Goal: Information Seeking & Learning: Learn about a topic

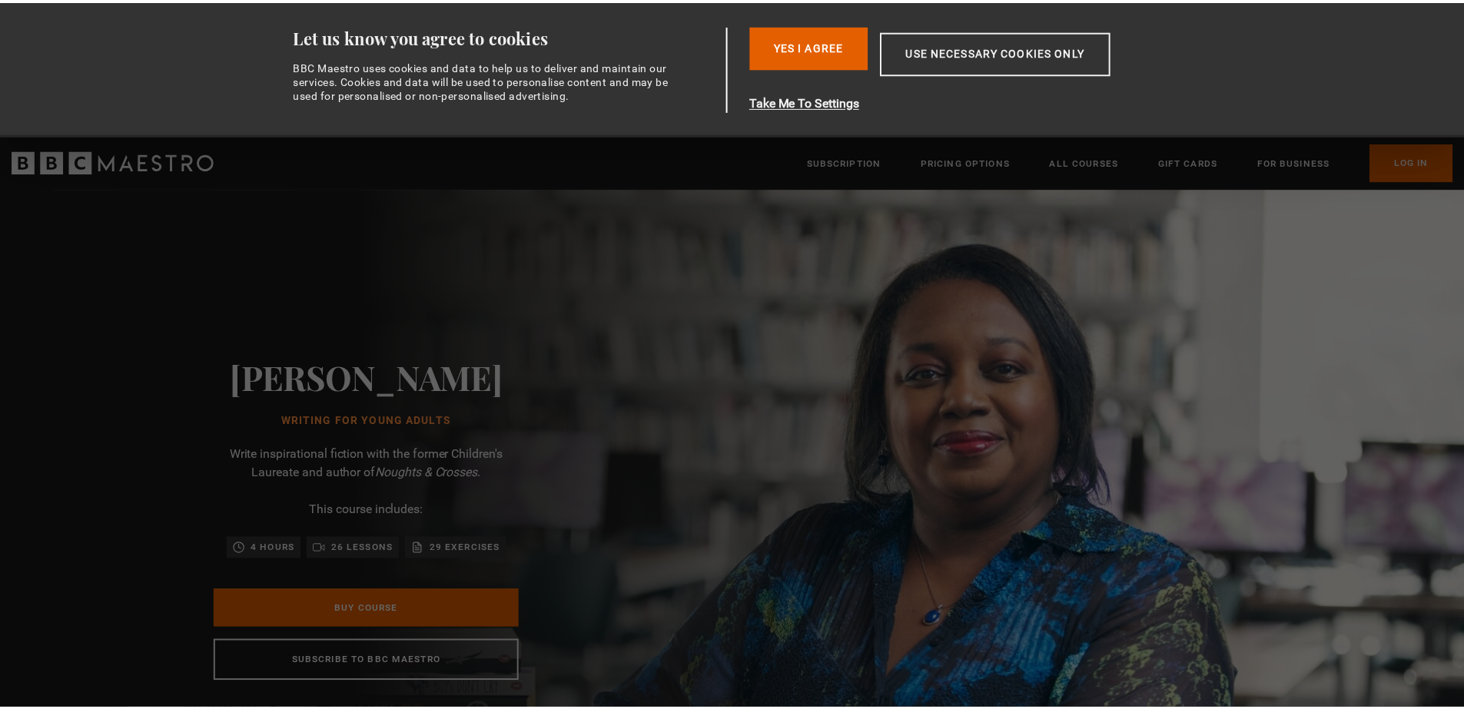
scroll to position [0, 201]
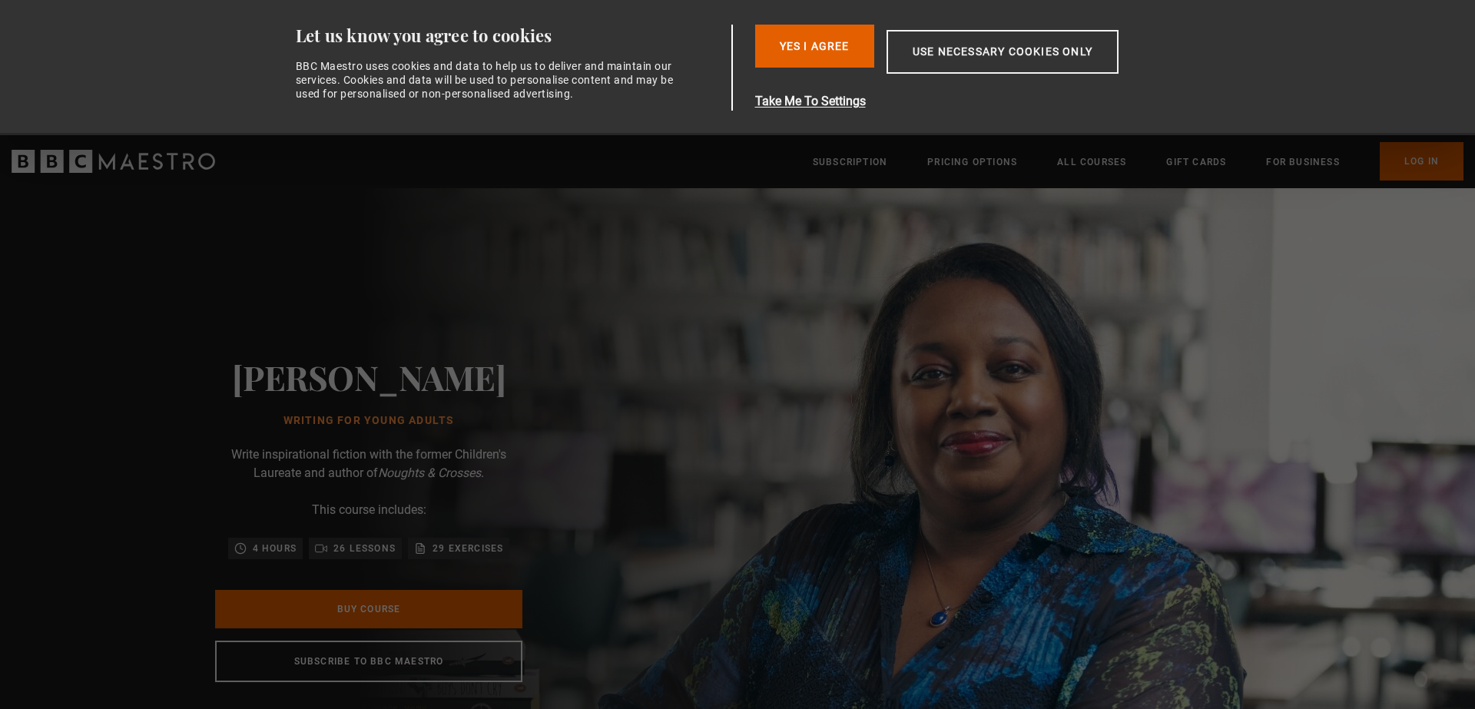
click at [813, 98] on button "Take Me To Settings" at bounding box center [973, 101] width 436 height 18
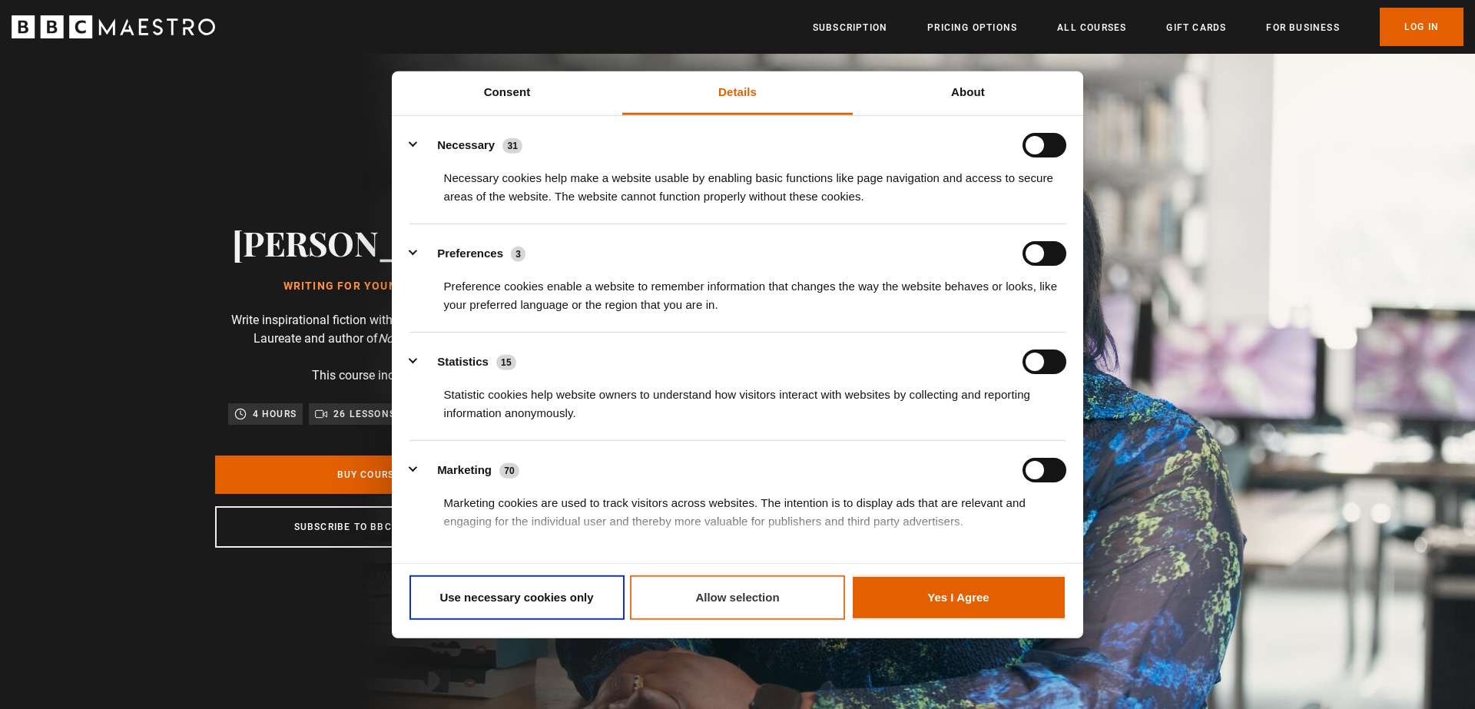
click at [747, 598] on button "Allow selection" at bounding box center [737, 597] width 215 height 45
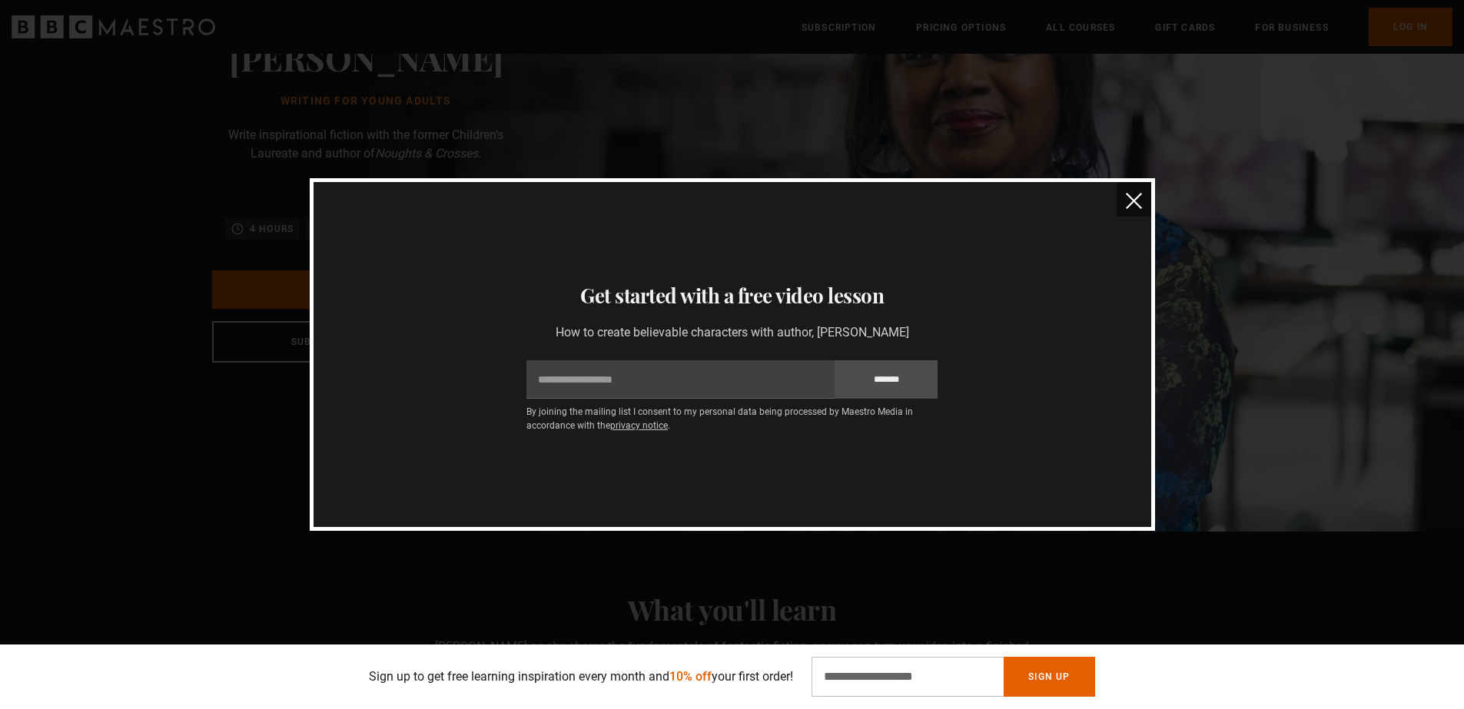
scroll to position [0, 0]
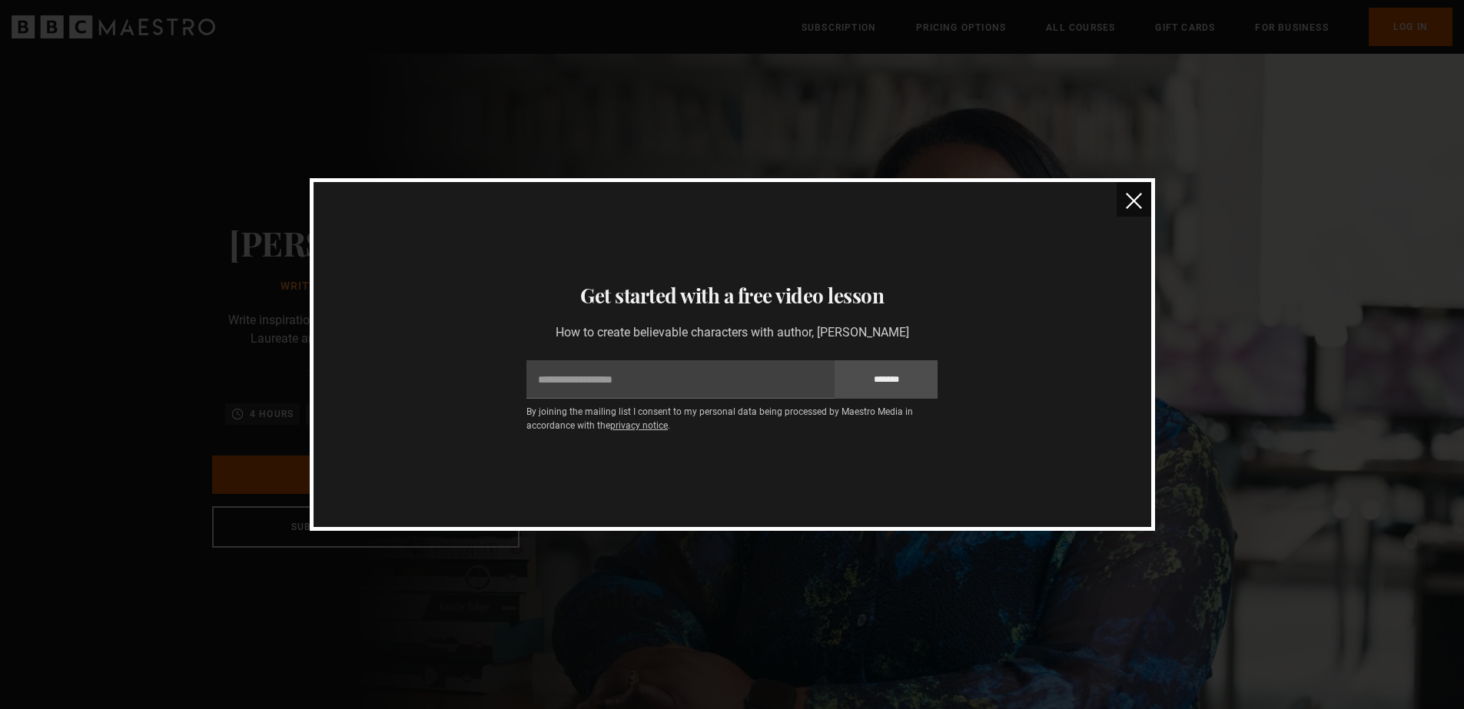
click at [1139, 201] on img "close" at bounding box center [1134, 201] width 16 height 16
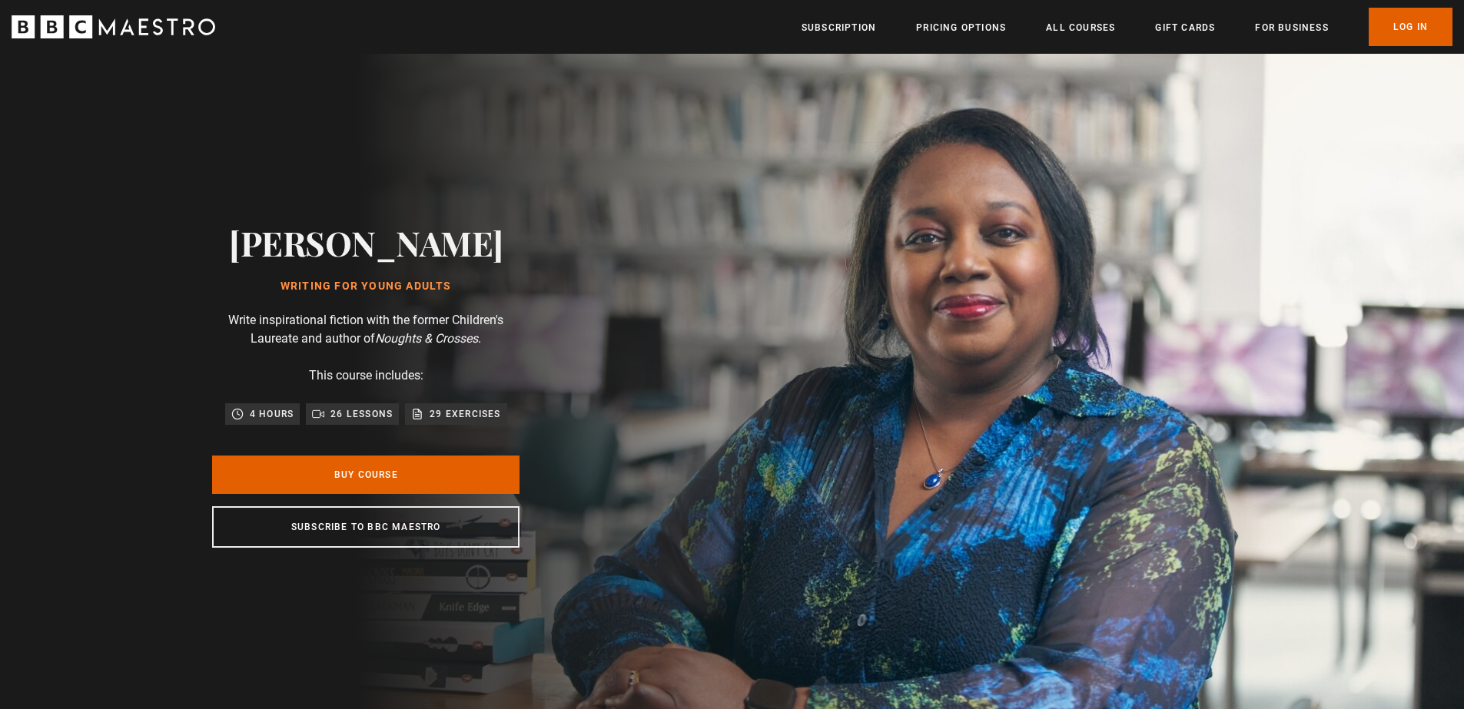
scroll to position [0, 403]
click at [1411, 16] on link "Log In" at bounding box center [1410, 27] width 84 height 38
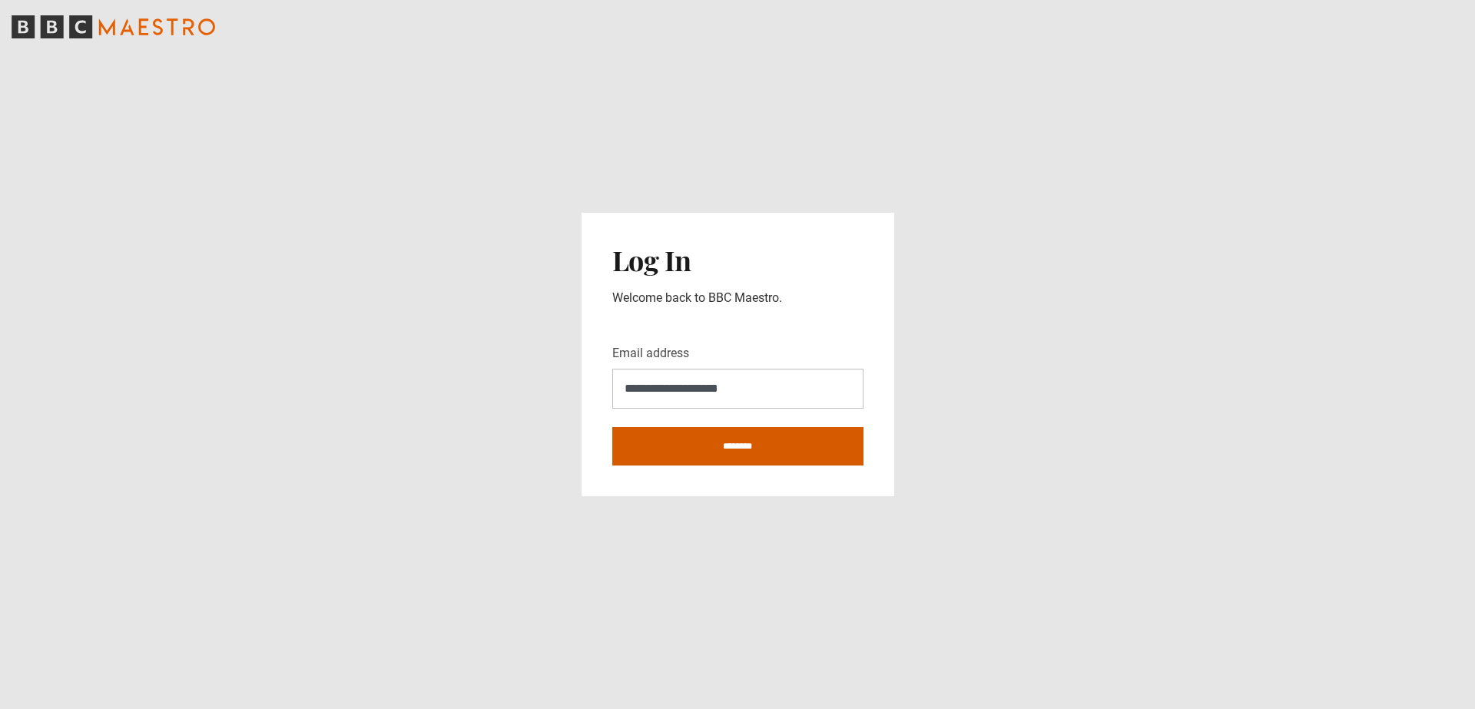
click at [715, 436] on input "********" at bounding box center [737, 446] width 251 height 38
type input "**********"
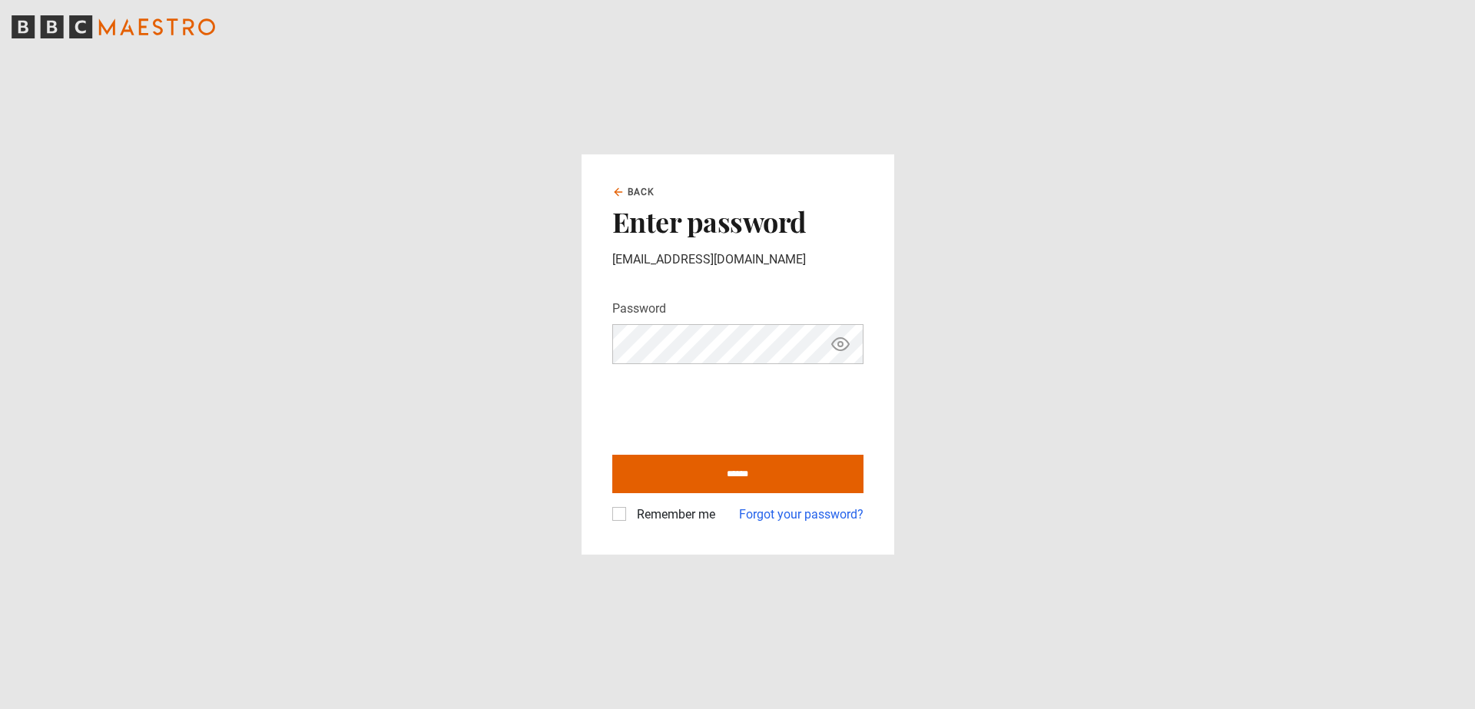
click at [479, 444] on main "Back Enter password miladyama@icloud.com Password Your password is hidden *****…" at bounding box center [737, 354] width 1475 height 709
click at [612, 506] on div "Remember me" at bounding box center [663, 515] width 103 height 18
click at [697, 463] on input "******" at bounding box center [737, 474] width 251 height 38
type input "**********"
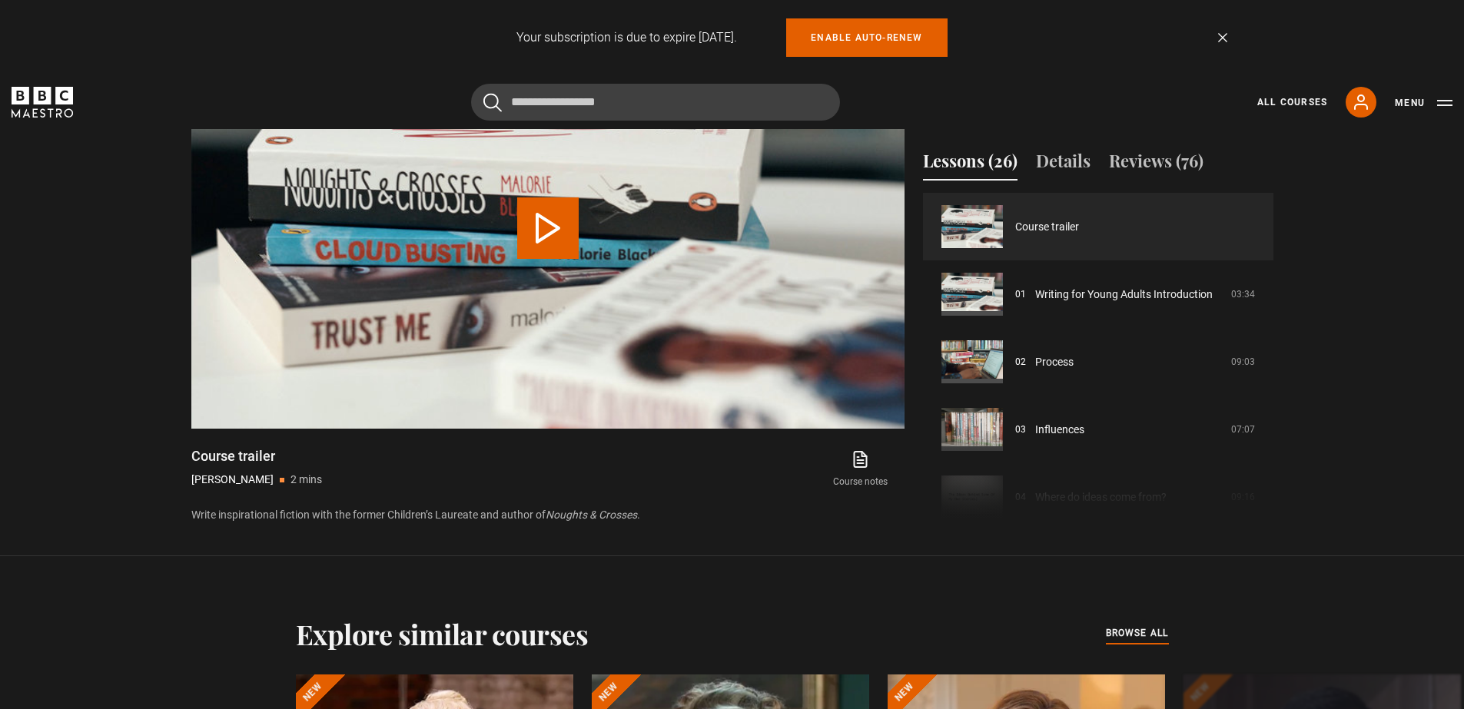
scroll to position [1361, 0]
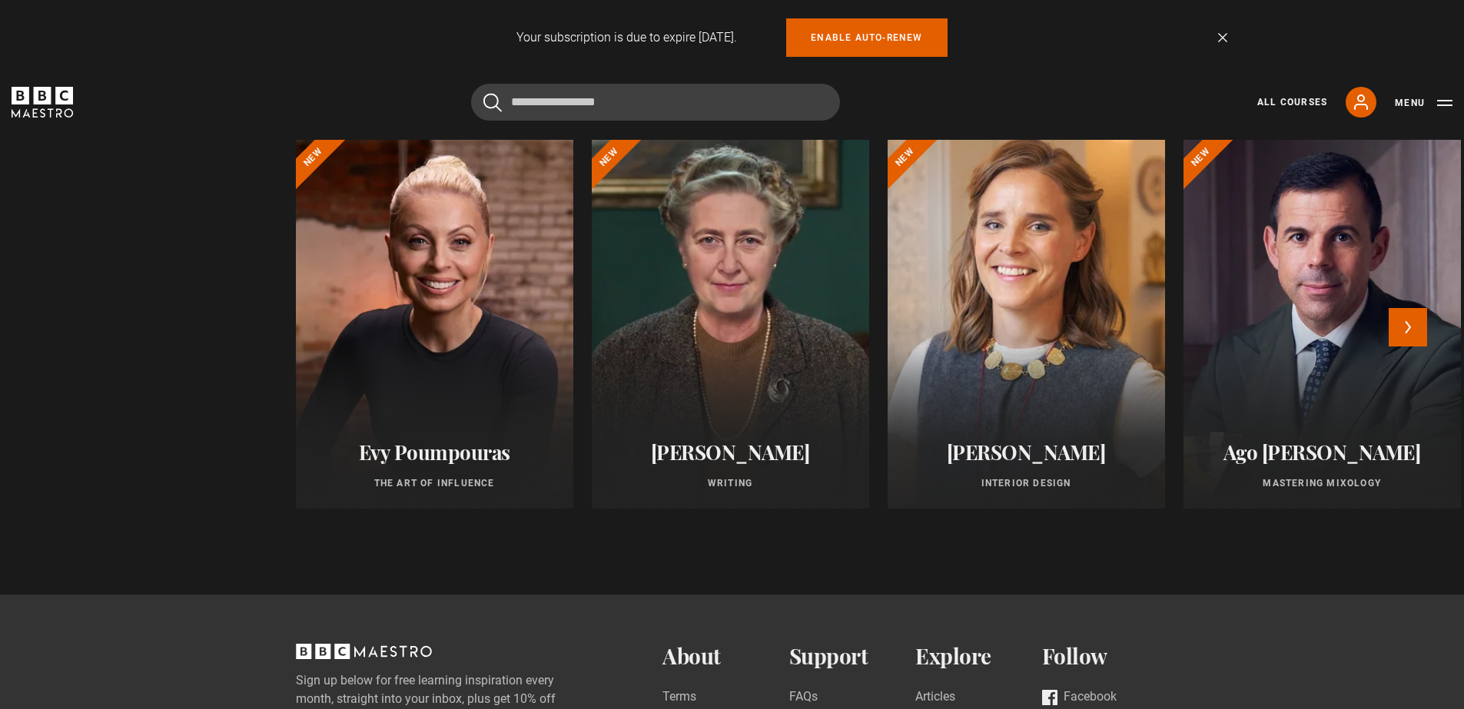
click at [1056, 272] on div at bounding box center [1026, 324] width 305 height 406
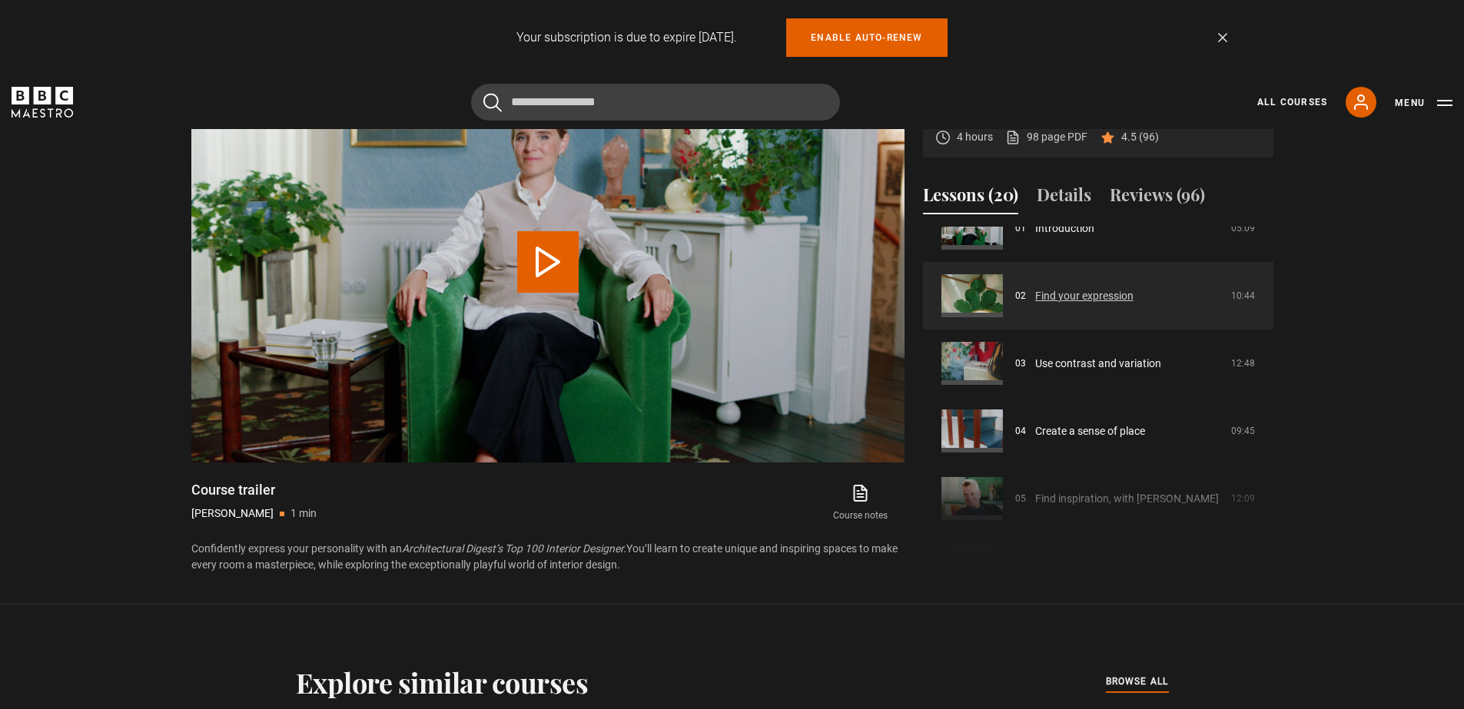
click at [1056, 301] on link "Find your expression" at bounding box center [1084, 296] width 98 height 16
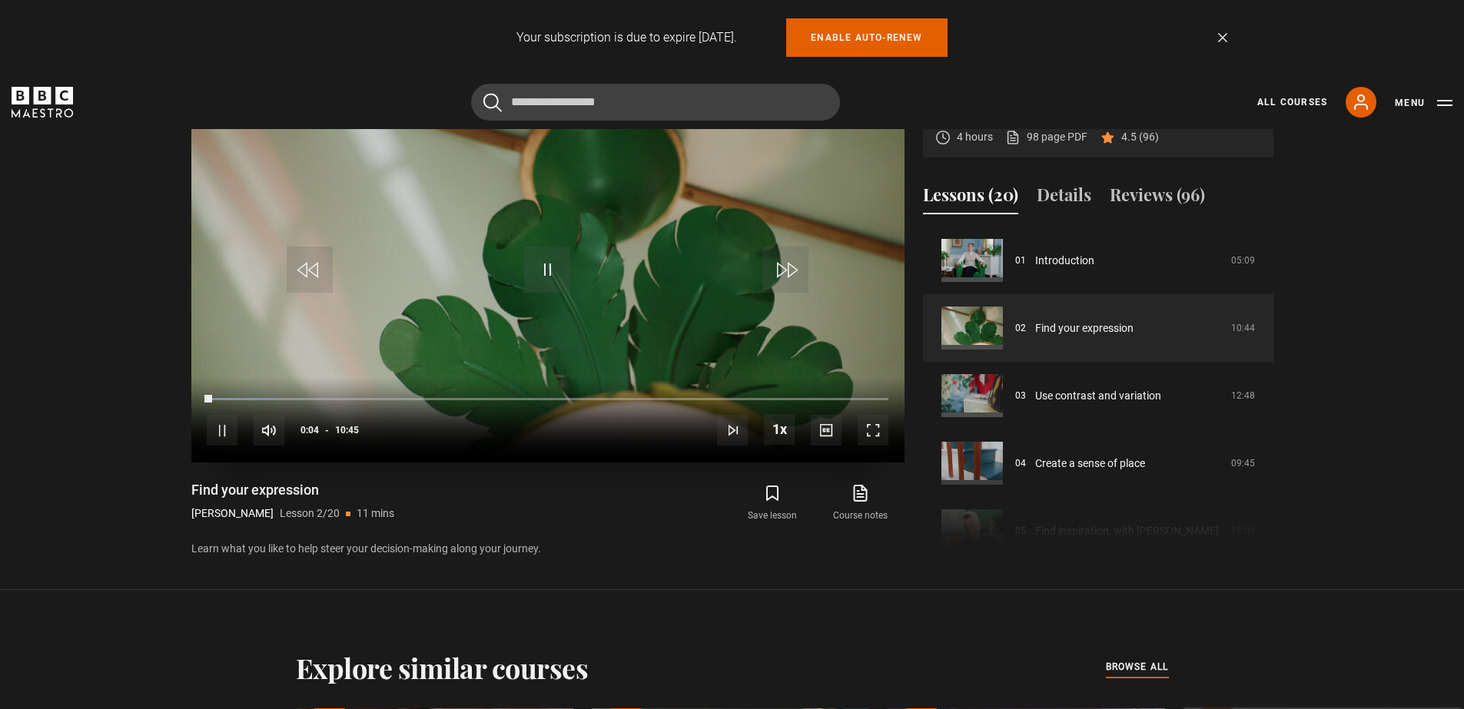
click at [867, 429] on span "Video Player" at bounding box center [872, 430] width 31 height 31
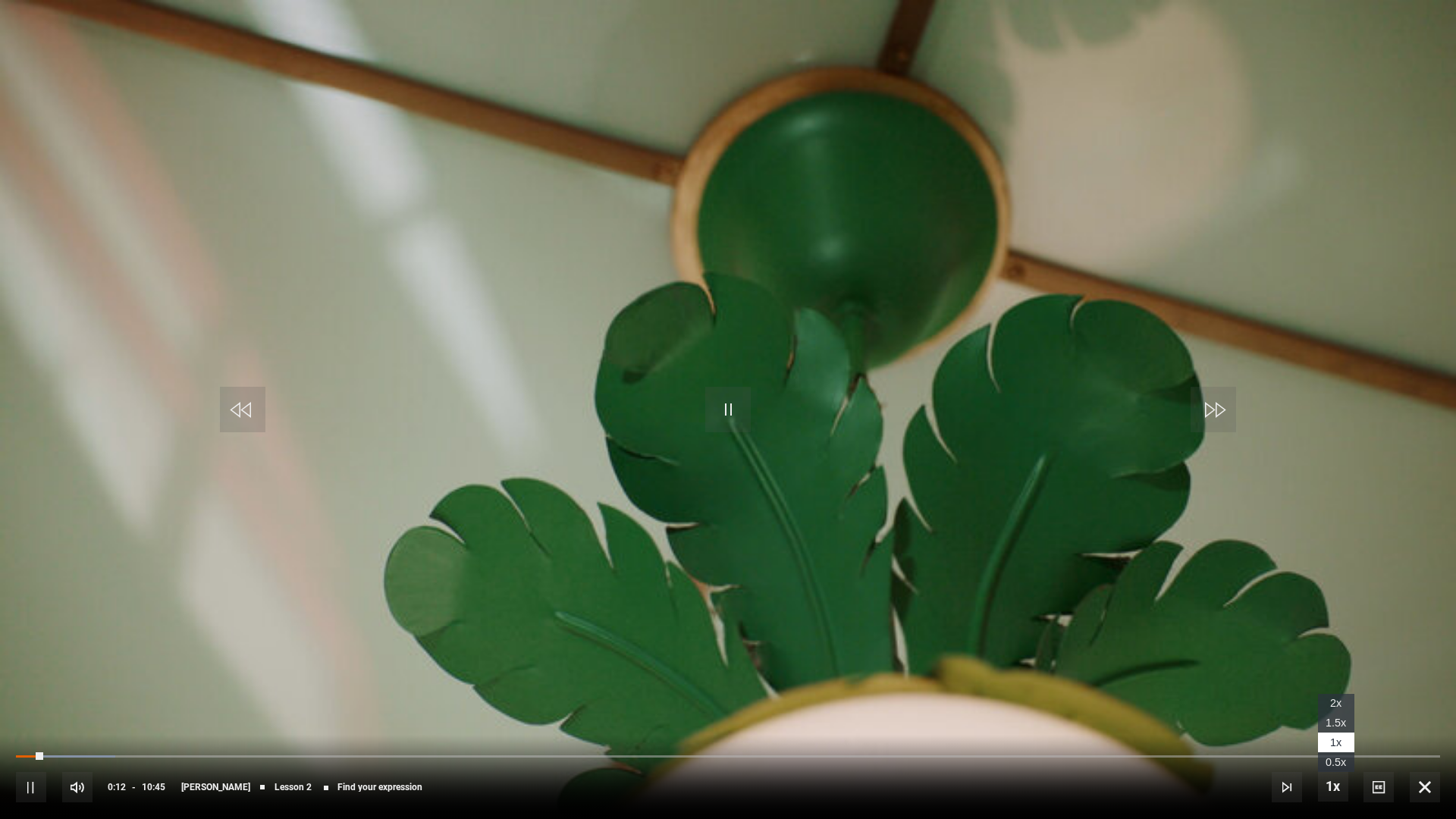
click at [1337, 699] on span "1.5x" at bounding box center [1336, 722] width 21 height 12
click at [105, 699] on div "Loaded : 11.60% 00:40 00:29" at bounding box center [728, 756] width 1424 height 5
click at [1340, 699] on span "1x" at bounding box center [1337, 742] width 12 height 12
click at [92, 699] on div "00:34" at bounding box center [93, 756] width 2 height 5
click at [137, 699] on div "Loaded : 19.71% 00:54 01:20" at bounding box center [728, 756] width 1424 height 5
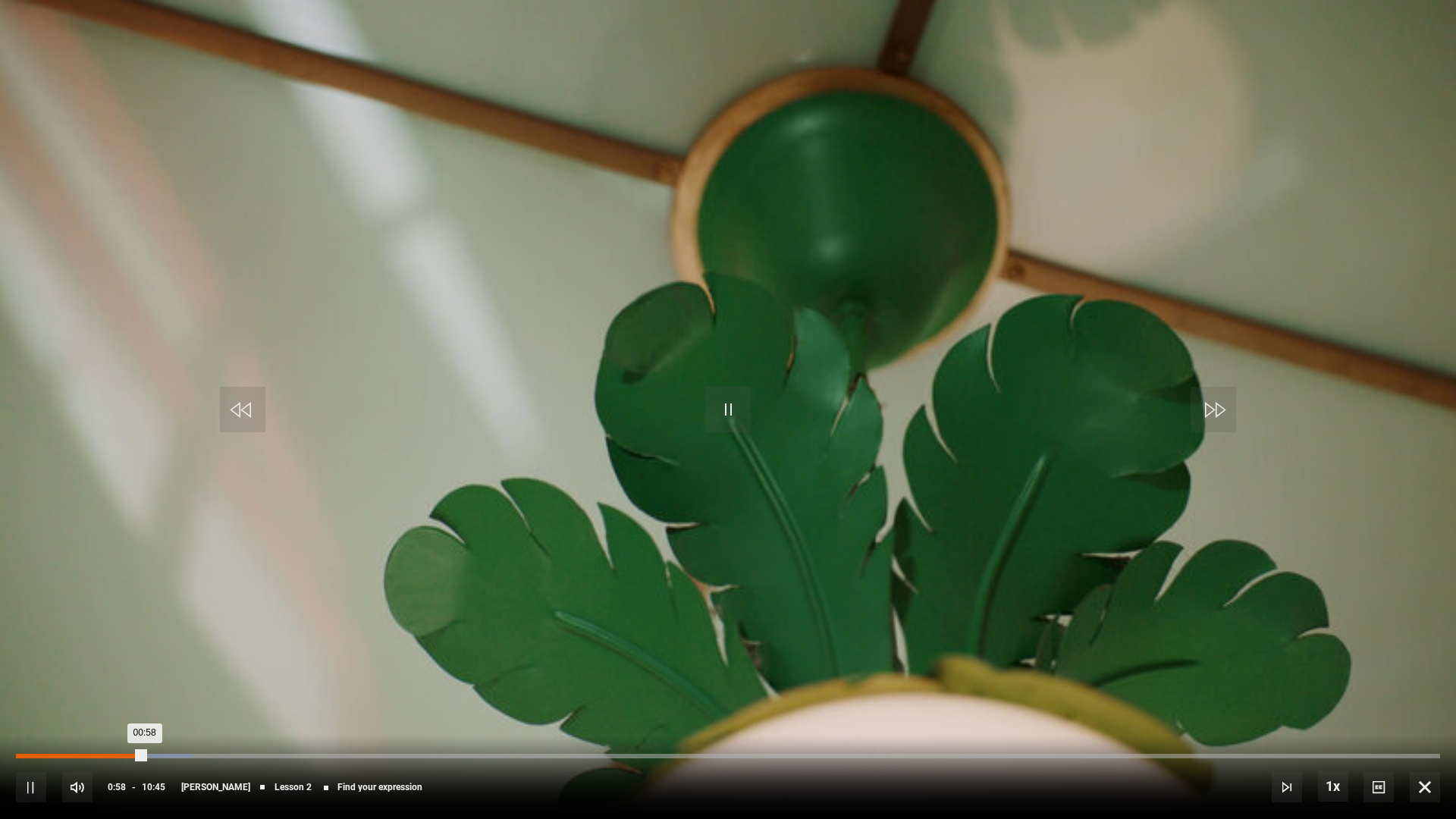
click at [129, 699] on div "00:51" at bounding box center [130, 756] width 2 height 5
click at [738, 410] on span "Video Player" at bounding box center [728, 410] width 45 height 45
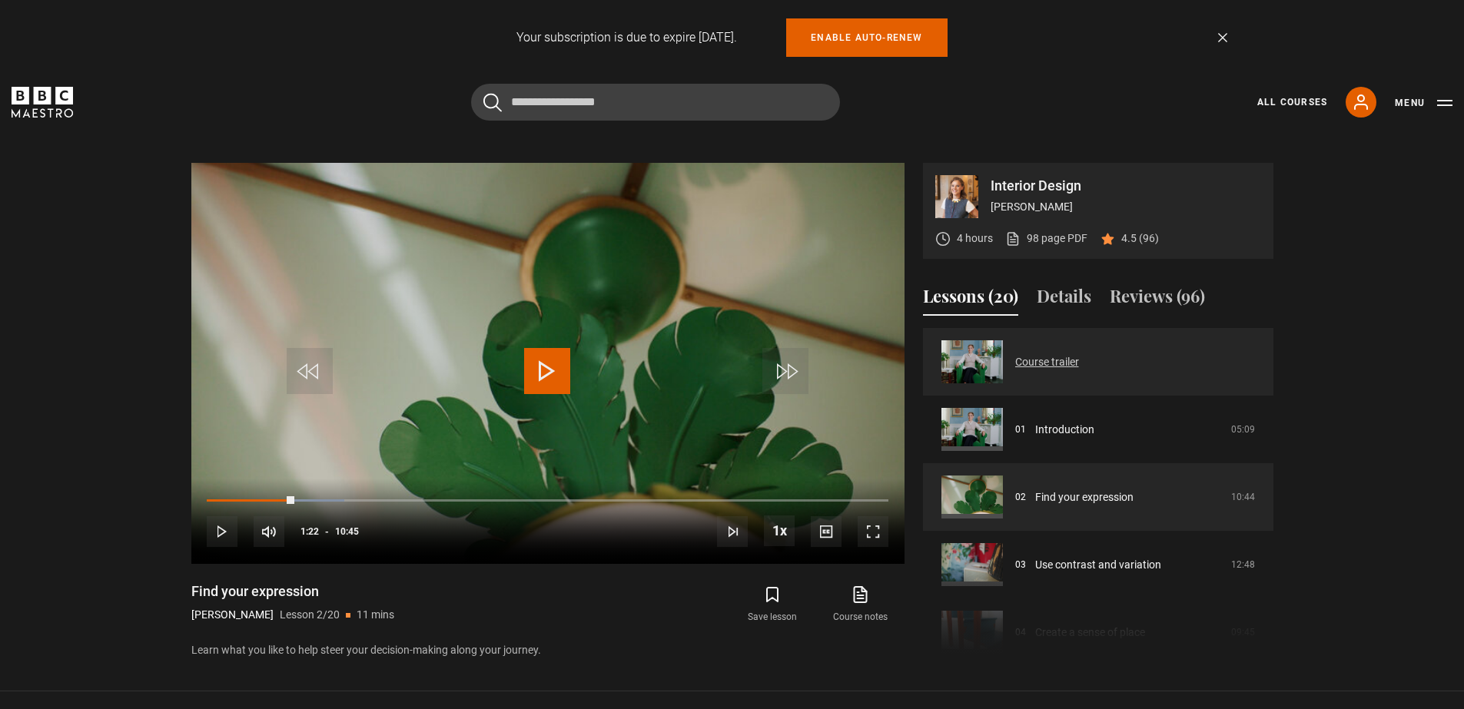
scroll to position [45, 0]
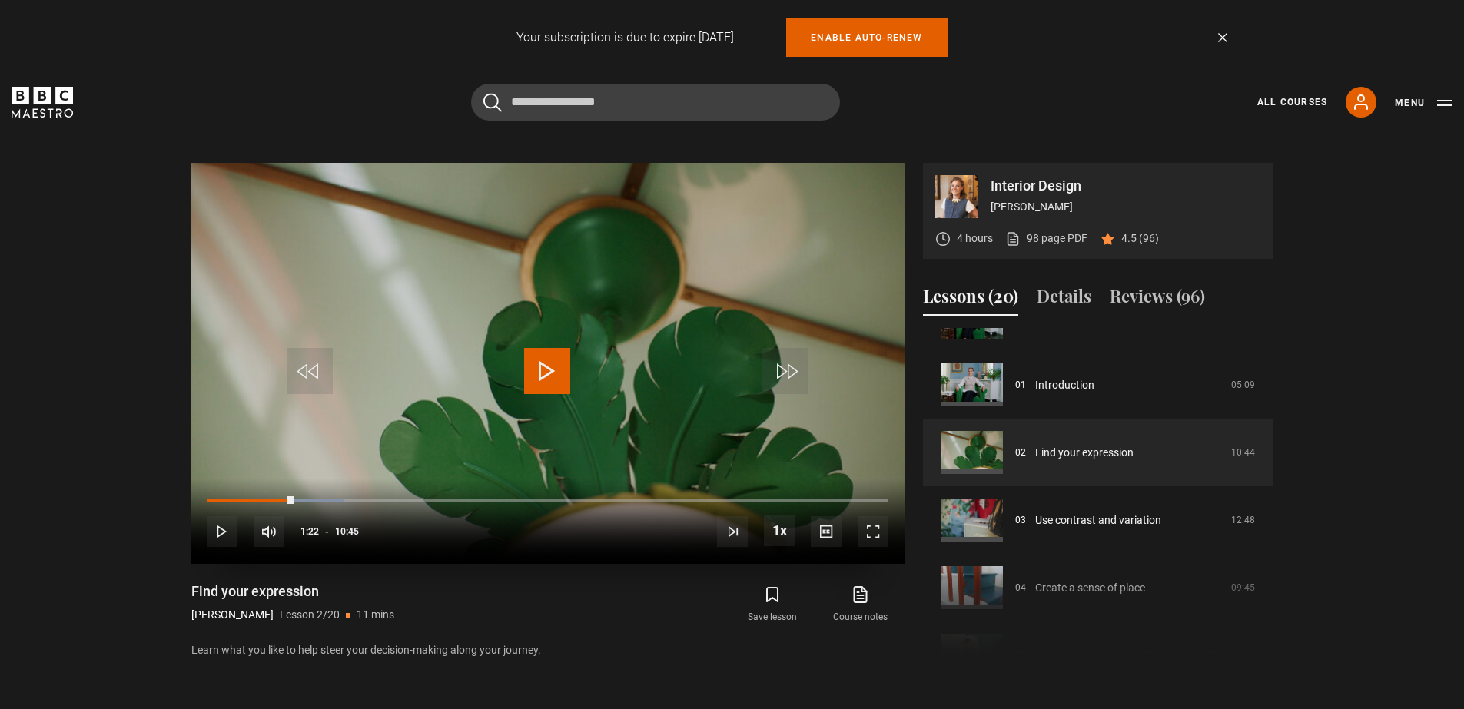
click at [551, 360] on span "Video Player" at bounding box center [547, 371] width 46 height 46
click at [875, 532] on span "Video Player" at bounding box center [872, 531] width 31 height 31
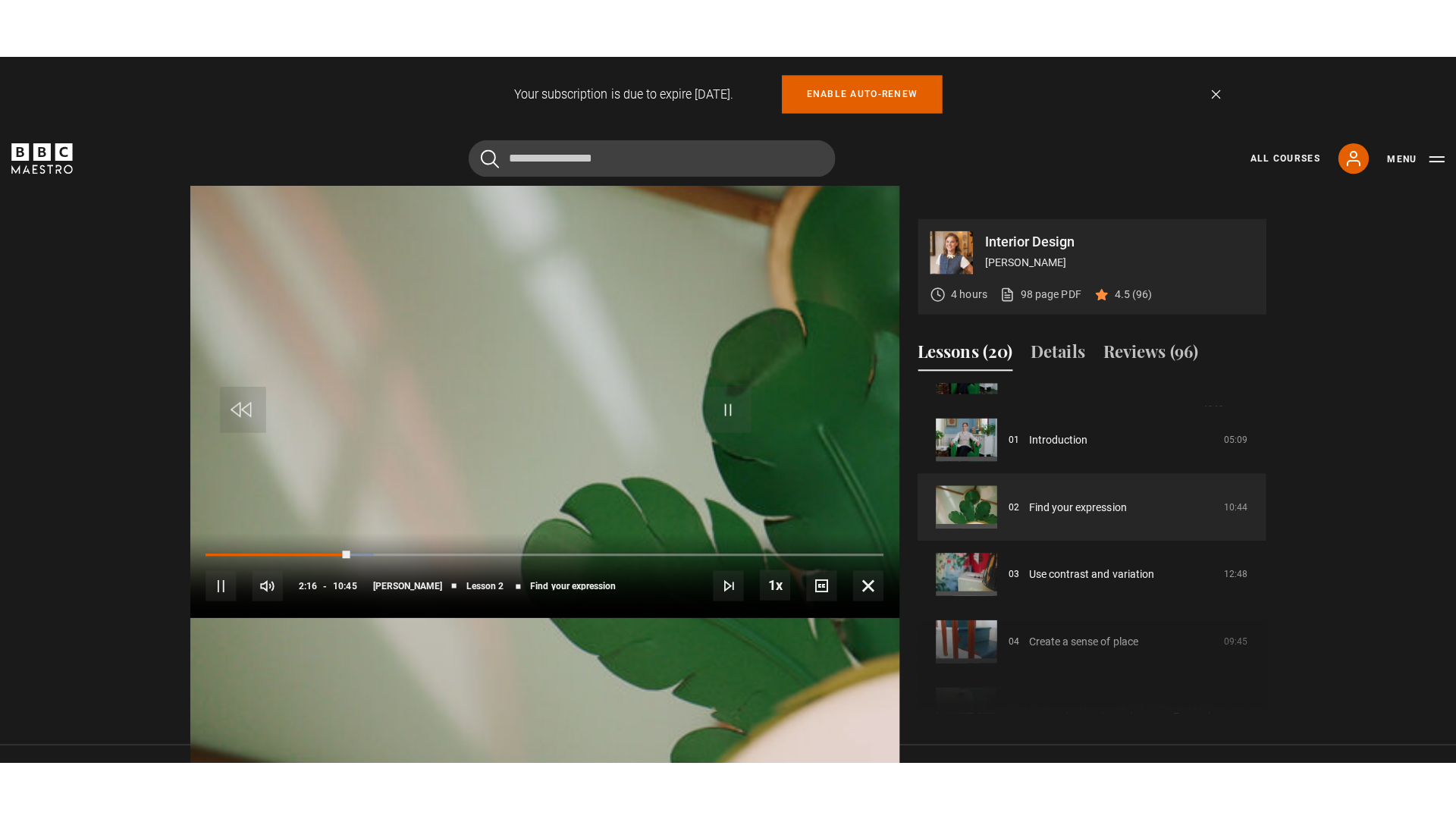
scroll to position [0, 0]
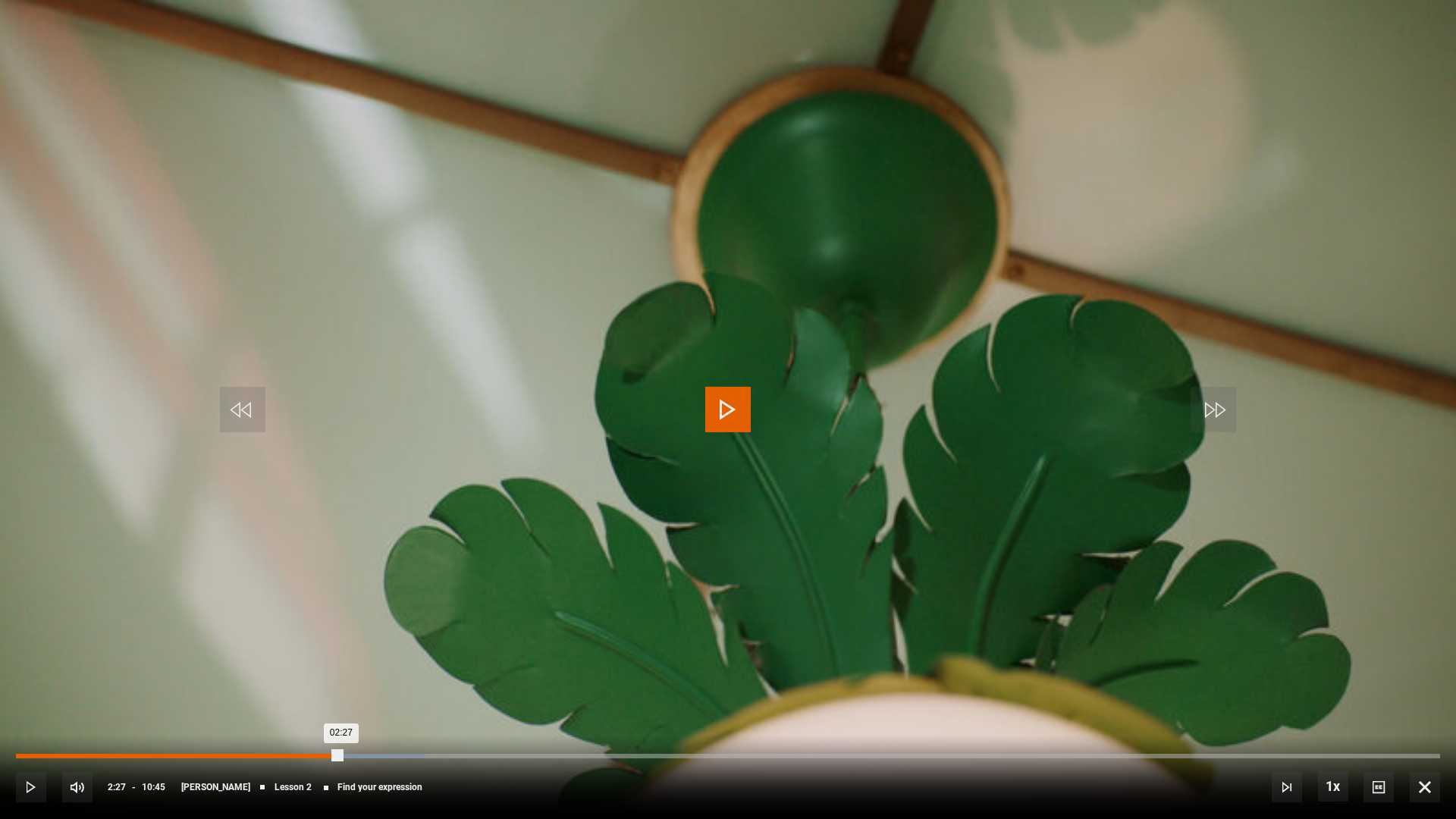
click at [342, 699] on div "Loaded : 28.68% 02:27 02:27" at bounding box center [728, 756] width 1424 height 5
click at [371, 699] on div "10s Skip Back 10 seconds Pause 10s Skip Forward 10 seconds Loaded : 24.76% 02:3…" at bounding box center [728, 776] width 1456 height 84
click at [378, 699] on div "10s Skip Back 10 seconds Pause 10s Skip Forward 10 seconds Loaded : 27.12% 02:3…" at bounding box center [728, 776] width 1456 height 84
click at [377, 699] on div "10s Skip Back 10 seconds Pause 10s Skip Forward 10 seconds Loaded : 27.12% 02:3…" at bounding box center [728, 776] width 1456 height 84
drag, startPoint x: 349, startPoint y: 753, endPoint x: 375, endPoint y: 756, distance: 26.2
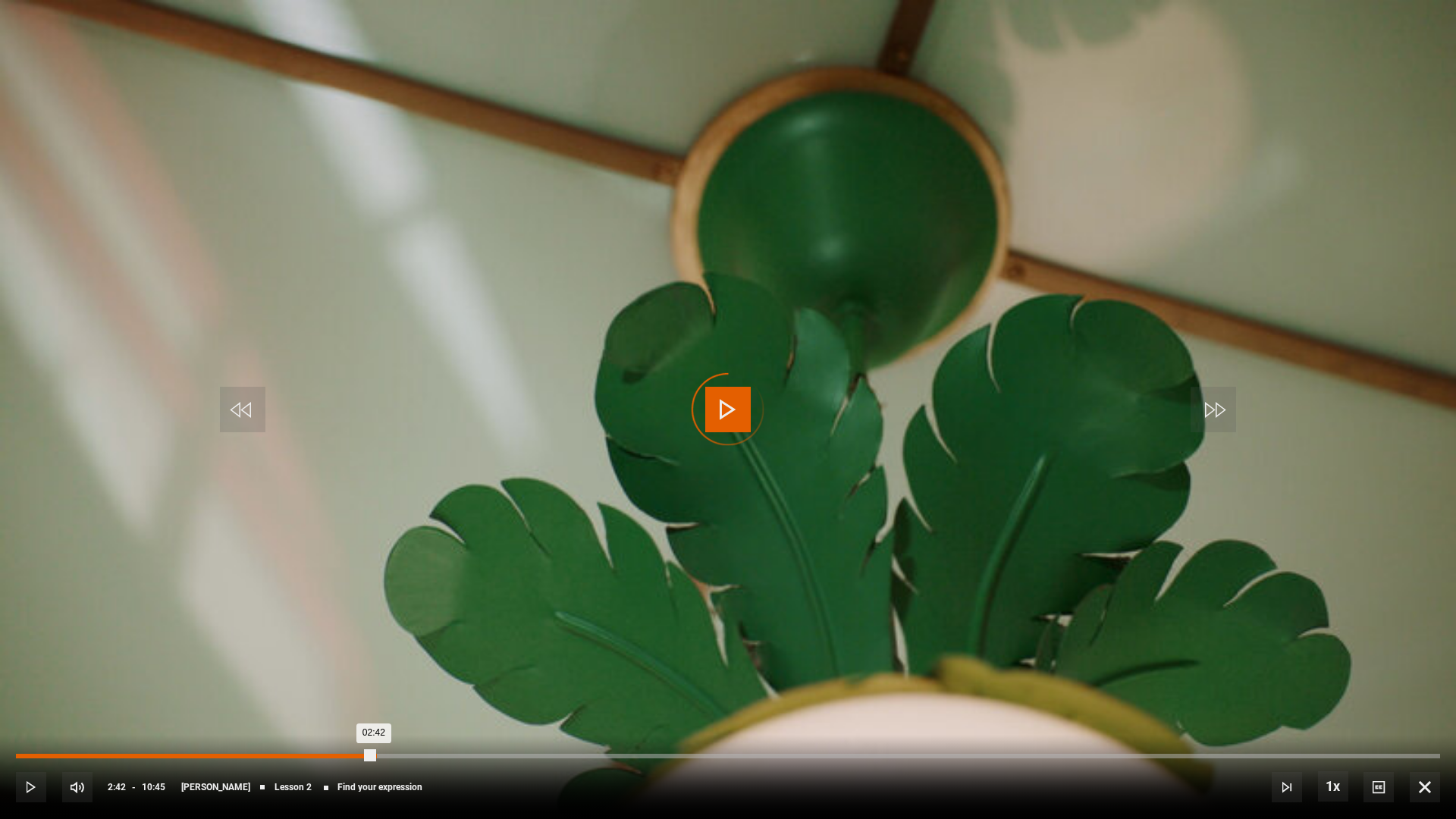
click at [374, 699] on div "02:42" at bounding box center [194, 756] width 358 height 5
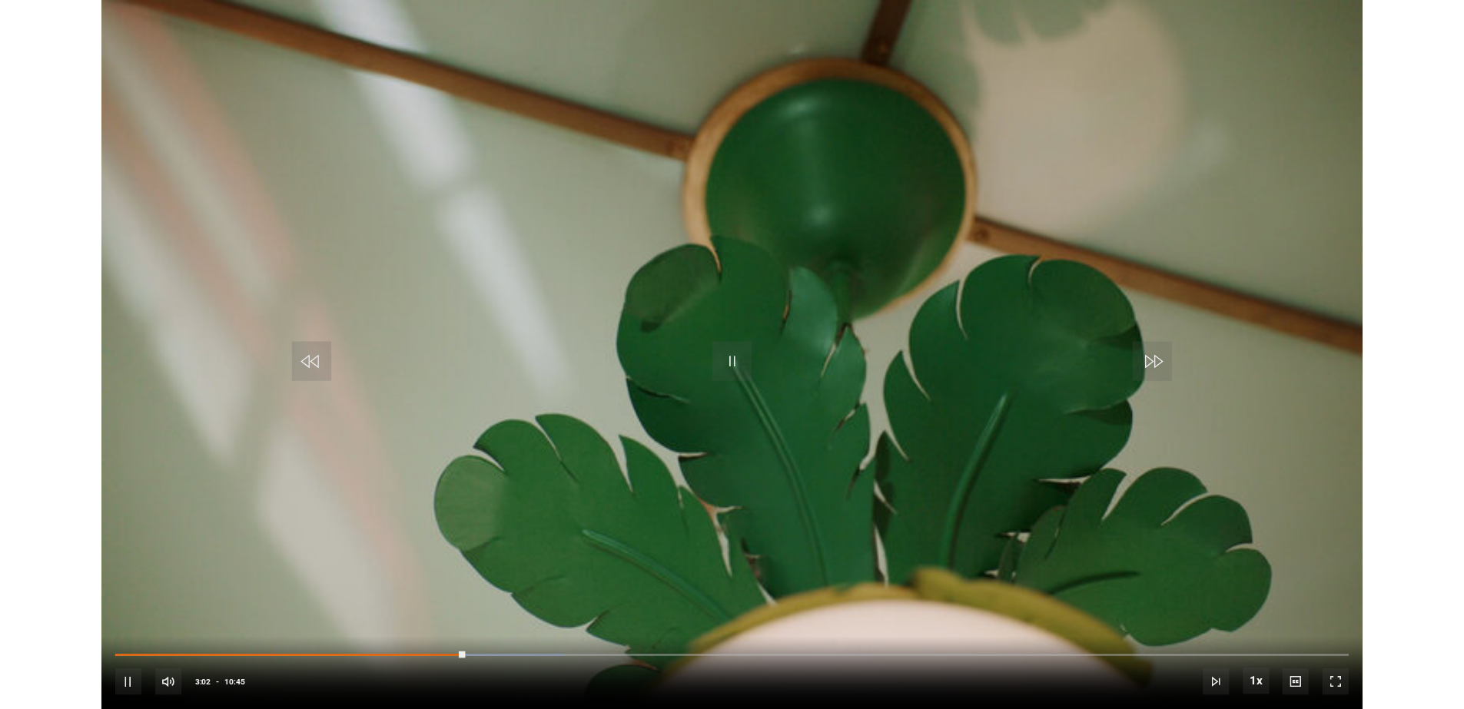
scroll to position [691, 0]
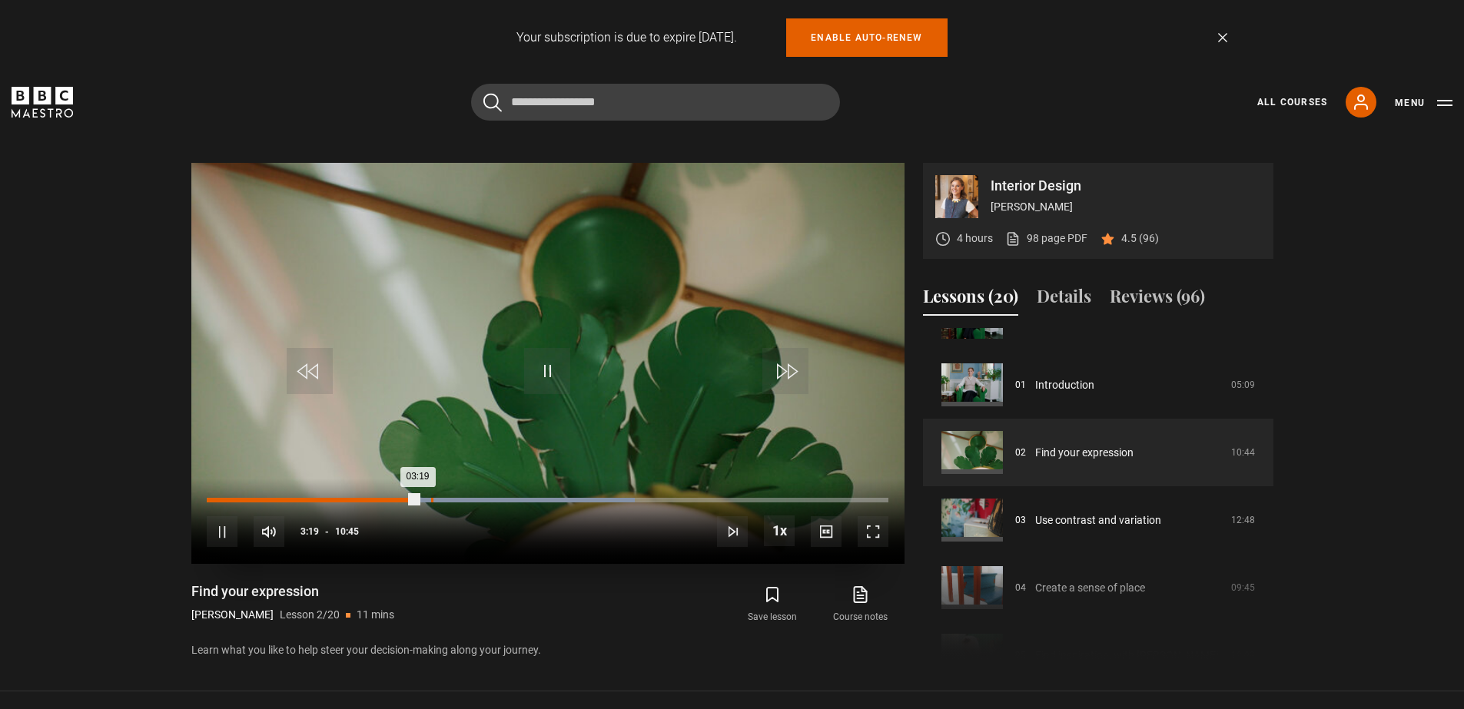
click at [431, 499] on div "Loaded : 62.76% 03:32 03:19" at bounding box center [547, 500] width 681 height 5
click at [866, 529] on span "Video Player" at bounding box center [872, 531] width 31 height 31
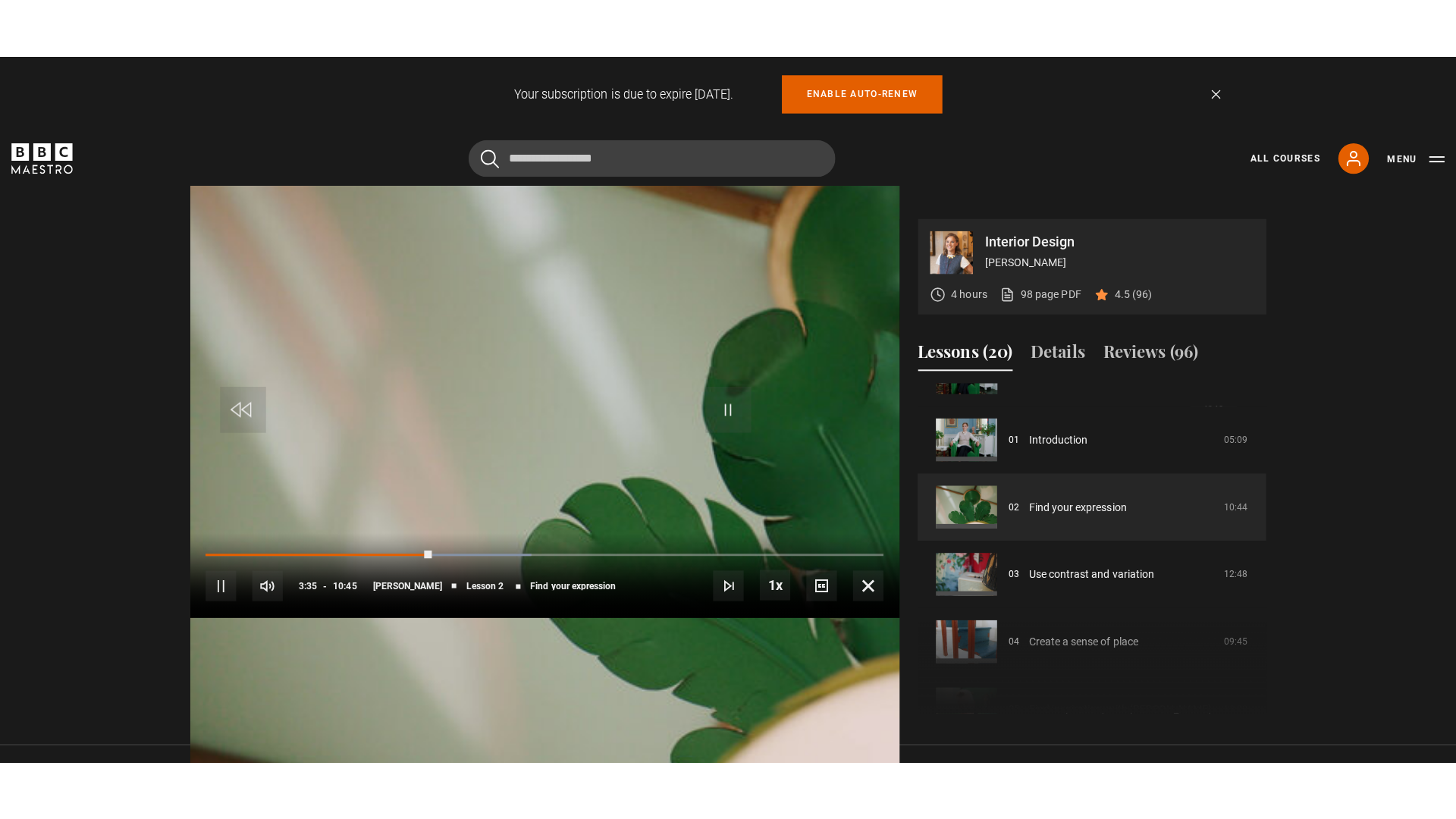
scroll to position [0, 0]
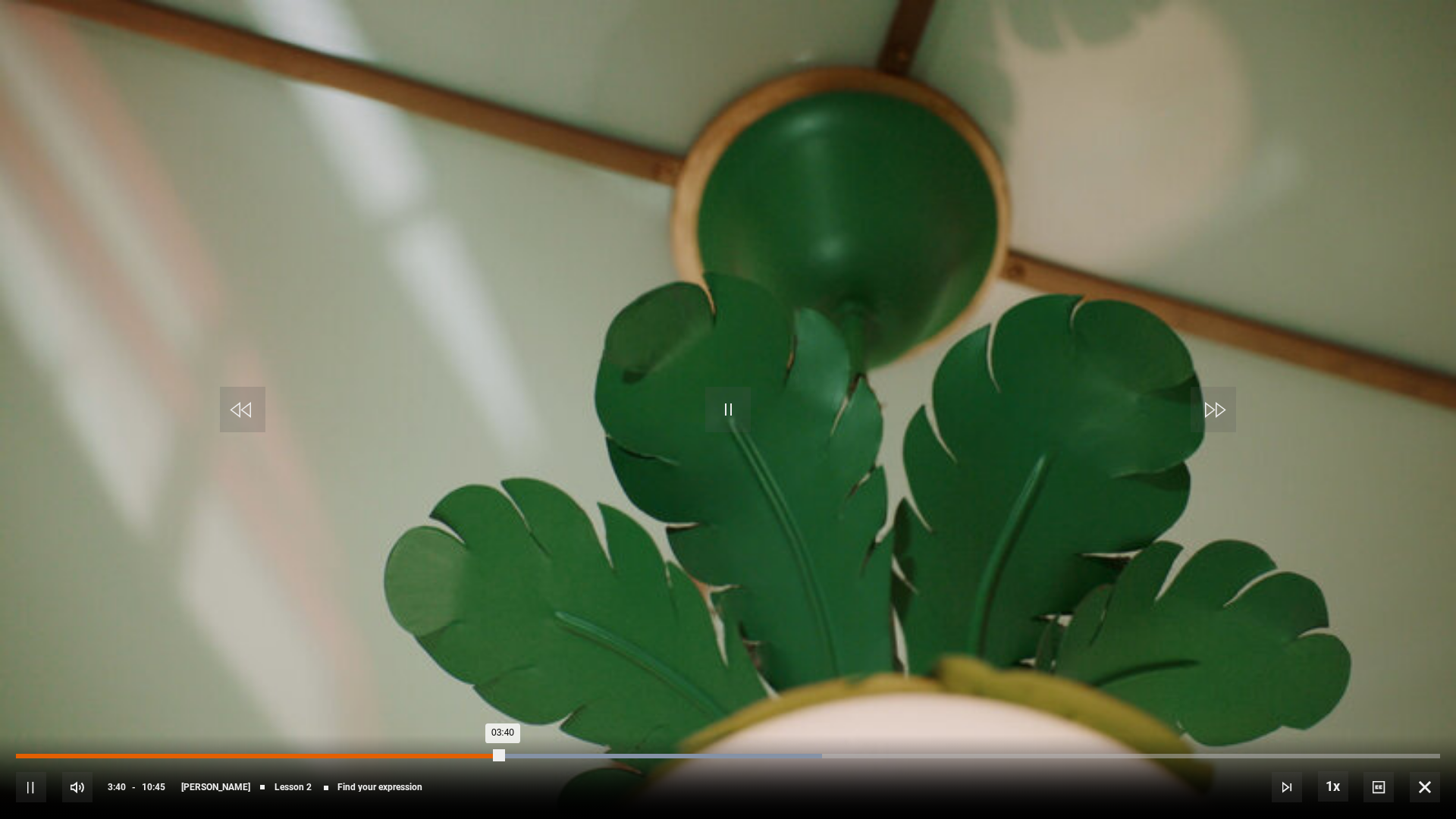
click at [476, 699] on div "03:28" at bounding box center [477, 756] width 2 height 5
click at [609, 699] on div "Loaded : 48.82% 04:28 04:21" at bounding box center [728, 756] width 1424 height 5
click at [634, 699] on div "Loaded : 48.01% 04:39 04:34" at bounding box center [728, 756] width 1424 height 5
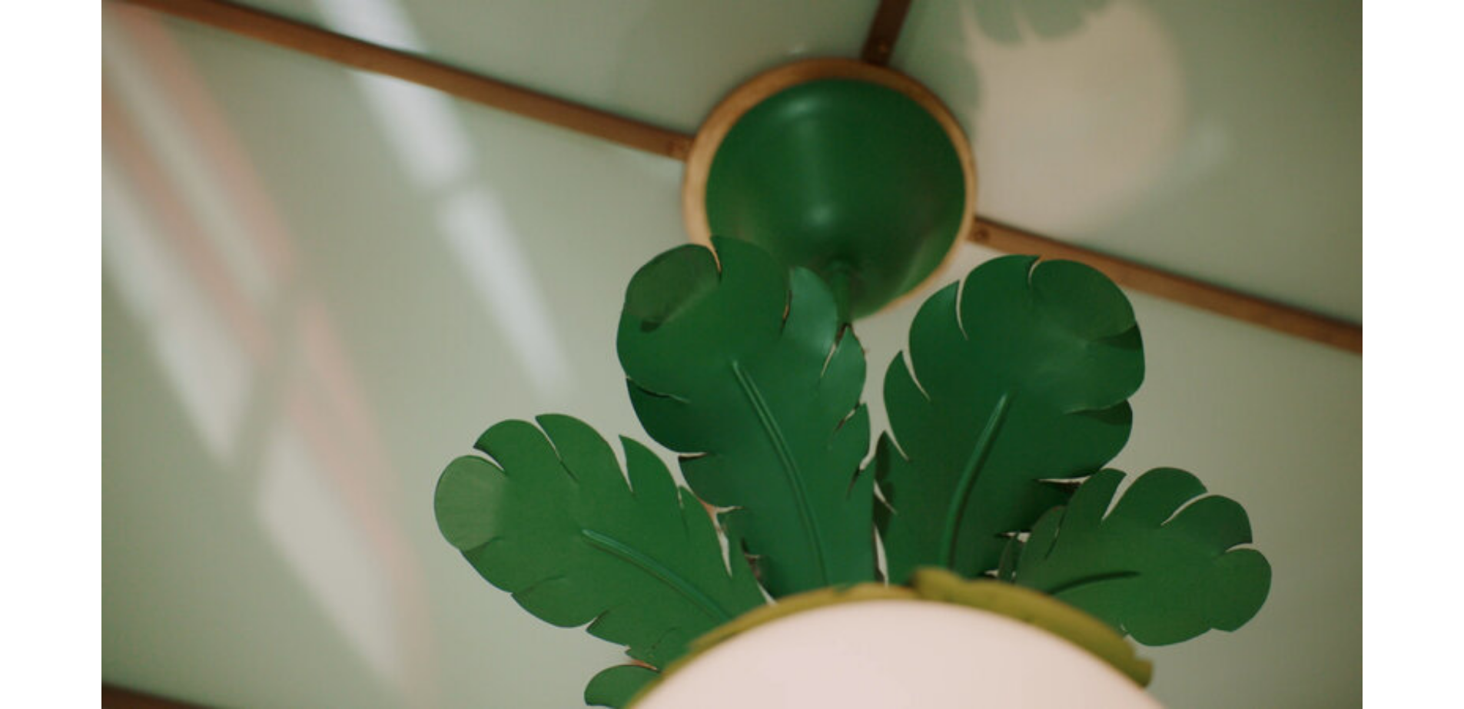
scroll to position [691, 0]
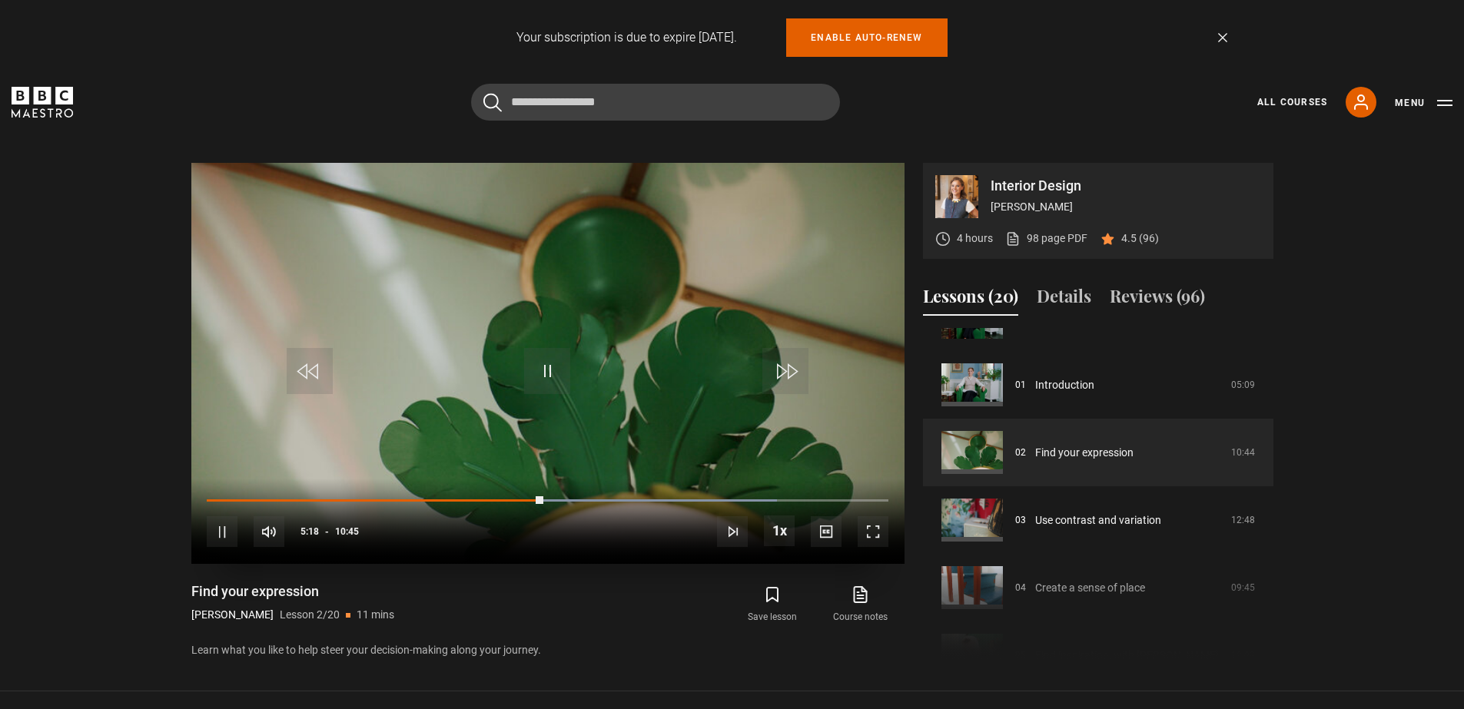
click at [865, 533] on span "Video Player" at bounding box center [872, 531] width 31 height 31
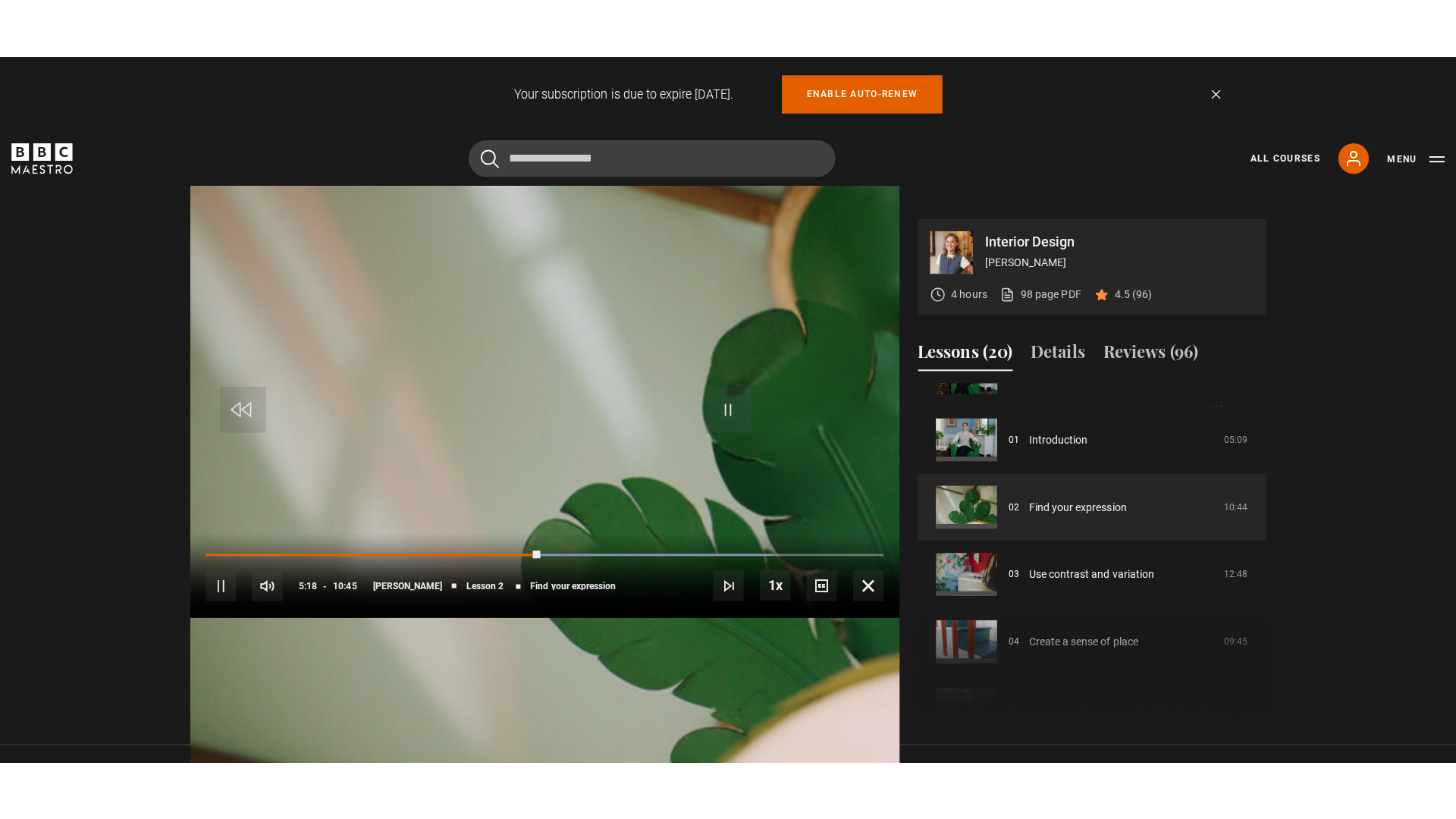
scroll to position [0, 0]
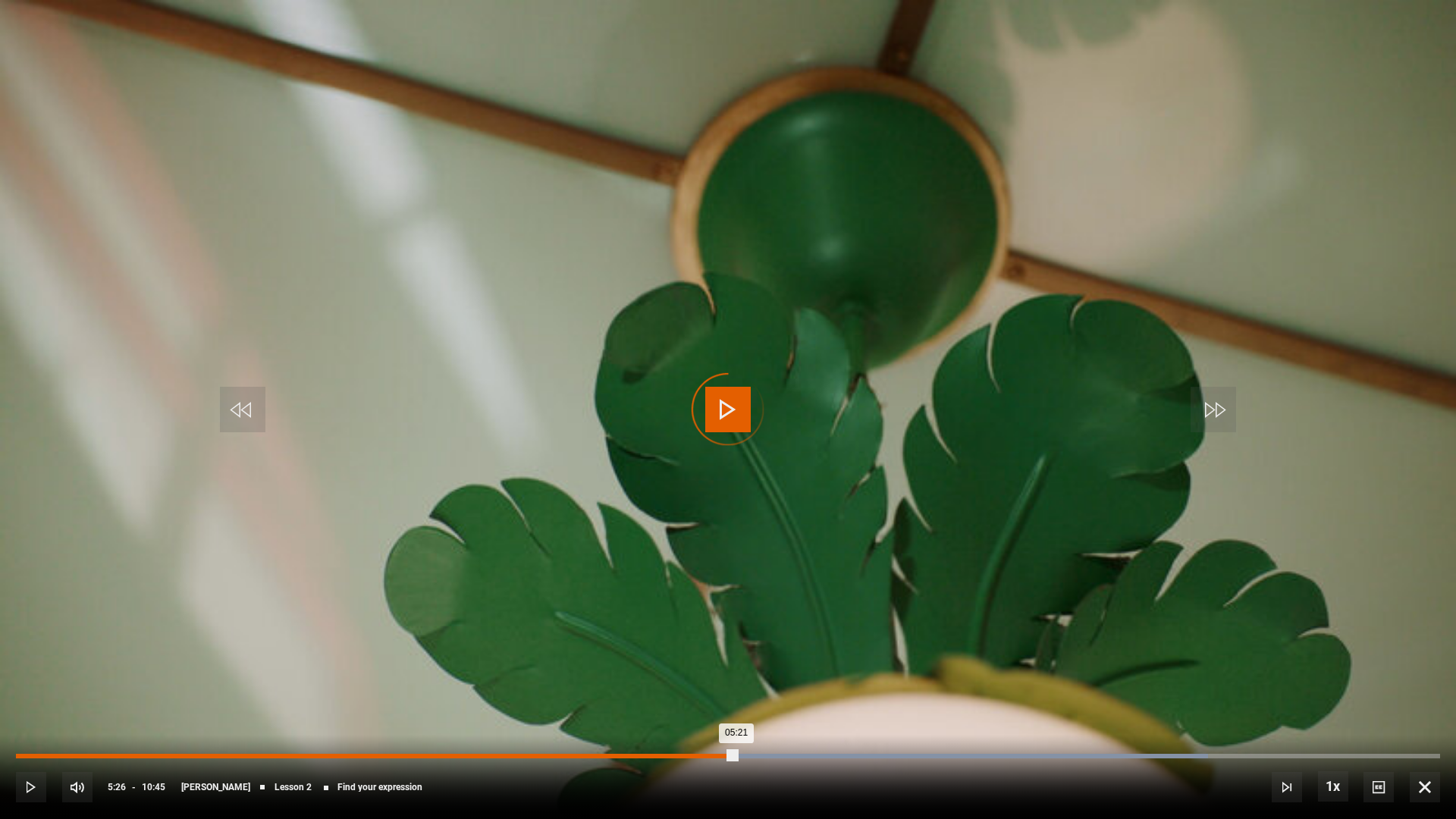
click at [736, 699] on div "Loaded : 83.71% 05:26 05:21" at bounding box center [728, 756] width 1424 height 5
click at [765, 699] on div "Loaded : 0.00% 05:39 05:27" at bounding box center [728, 756] width 1424 height 5
click at [798, 699] on div "Loaded : 54.22% 05:54 05:41" at bounding box center [728, 756] width 1424 height 5
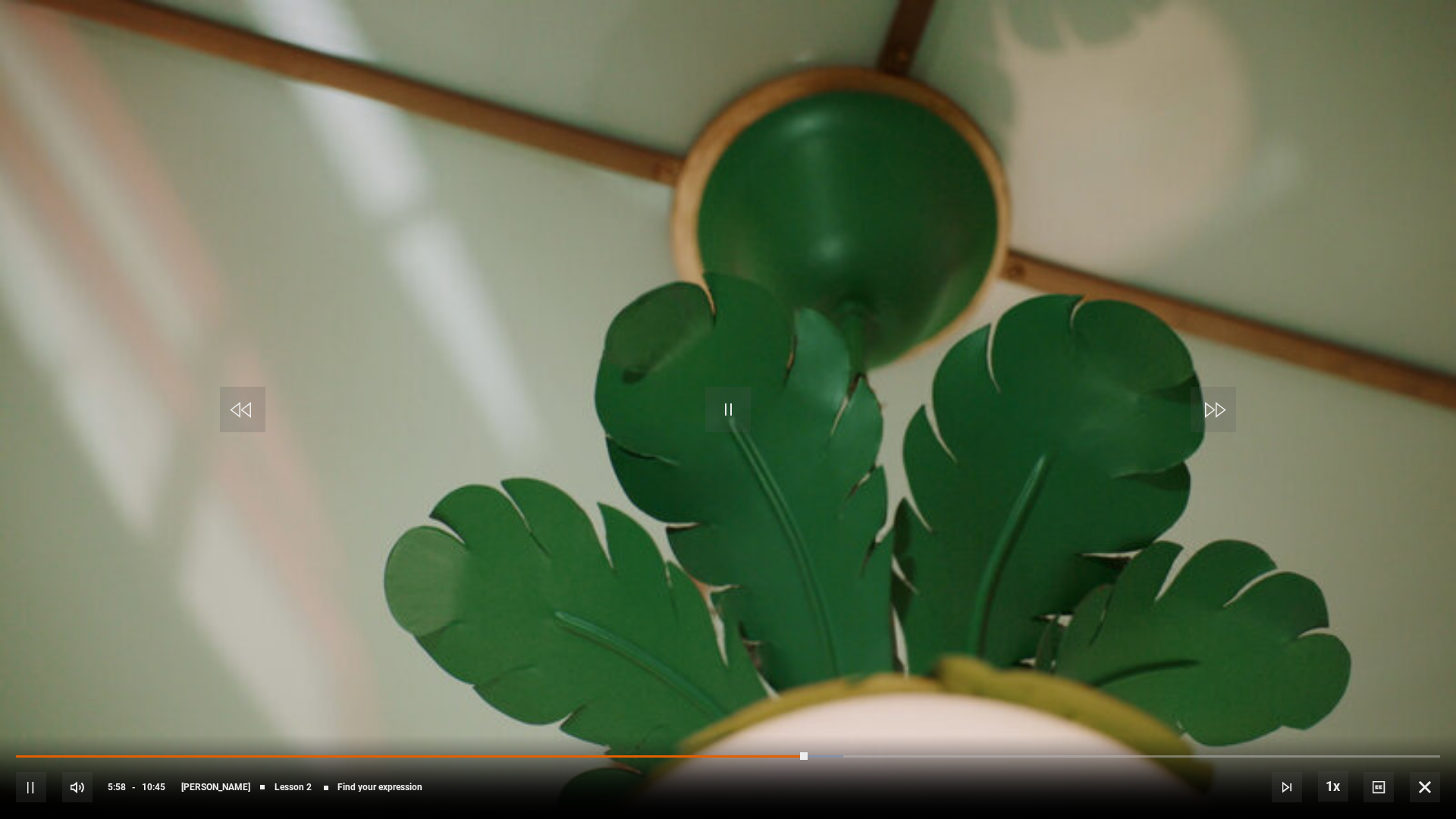
click at [830, 699] on div "10s Skip Back 10 seconds Pause 10s Skip Forward 10 seconds Loaded : 58.07% 06:0…" at bounding box center [728, 776] width 1456 height 84
click at [856, 699] on div "10s Skip Back 10 seconds Pause 10s Skip Forward 10 seconds Loaded : 65.07% 06:2…" at bounding box center [728, 776] width 1456 height 84
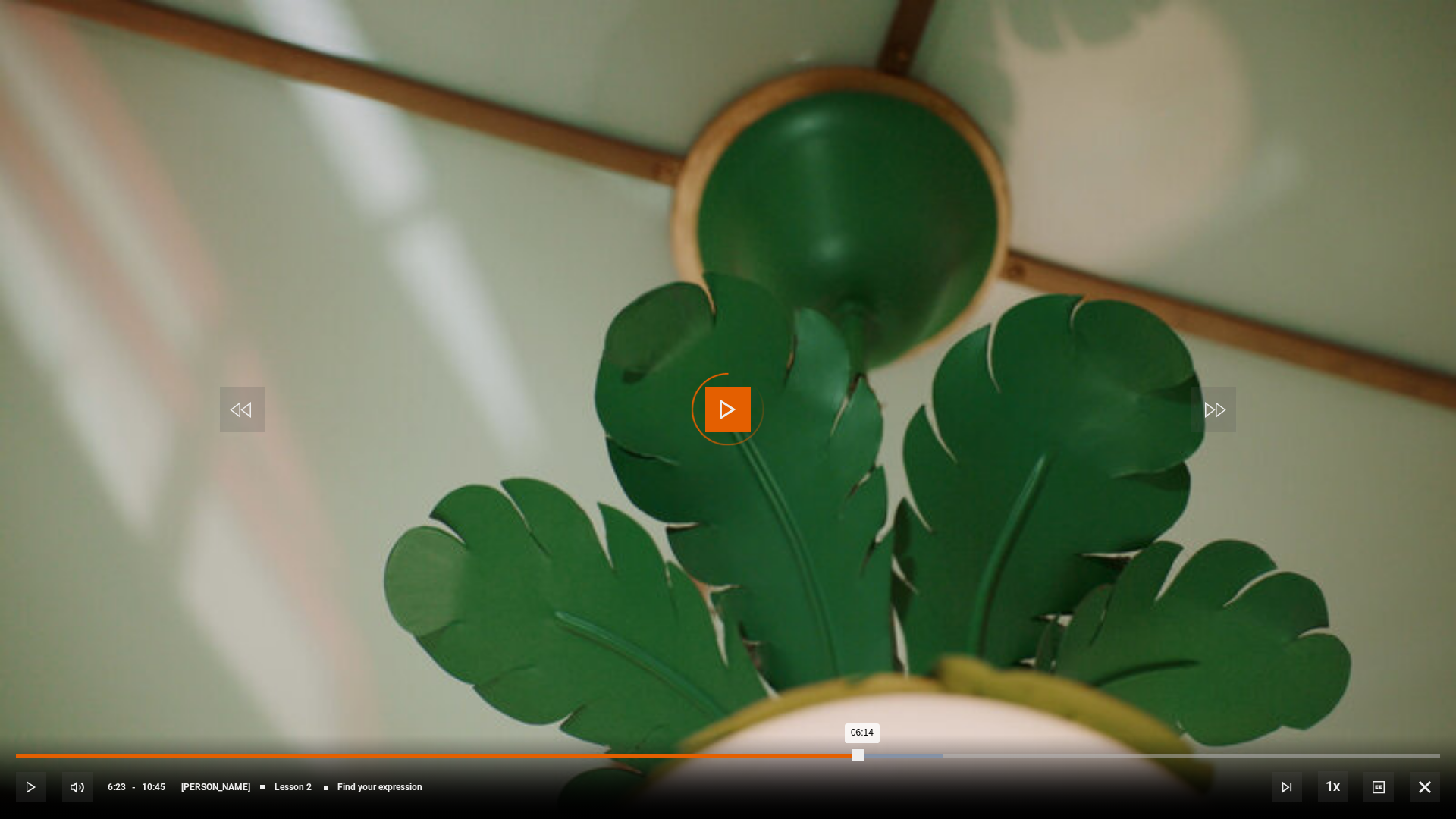
click at [863, 699] on div "06:23" at bounding box center [864, 756] width 2 height 5
click at [884, 699] on div "Loaded : 61.20% 06:33 06:25" at bounding box center [728, 756] width 1424 height 5
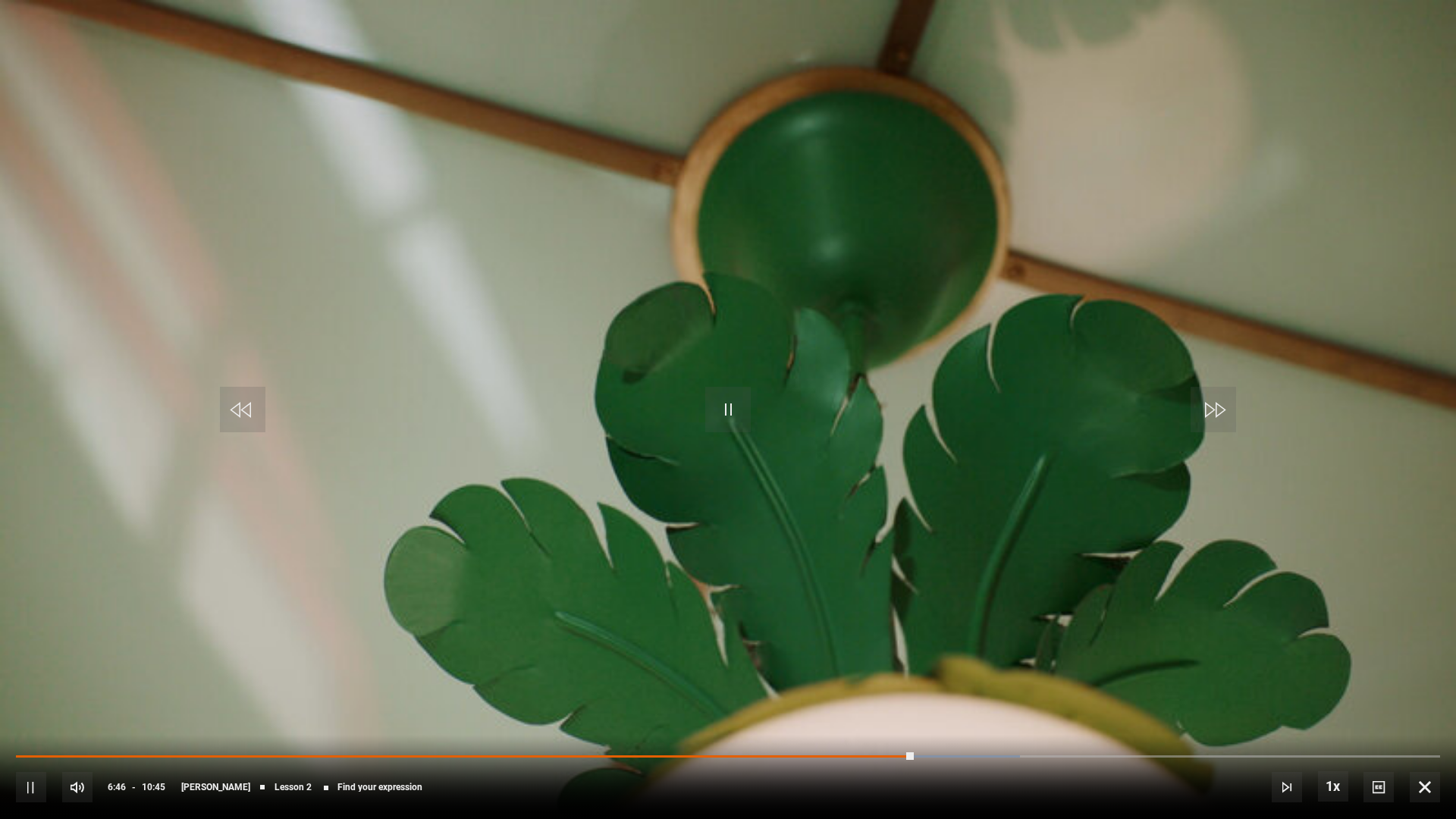
click at [934, 699] on div "10s Skip Back 10 seconds Pause 10s Skip Forward 10 seconds Loaded : 70.51% 06:5…" at bounding box center [728, 776] width 1456 height 84
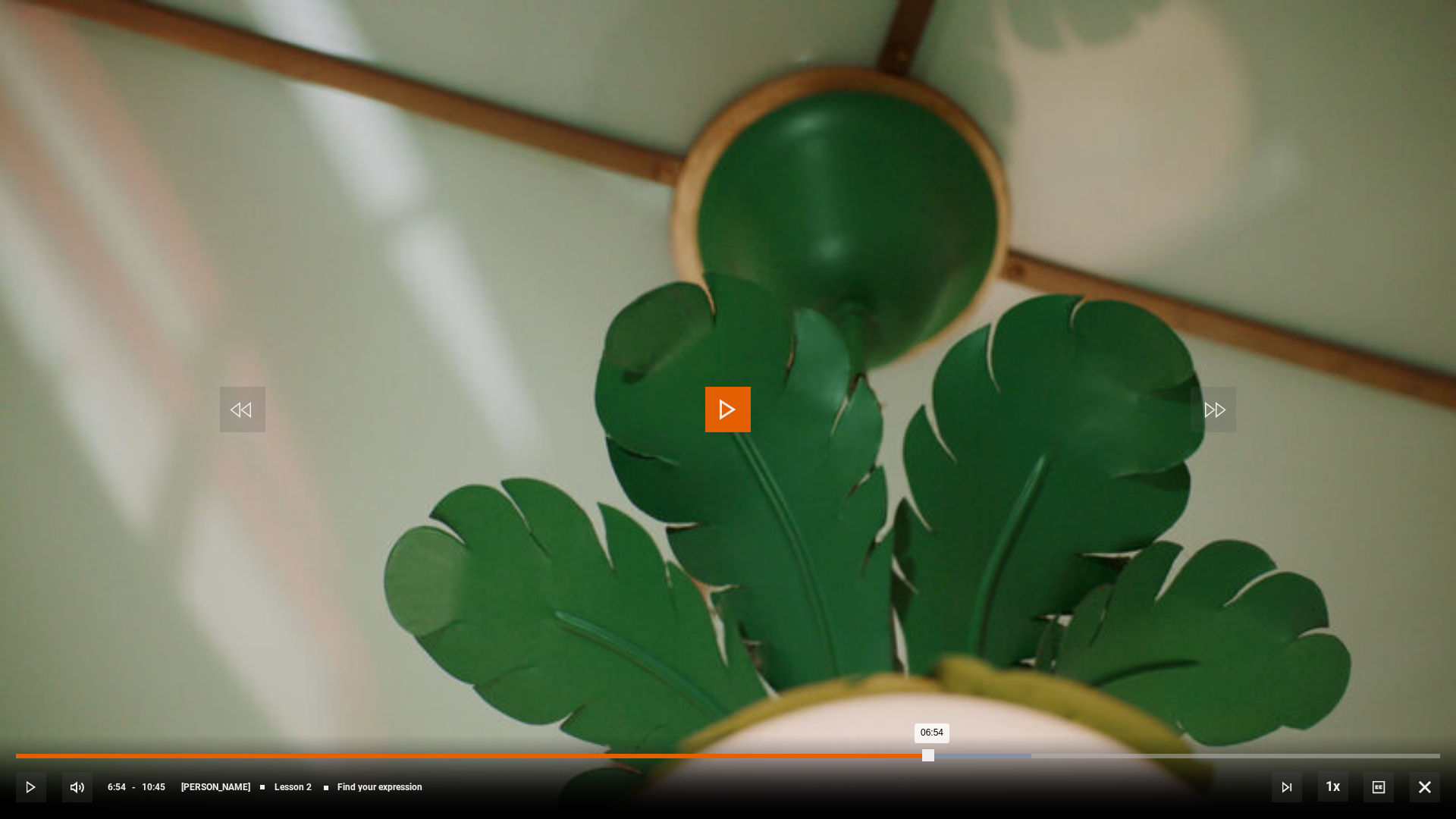
click at [932, 699] on div "Loaded : 71.27% 06:54 06:54" at bounding box center [728, 756] width 1424 height 5
click at [949, 699] on div "07:02" at bounding box center [950, 756] width 2 height 5
drag, startPoint x: 983, startPoint y: 754, endPoint x: 1012, endPoint y: 756, distance: 29.1
click at [1011, 699] on div "07:30" at bounding box center [513, 756] width 995 height 5
drag, startPoint x: 1068, startPoint y: 755, endPoint x: 1088, endPoint y: 757, distance: 20.1
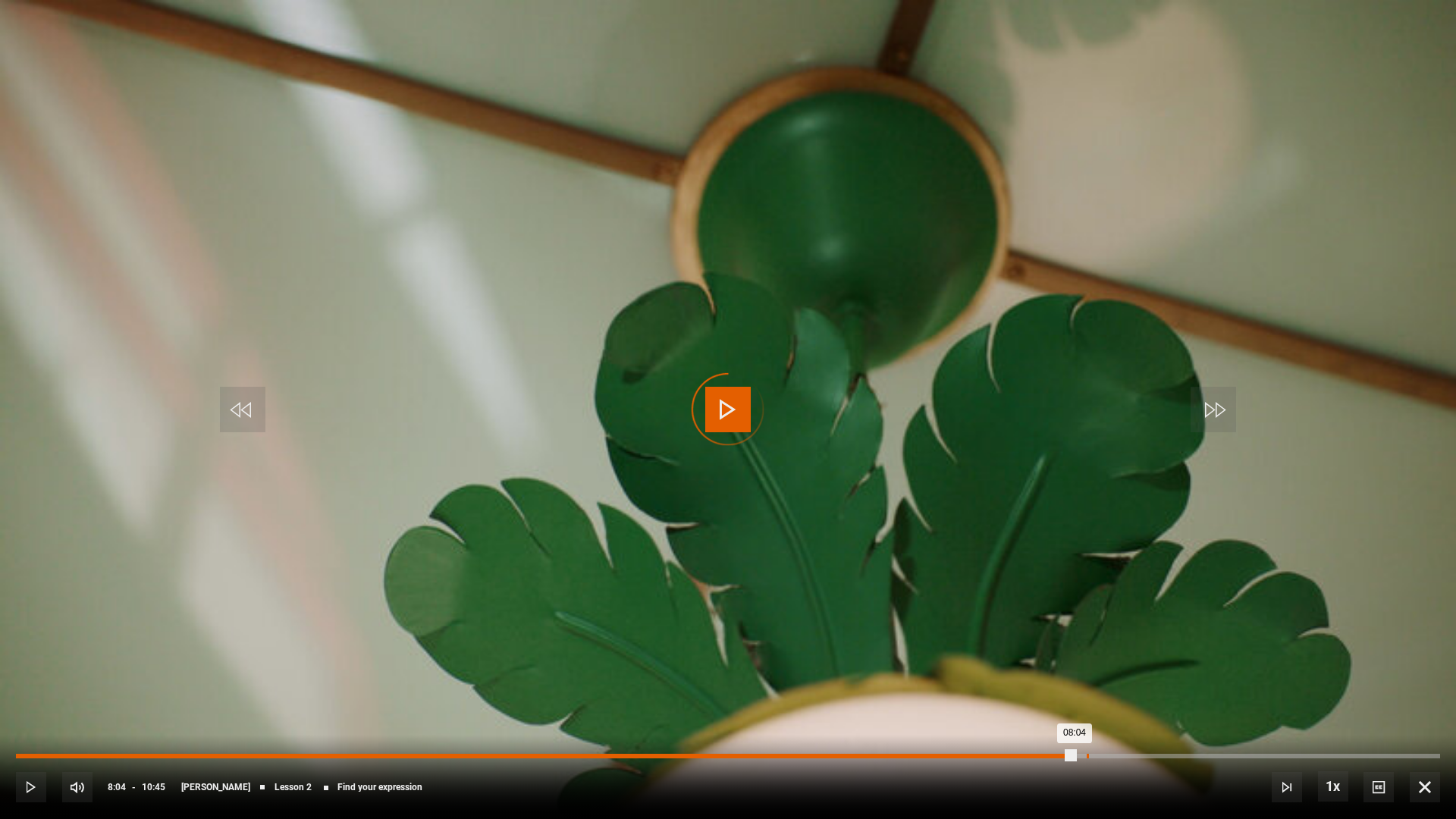
click at [1075, 699] on div "08:04" at bounding box center [545, 756] width 1059 height 5
click at [1111, 699] on div "08:15" at bounding box center [1111, 756] width 2 height 5
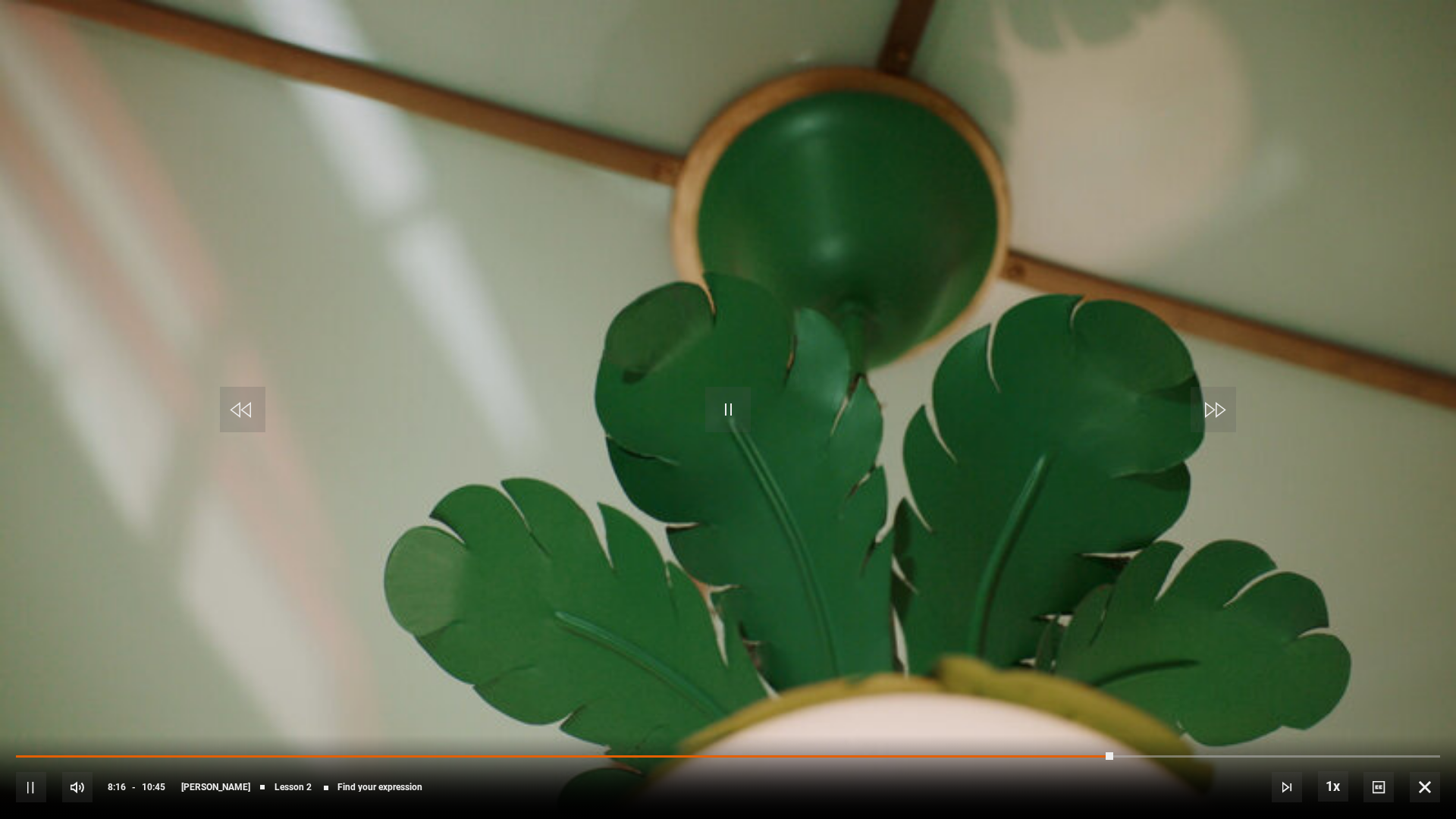
click at [1134, 699] on div "10s Skip Back 10 seconds Pause 10s Skip Forward 10 seconds Loaded : 0.00% 08:20…" at bounding box center [728, 776] width 1456 height 84
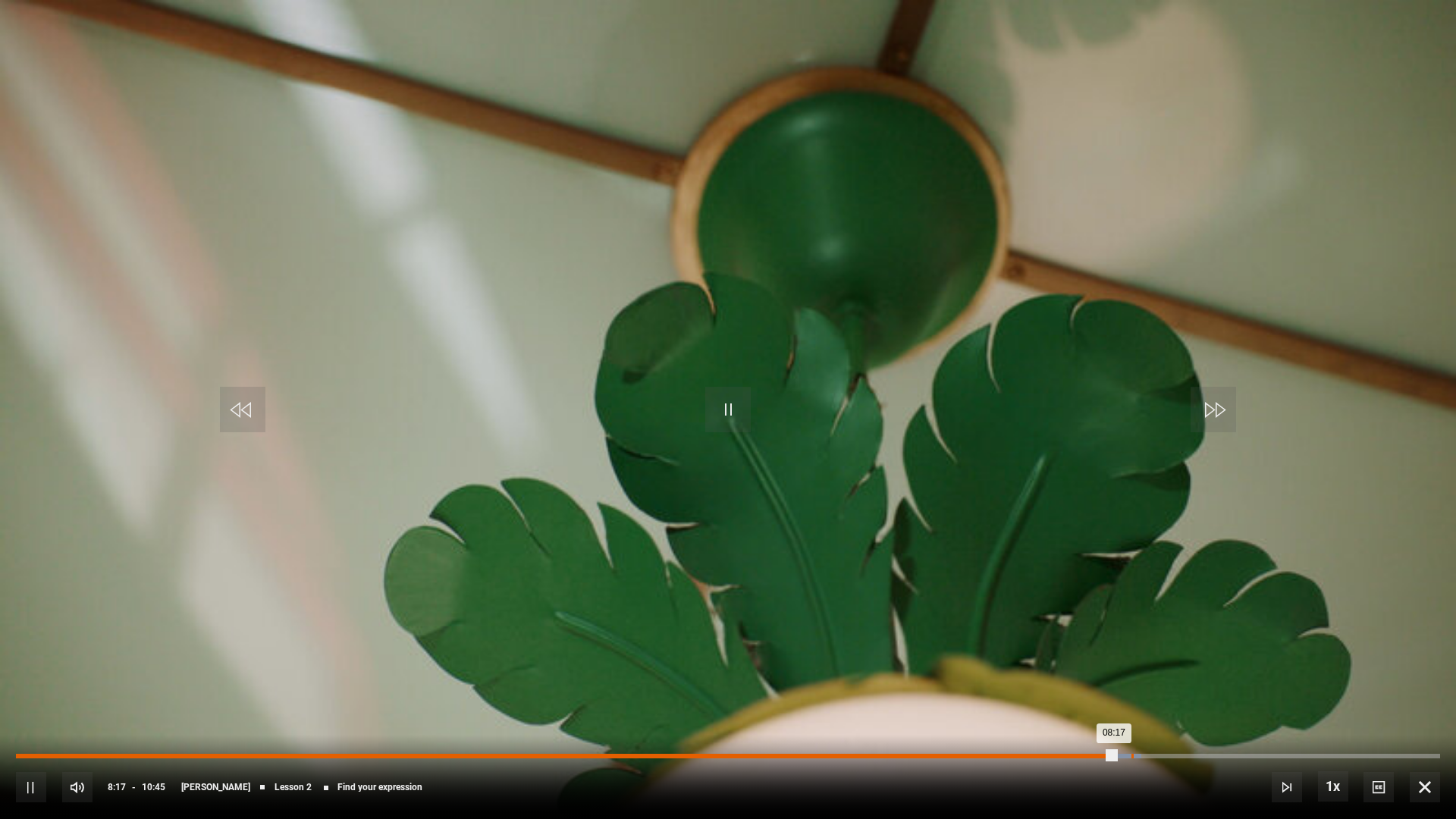
click at [1132, 699] on div "Loaded : 79.03% 08:25 08:17" at bounding box center [728, 756] width 1424 height 5
click at [1147, 699] on div "08:32" at bounding box center [1148, 756] width 2 height 5
click at [1183, 699] on div "Loaded : 85.99% 08:48 08:38" at bounding box center [728, 756] width 1424 height 5
click at [1206, 699] on div "08:59" at bounding box center [1207, 756] width 2 height 5
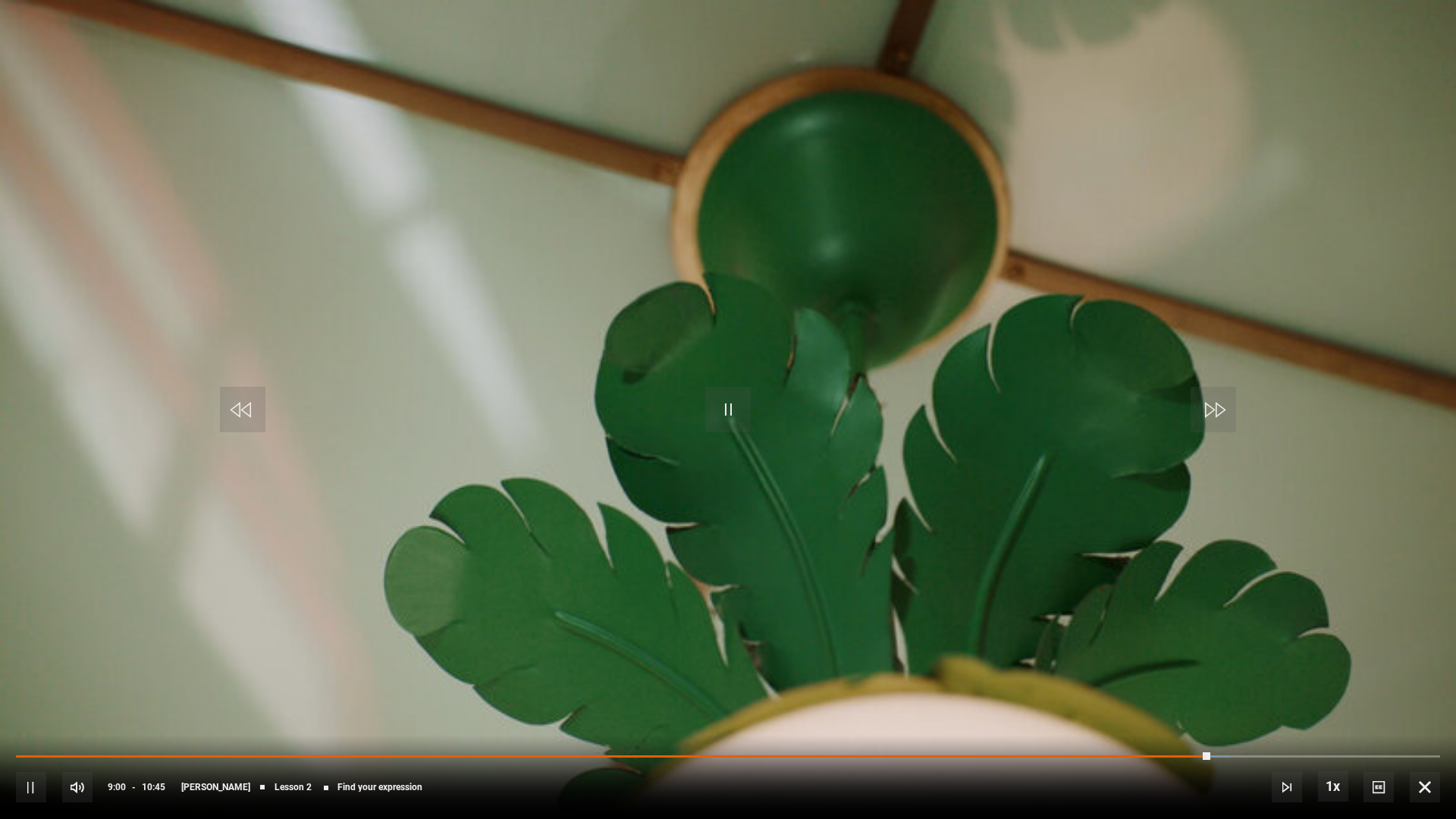
click at [1233, 699] on div "10s Skip Back 10 seconds Pause 10s Skip Forward 10 seconds Loaded : 85.23% 09:0…" at bounding box center [728, 776] width 1456 height 84
click at [1237, 699] on div "10s Skip Back 10 seconds Pause 10s Skip Forward 10 seconds Loaded : 85.23% 09:0…" at bounding box center [728, 776] width 1456 height 84
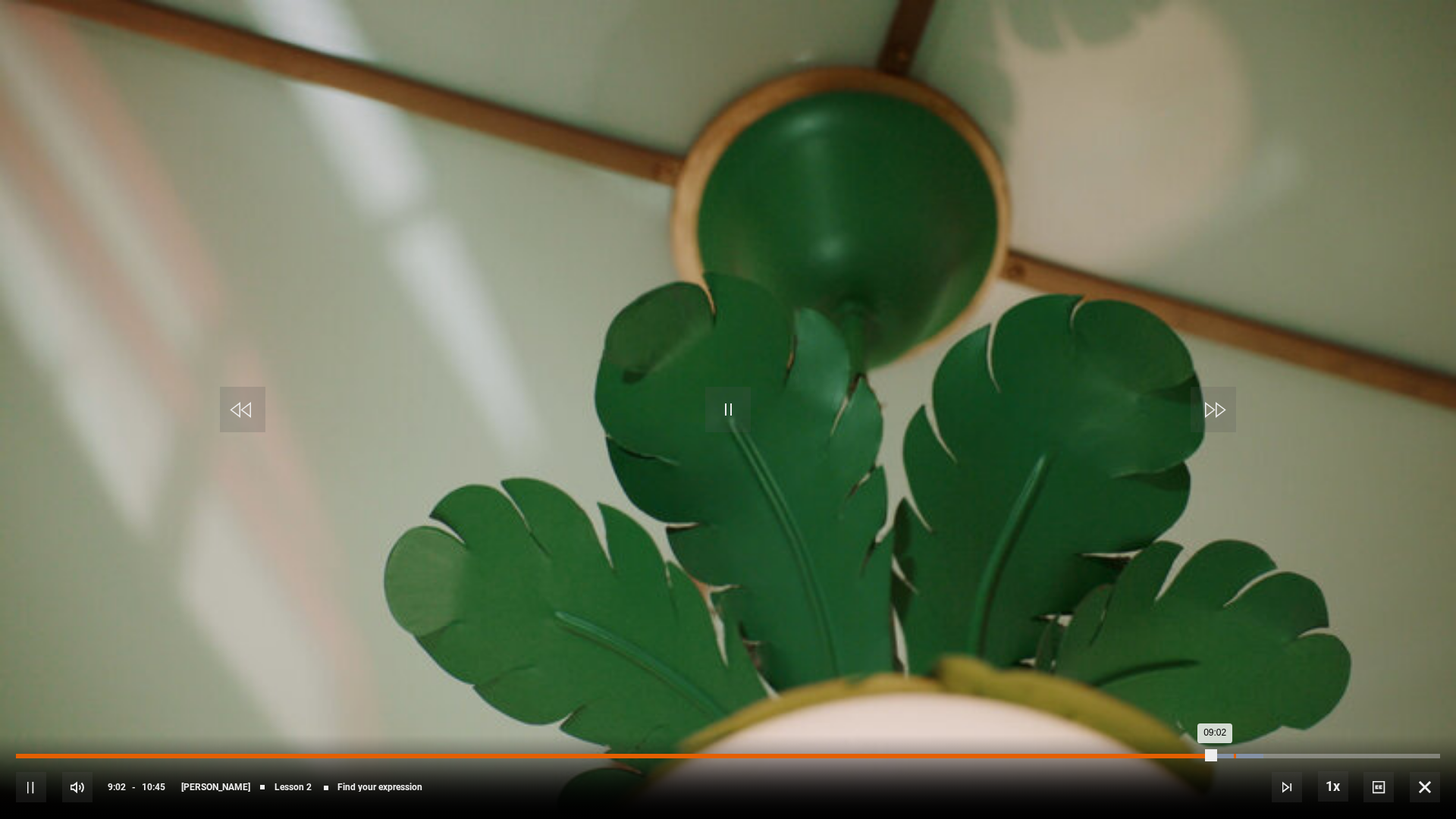
click at [1235, 699] on div "09:11" at bounding box center [1235, 756] width 2 height 5
click at [1270, 699] on div "09:28" at bounding box center [1271, 756] width 2 height 5
click at [1305, 699] on div "Loaded : 89.12% 09:43 09:31" at bounding box center [728, 756] width 1424 height 5
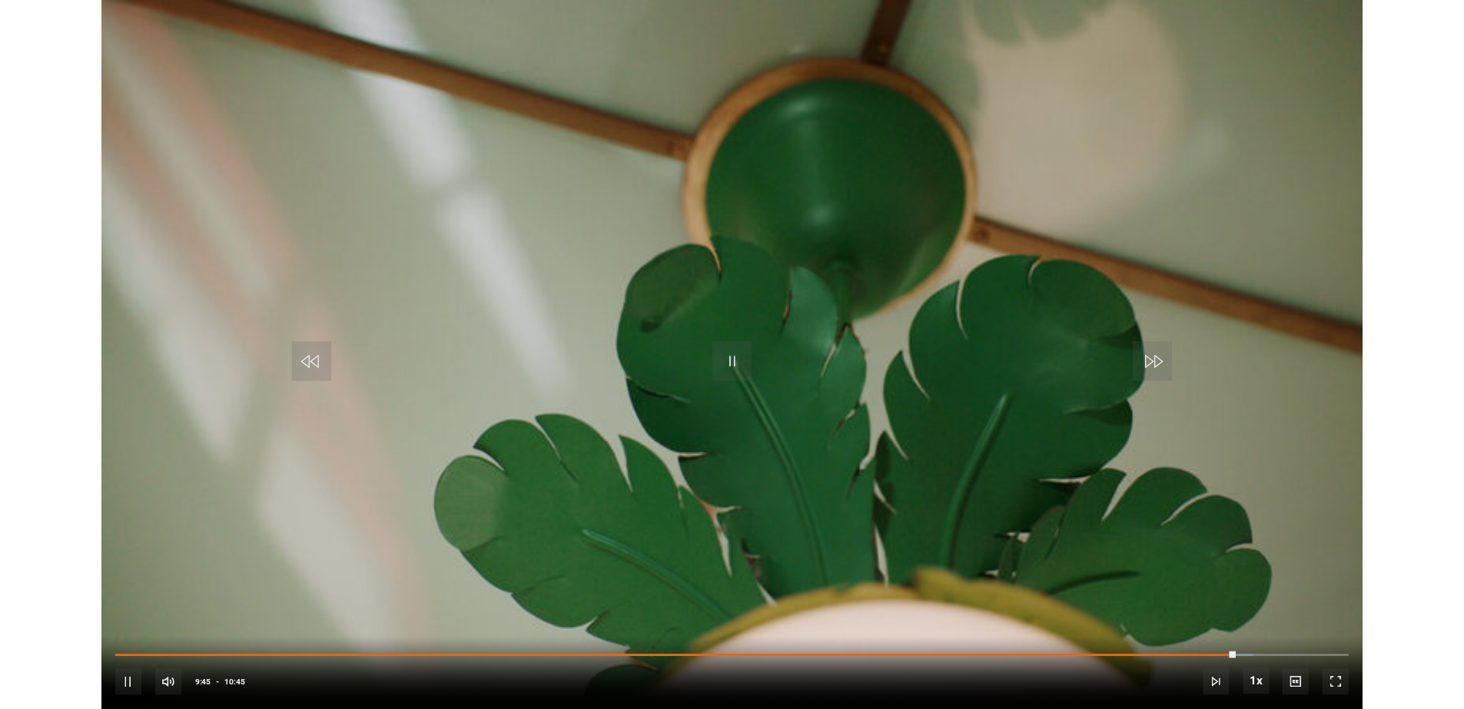
scroll to position [691, 0]
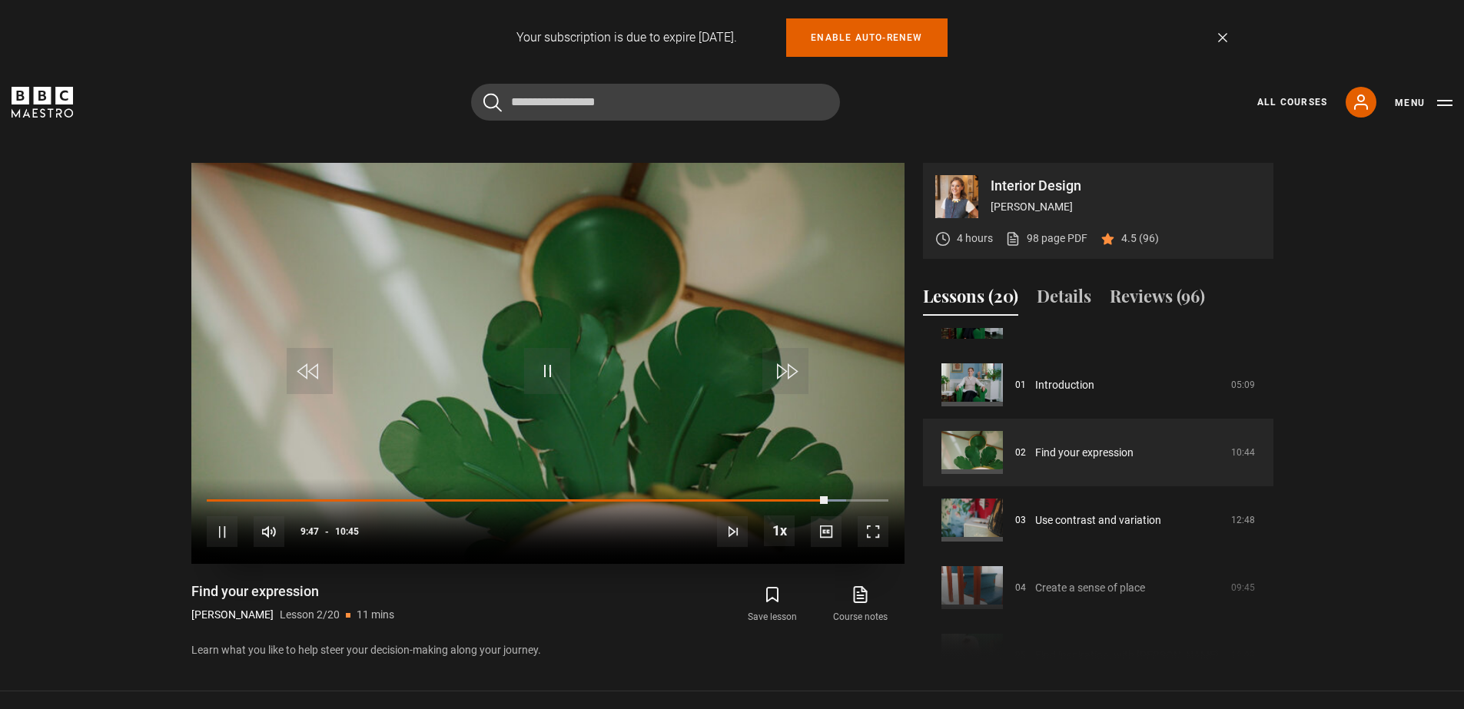
click at [849, 498] on div "10s Skip Back 10 seconds Pause 10s Skip Forward 10 seconds Loaded : 93.78% 10:1…" at bounding box center [547, 521] width 713 height 85
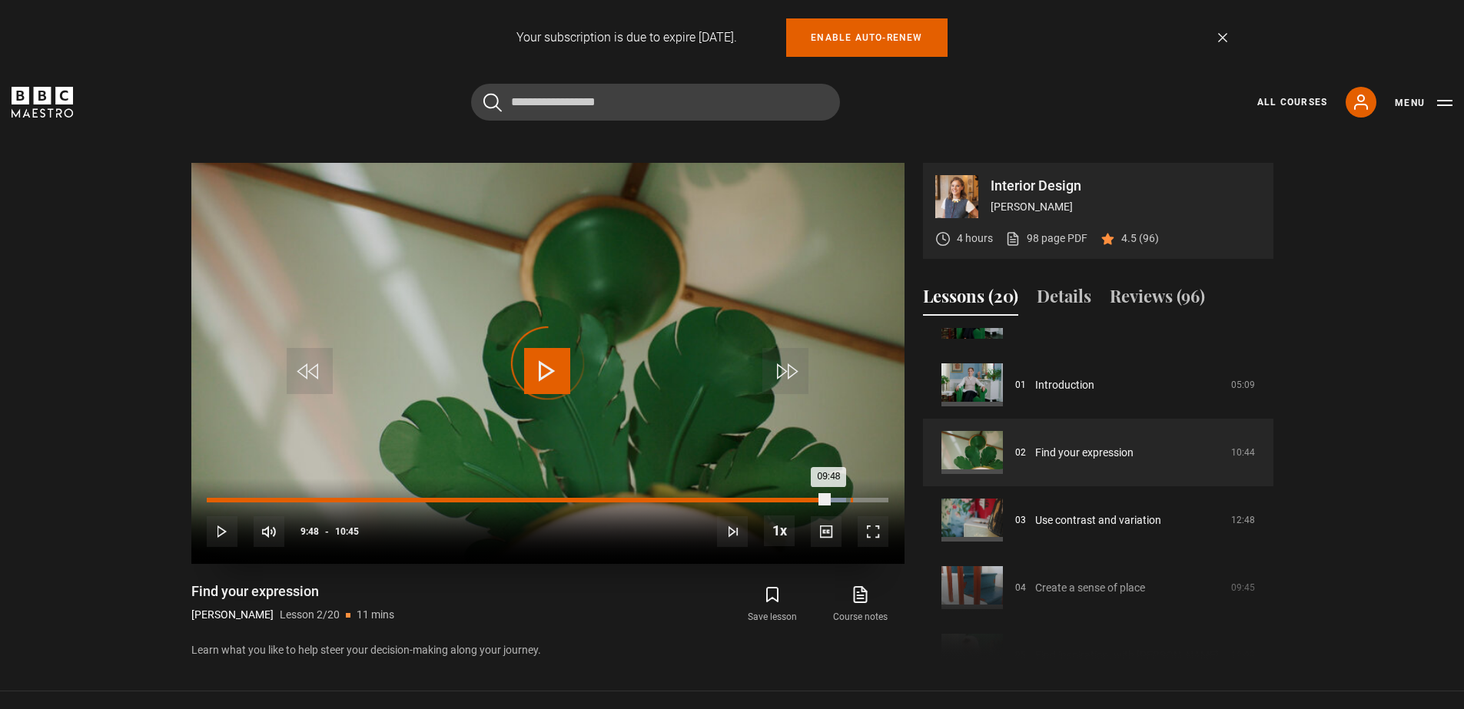
click at [851, 498] on div "10:10" at bounding box center [852, 500] width 2 height 5
click at [833, 499] on div "Loaded : 95.34% 09:53 10:12" at bounding box center [547, 500] width 681 height 5
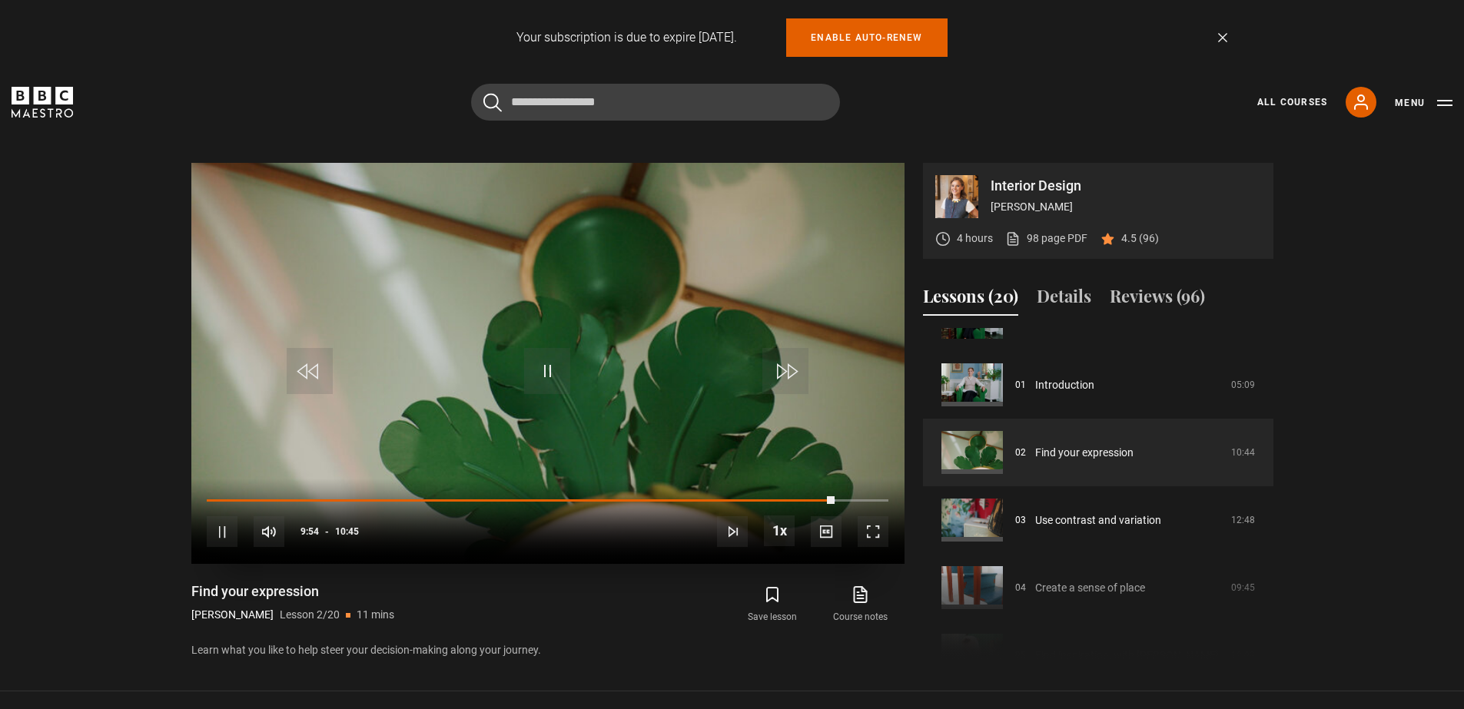
click at [874, 529] on span "Video Player" at bounding box center [872, 531] width 31 height 31
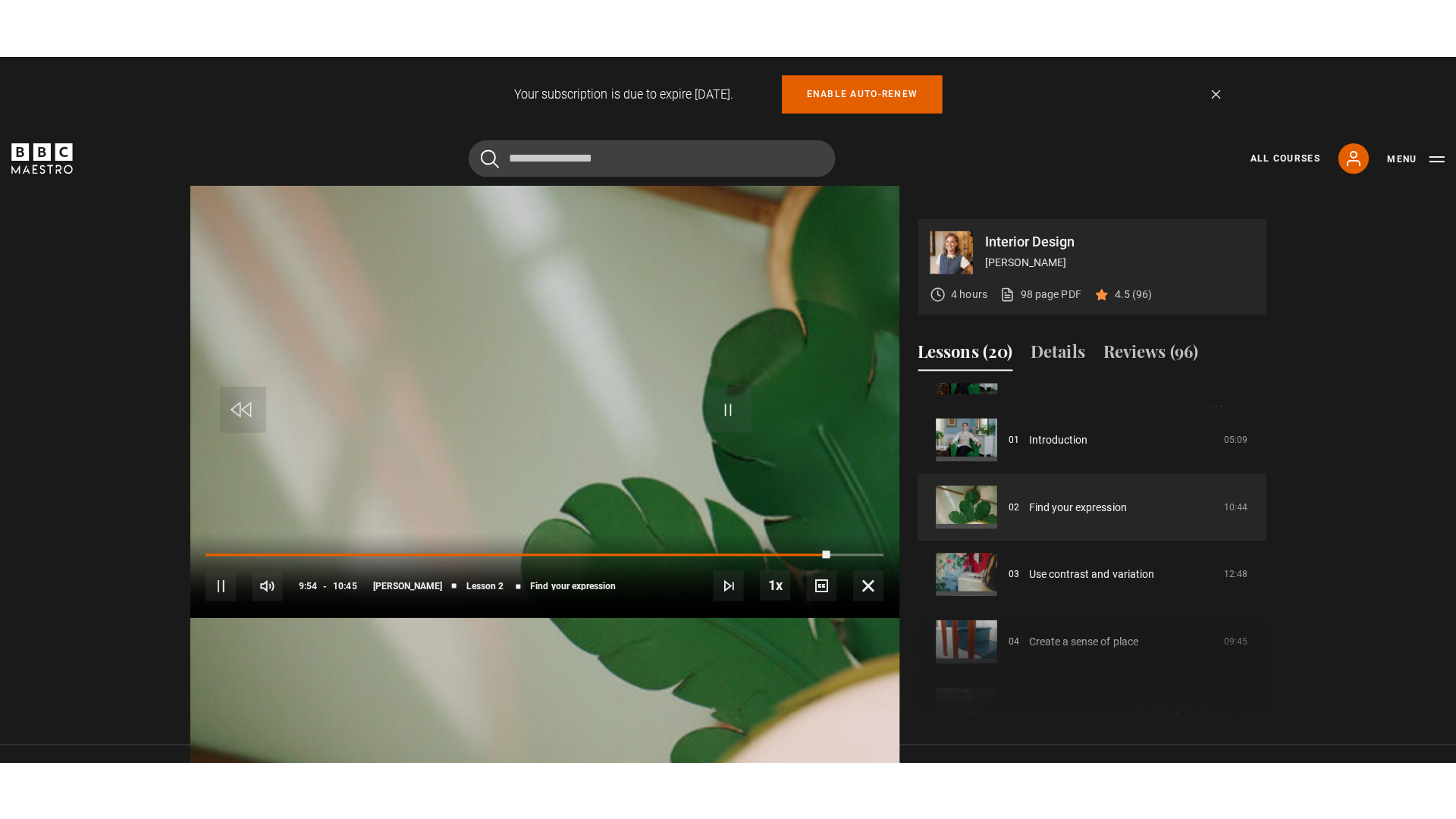
scroll to position [0, 0]
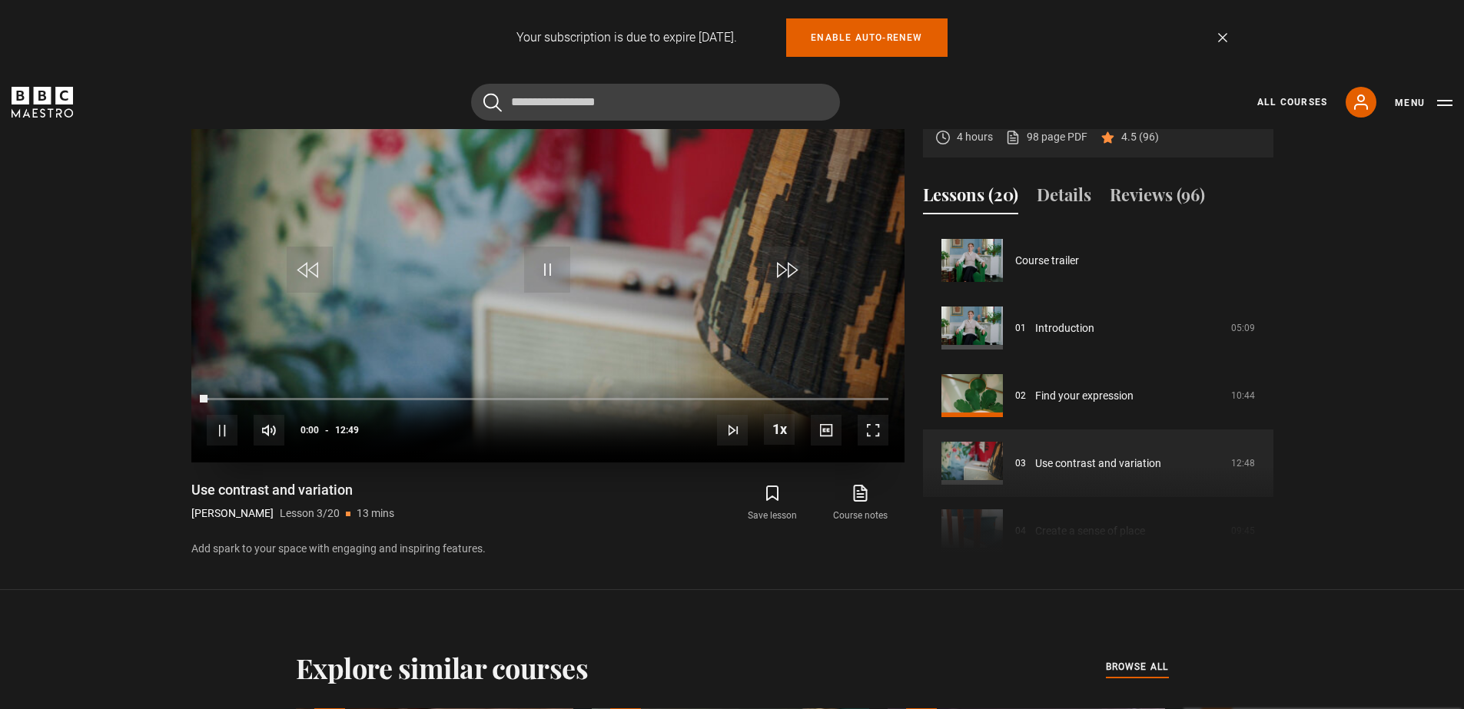
scroll to position [135, 0]
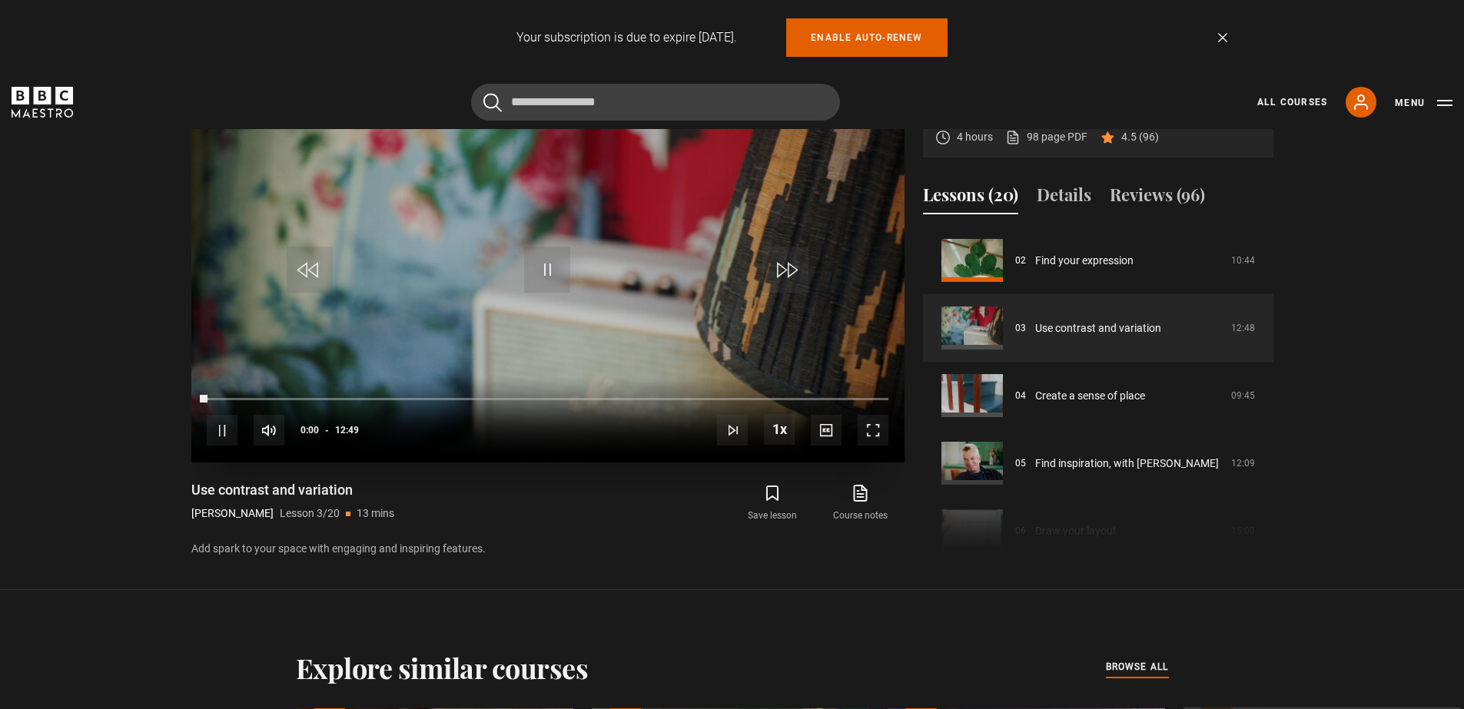
click at [874, 433] on span "Video Player" at bounding box center [872, 430] width 31 height 31
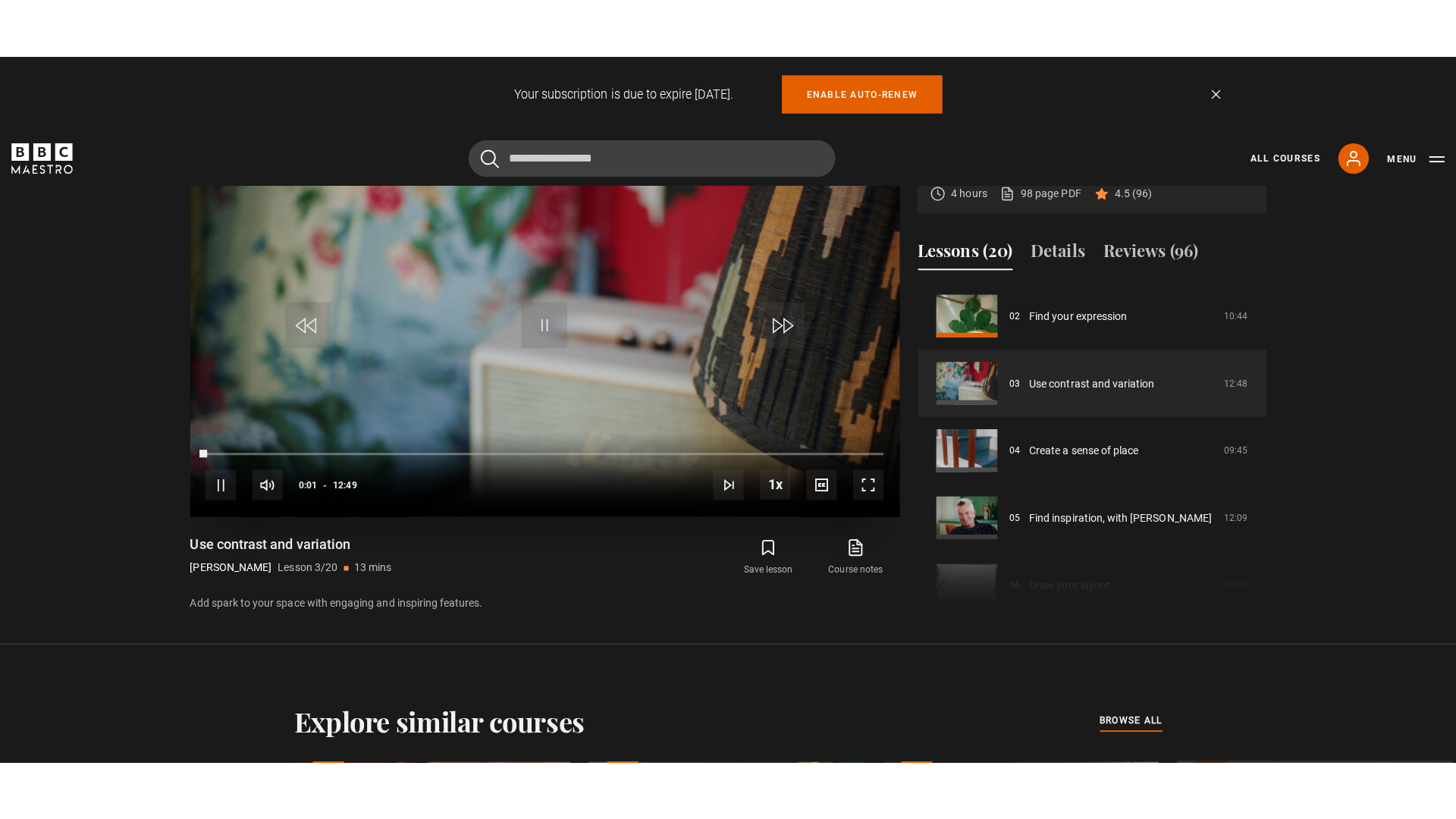
scroll to position [0, 0]
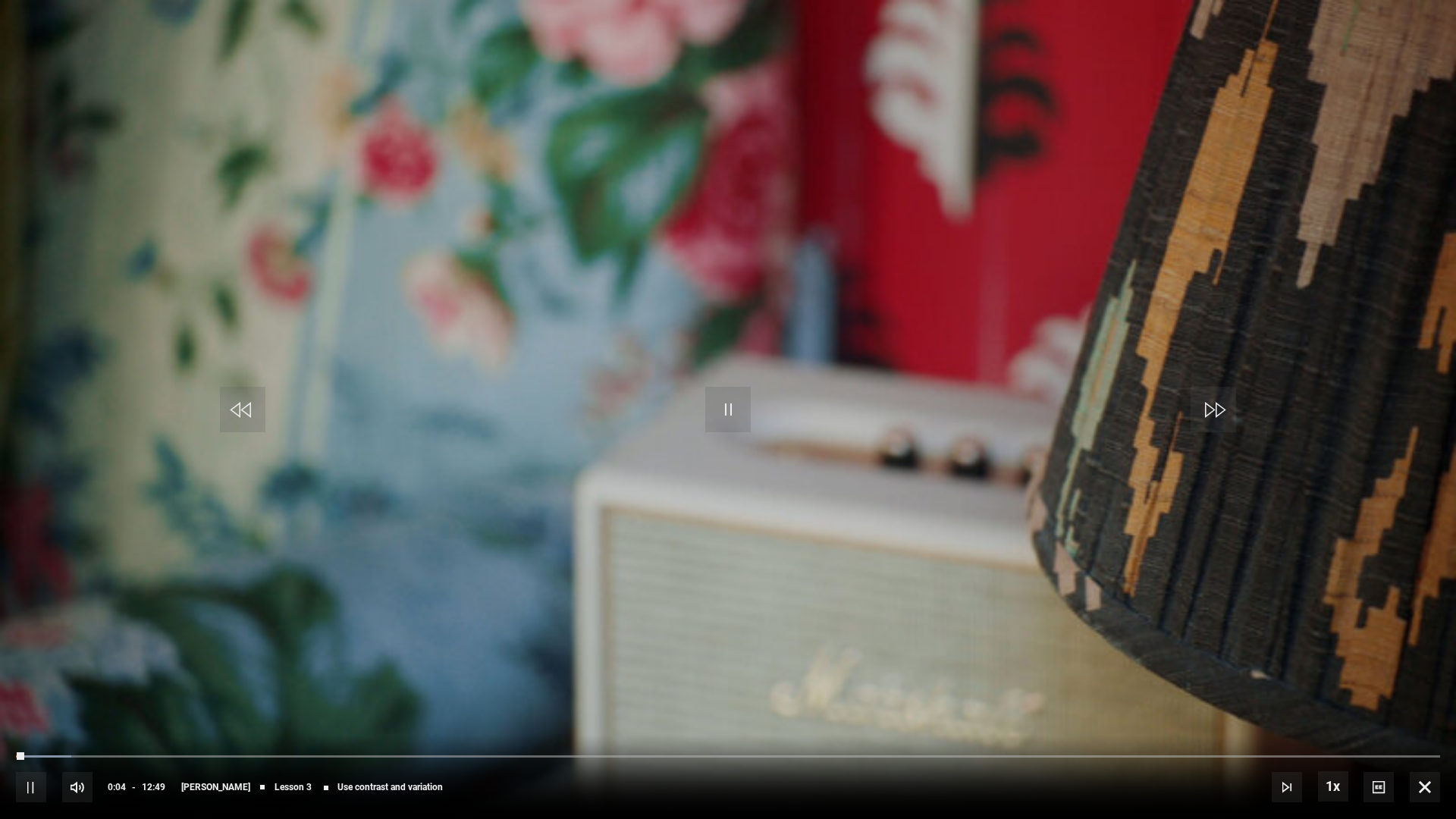
click at [1426, 699] on span "Video Player" at bounding box center [1424, 786] width 31 height 31
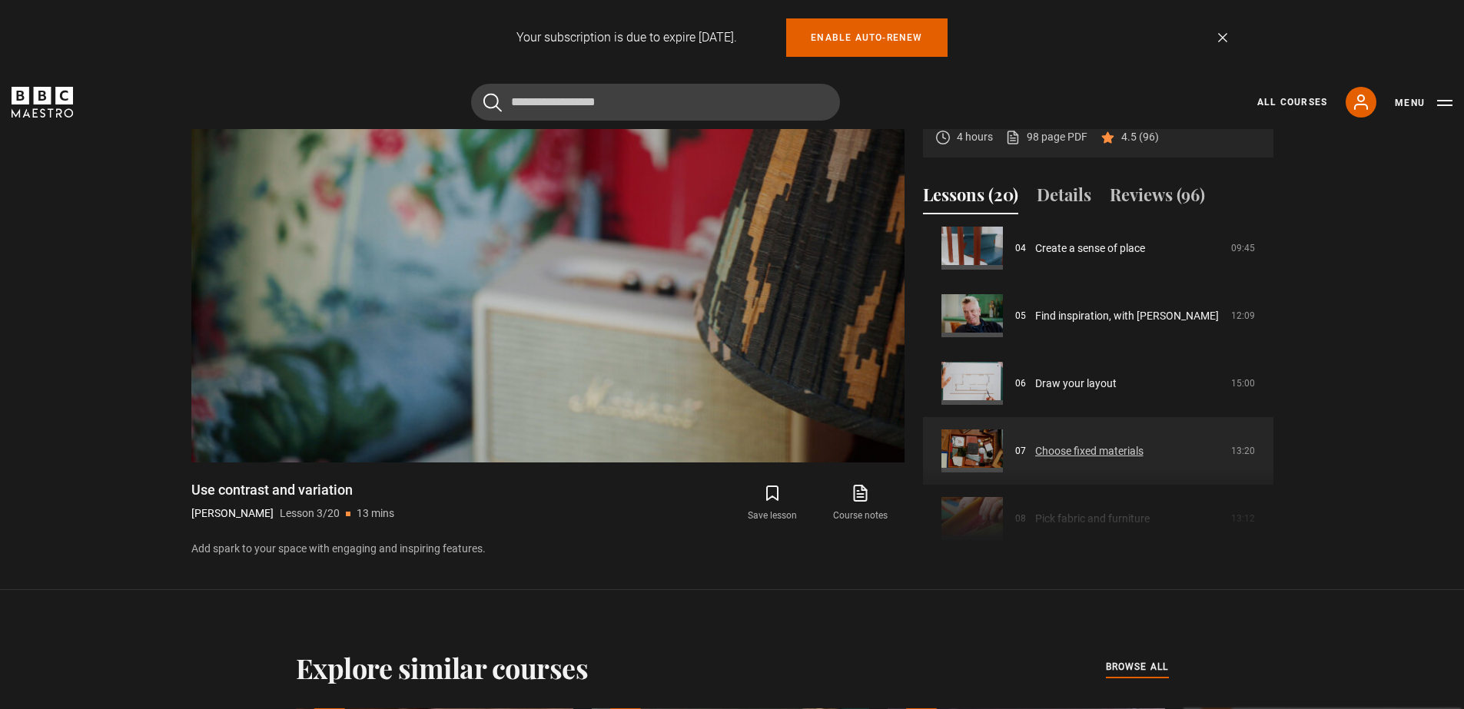
scroll to position [297, 0]
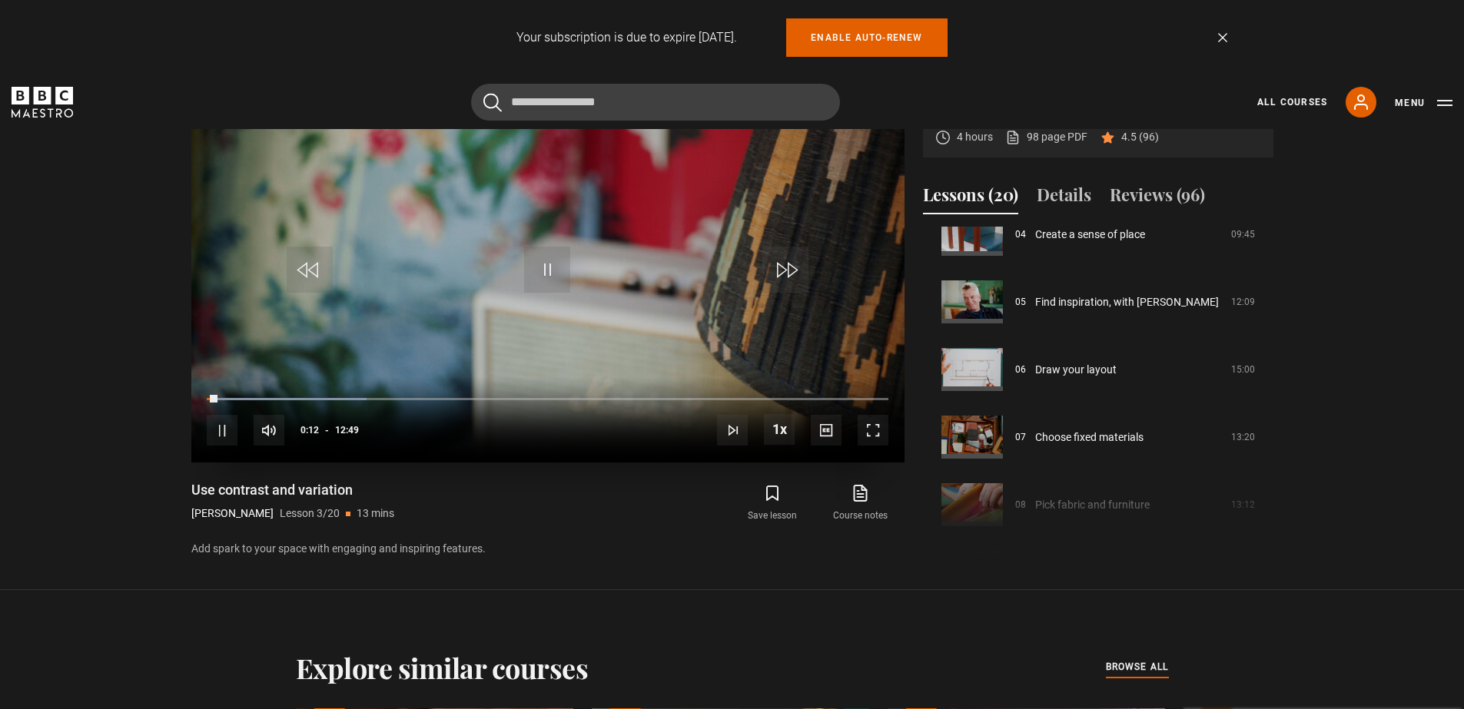
click at [871, 432] on span "Video Player" at bounding box center [872, 430] width 31 height 31
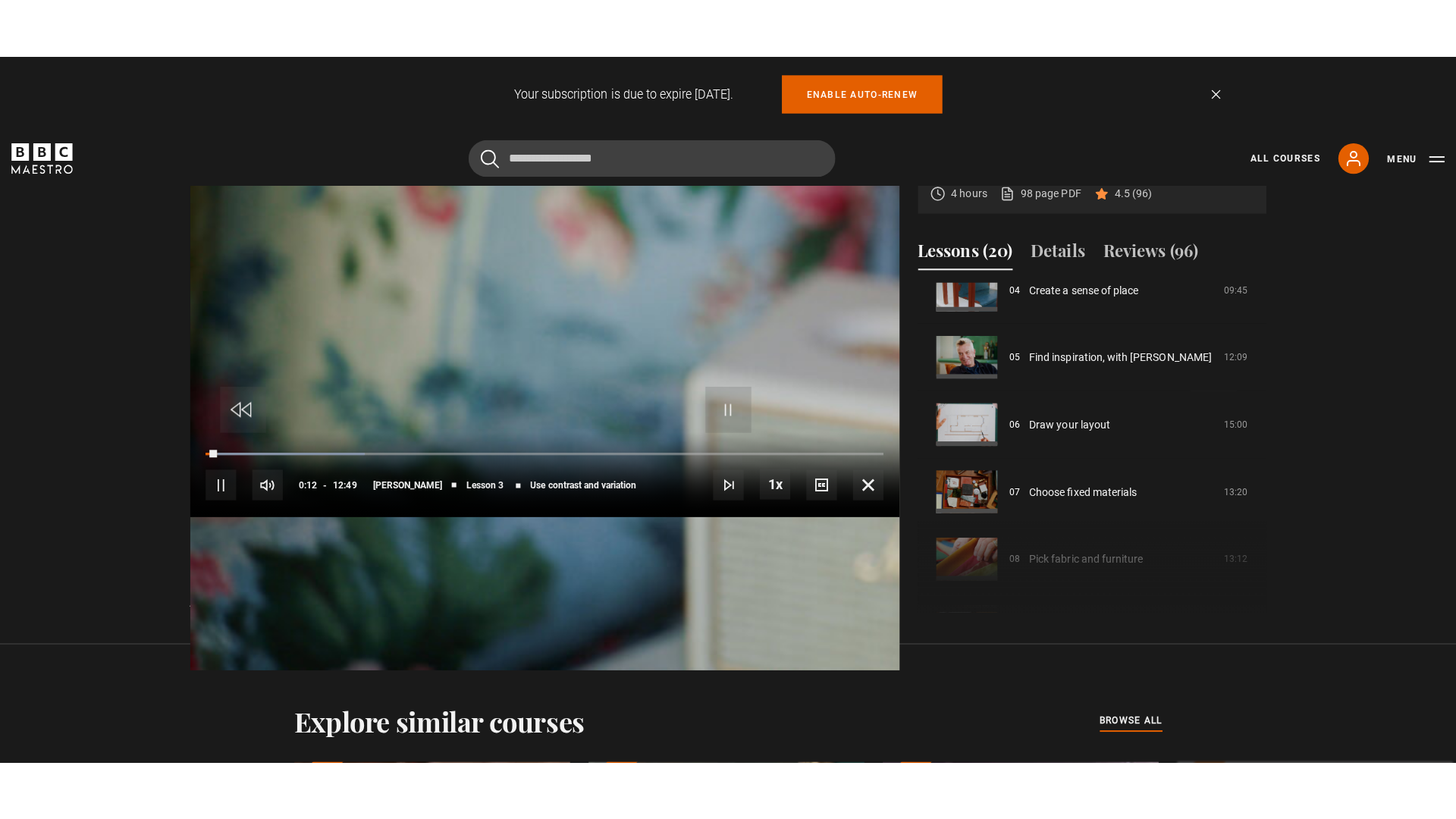
scroll to position [0, 0]
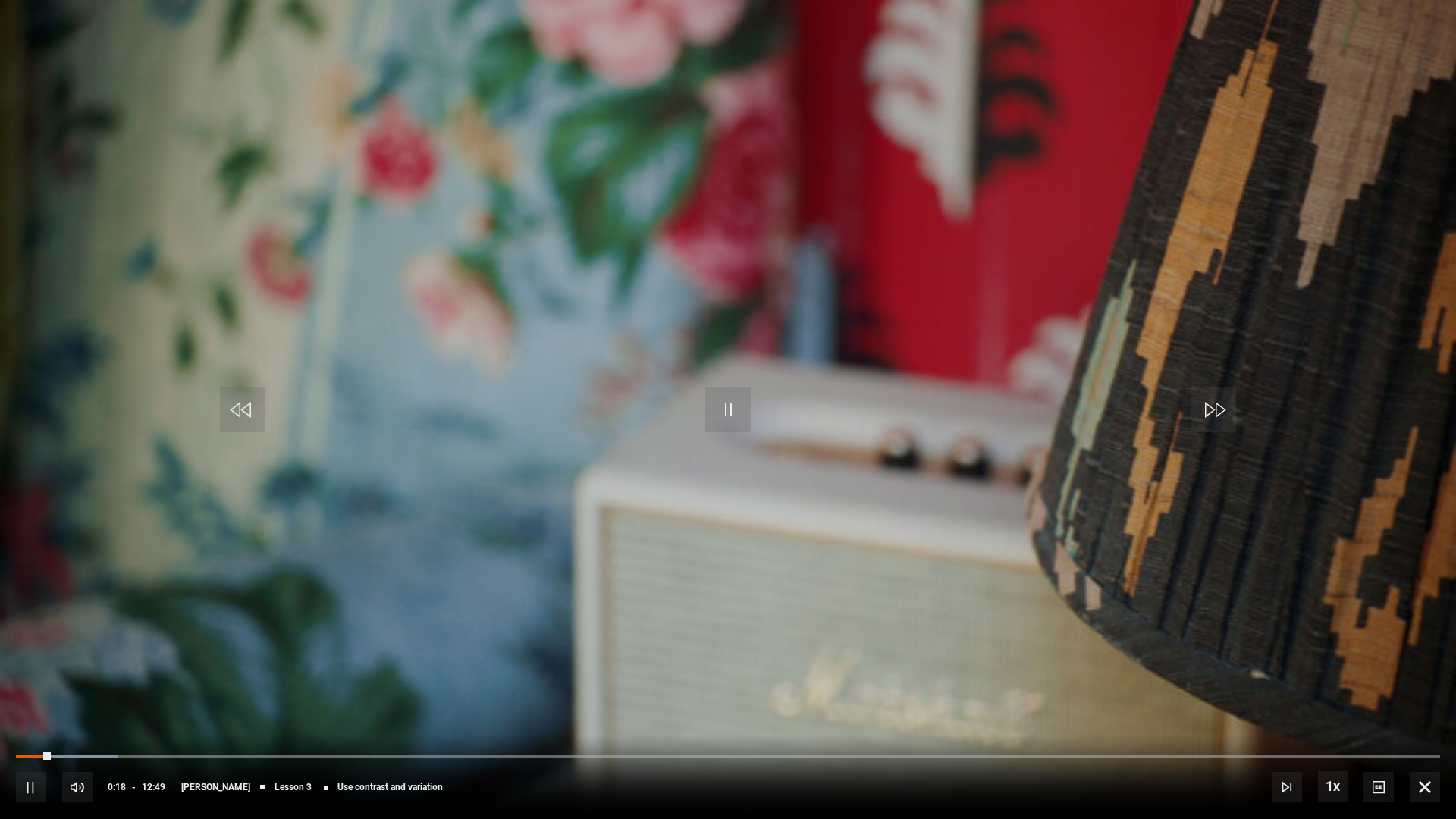
click at [71, 699] on div "10s Skip Back 10 seconds Pause 10s Skip Forward 10 seconds Loaded : 7.13% 10:49…" at bounding box center [728, 776] width 1456 height 84
click at [72, 699] on div "10s Skip Back 10 seconds Pause 10s Skip Forward 10 seconds Loaded : 7.13% 10:49…" at bounding box center [728, 776] width 1456 height 84
click at [73, 699] on div "00:30" at bounding box center [74, 756] width 2 height 5
click at [99, 699] on div "00:44" at bounding box center [100, 756] width 2 height 5
click at [149, 699] on div "Loaded : 7.12% 01:11 00:45" at bounding box center [728, 756] width 1424 height 5
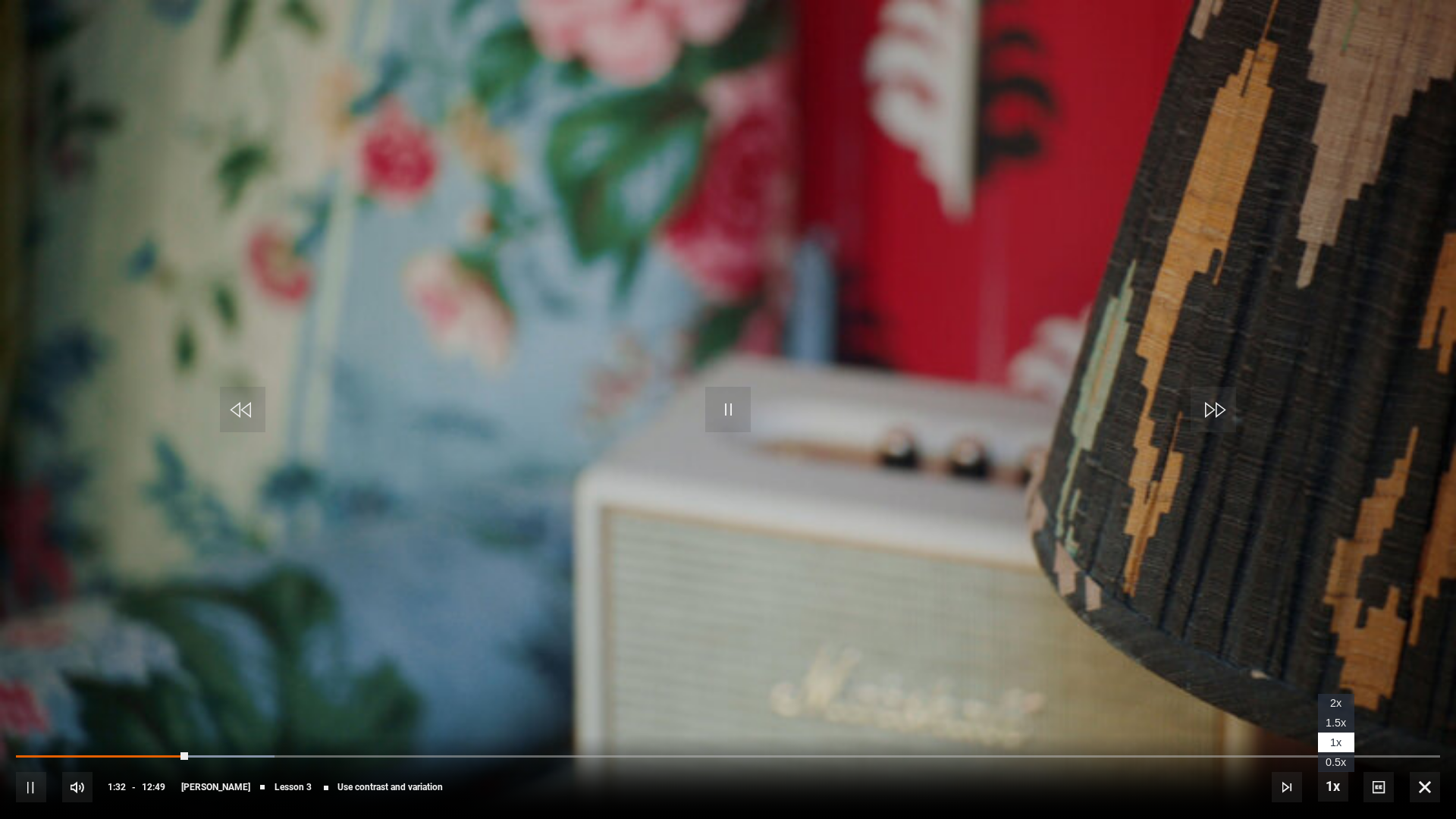
click at [1334, 699] on span "1.5x" at bounding box center [1336, 722] width 21 height 12
click at [219, 699] on div "10s Skip Back 10 seconds Pause 10s Skip Forward 10 seconds Loaded : 18.80% 01:3…" at bounding box center [728, 776] width 1456 height 84
click at [227, 699] on div "10s Skip Back 10 seconds Pause 10s Skip Forward 10 seconds Loaded : 18.80% 01:3…" at bounding box center [728, 776] width 1456 height 84
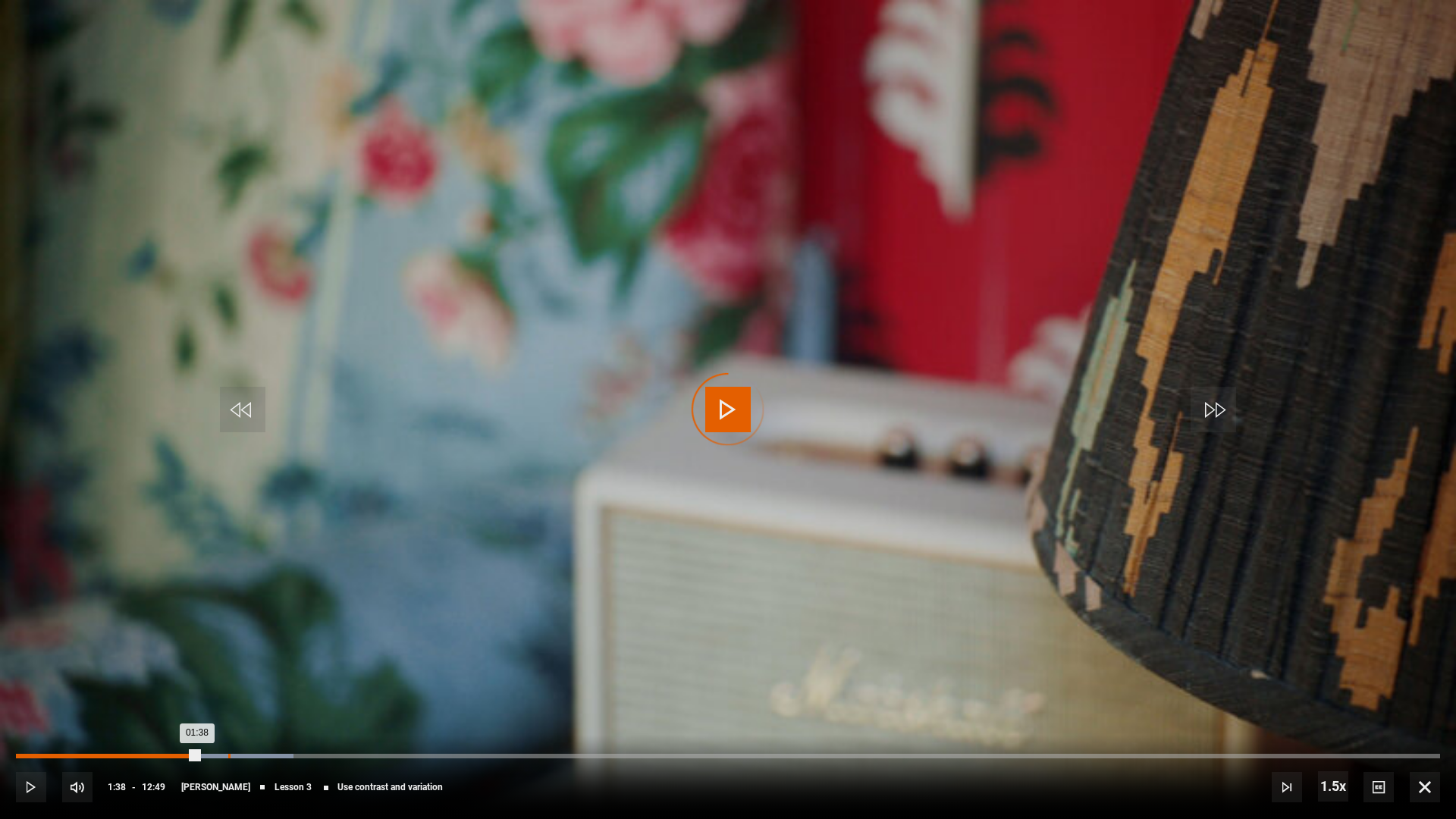
click at [229, 699] on div "01:54" at bounding box center [229, 756] width 2 height 5
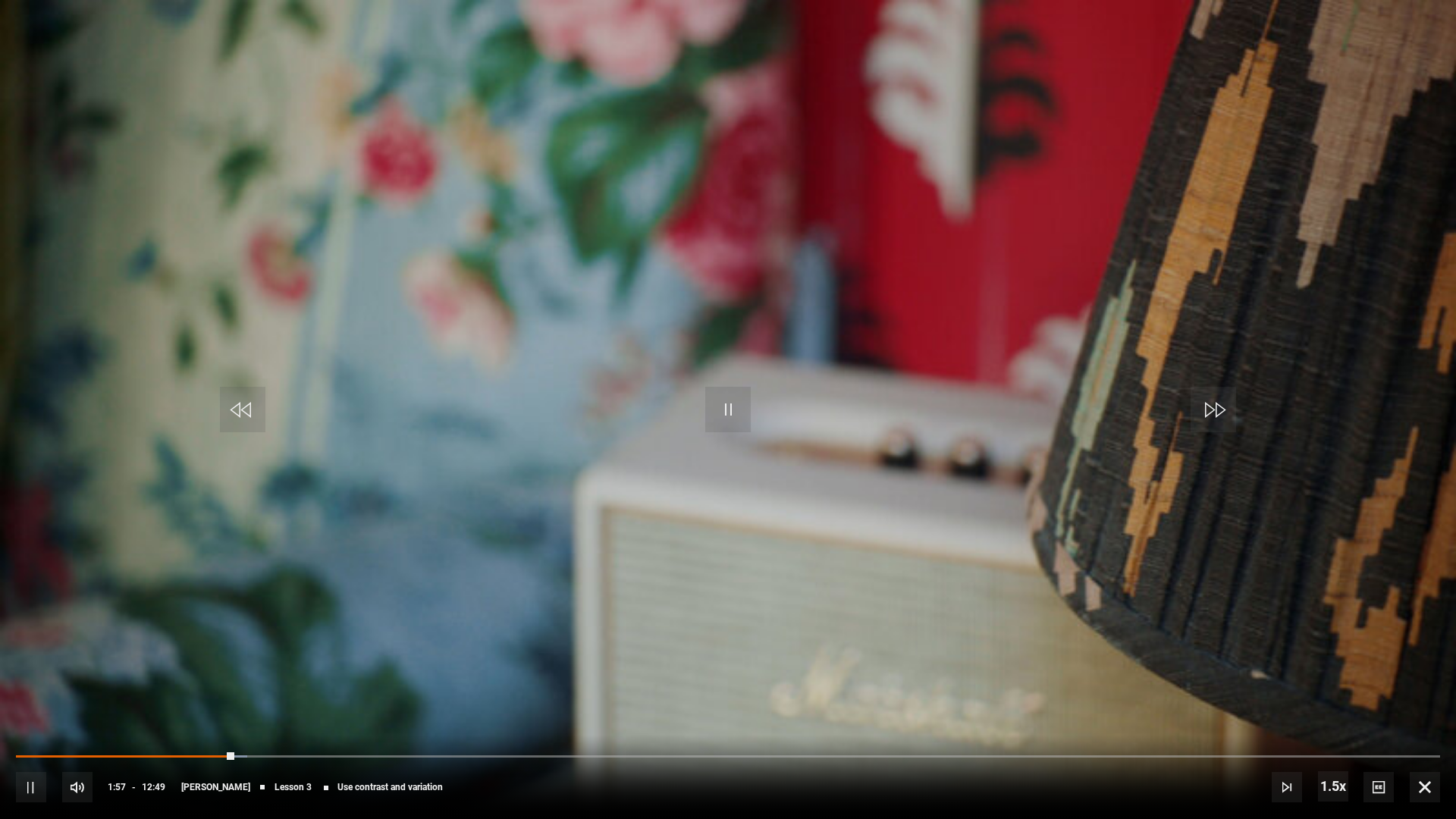
click at [210, 699] on div "10s Skip Back 10 seconds Pause 10s Skip Forward 10 seconds Loaded : 16.23% 01:5…" at bounding box center [728, 776] width 1456 height 84
click at [211, 699] on div "10s Skip Back 10 seconds Pause 10s Skip Forward 10 seconds Loaded : 16.23% 01:5…" at bounding box center [728, 776] width 1456 height 84
click at [201, 699] on div "10s Skip Back 10 seconds Pause 10s Skip Forward 10 seconds Loaded : 18.15% 01:5…" at bounding box center [728, 776] width 1456 height 84
click at [210, 699] on div "Loaded : 18.15% 01:44 02:01" at bounding box center [728, 756] width 1424 height 5
click at [1335, 699] on span "1x" at bounding box center [1337, 742] width 12 height 12
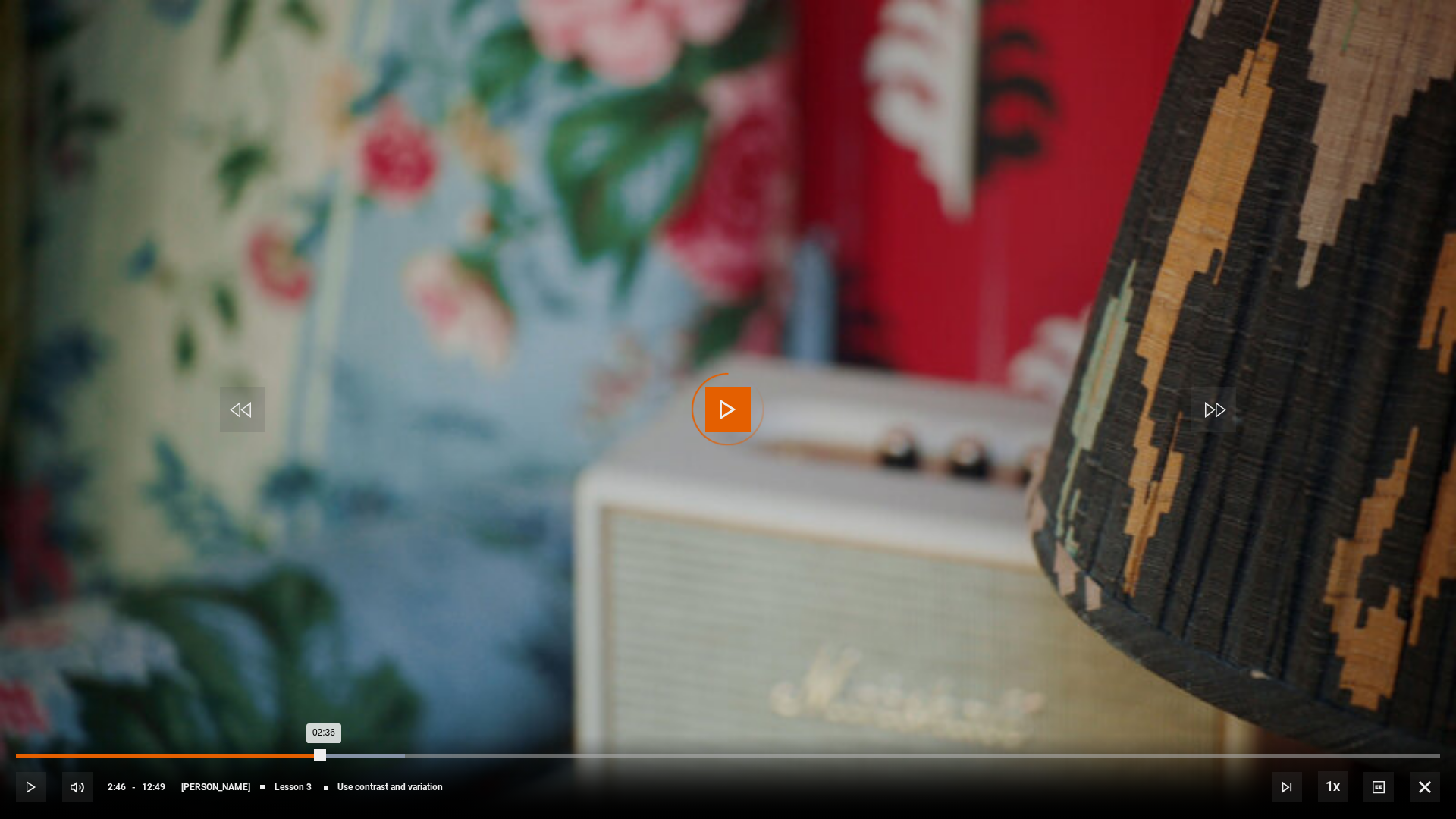
click at [324, 699] on div "Loaded : 27.30% 02:46 02:36" at bounding box center [728, 756] width 1424 height 5
click at [352, 699] on div "Loaded : 0.00% 03:01 02:47" at bounding box center [728, 756] width 1424 height 5
click at [335, 699] on div "02:51" at bounding box center [336, 756] width 2 height 5
click at [379, 699] on div "03:16" at bounding box center [380, 756] width 2 height 5
click at [405, 699] on div "03:30" at bounding box center [406, 756] width 2 height 5
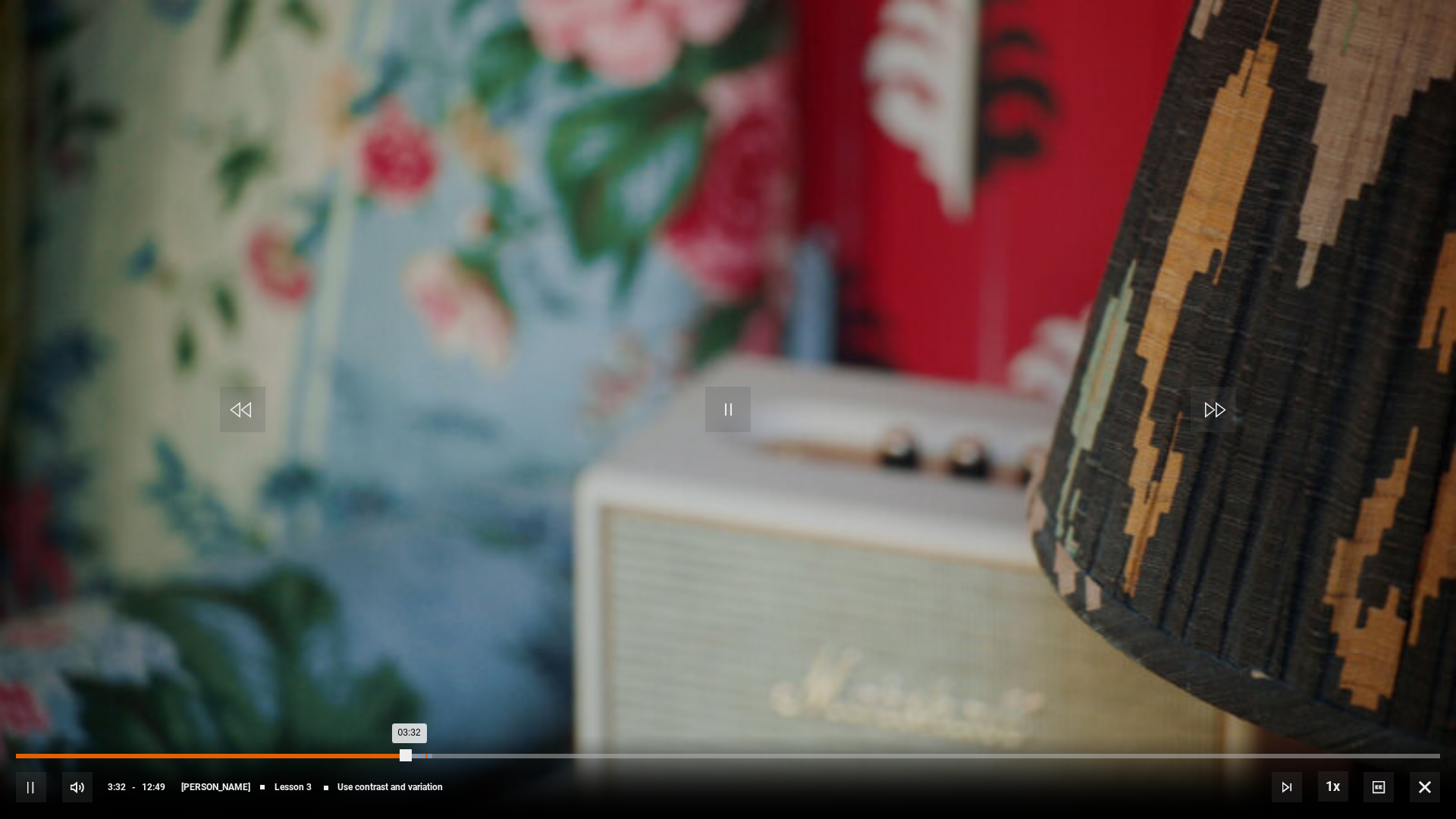
click at [425, 699] on div "Loaded : 29.23% 03:41 03:32" at bounding box center [728, 756] width 1424 height 5
click at [444, 699] on div "Loaded : 29.89% 03:51 03:51" at bounding box center [728, 756] width 1424 height 5
click at [662, 699] on div "10s Skip Back 10 seconds Pause 10s Skip Forward 10 seconds Loaded : 51.35% 07:1…" at bounding box center [728, 776] width 1456 height 84
click at [673, 699] on div "Loaded : 51.35% 05:55 05:41" at bounding box center [728, 756] width 1424 height 5
click at [725, 699] on div "06:22" at bounding box center [726, 756] width 2 height 5
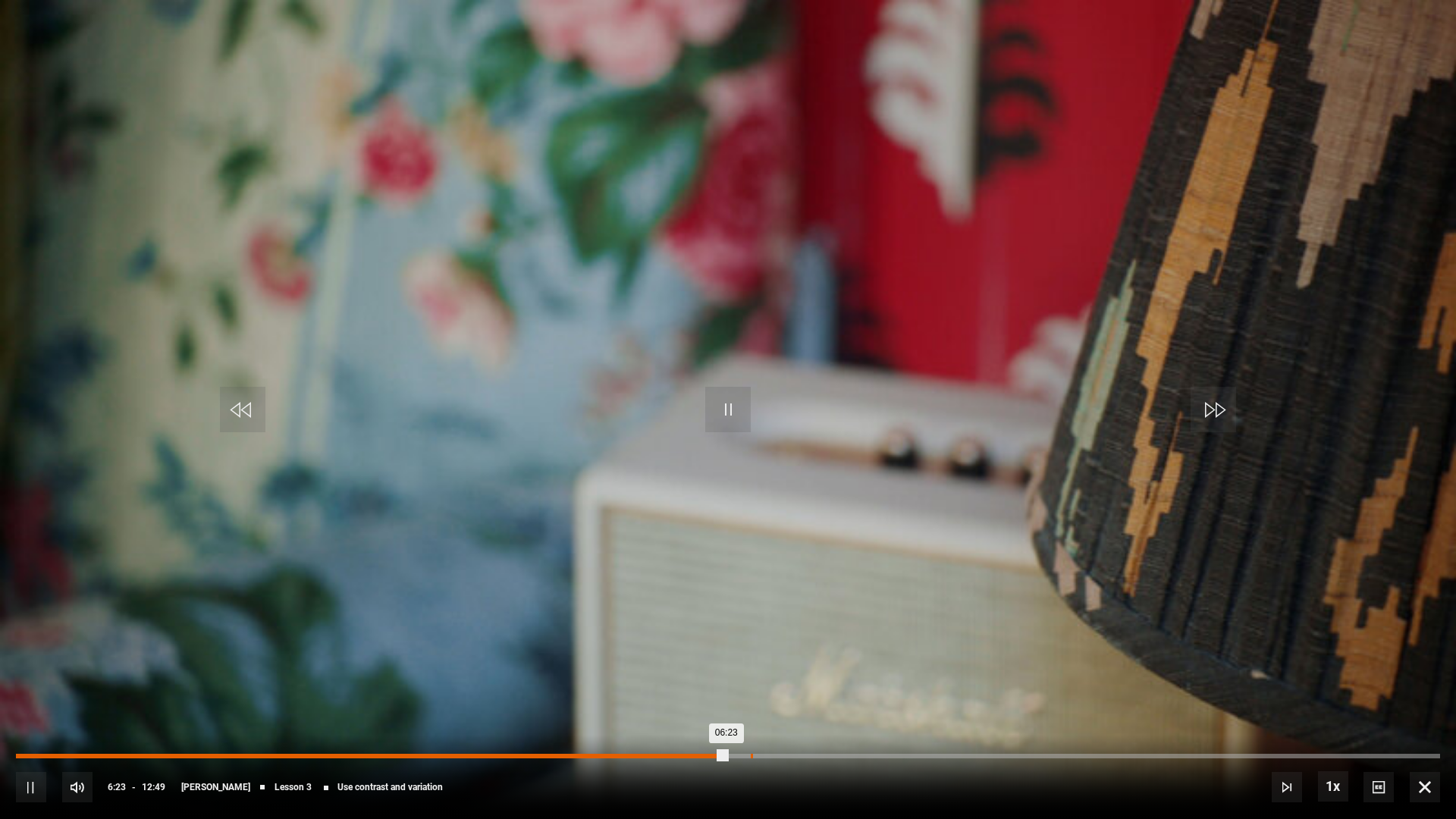
click at [751, 699] on div "06:36" at bounding box center [752, 756] width 2 height 5
click at [726, 699] on div "Loaded : 52.01% 06:22 06:38" at bounding box center [728, 756] width 1424 height 5
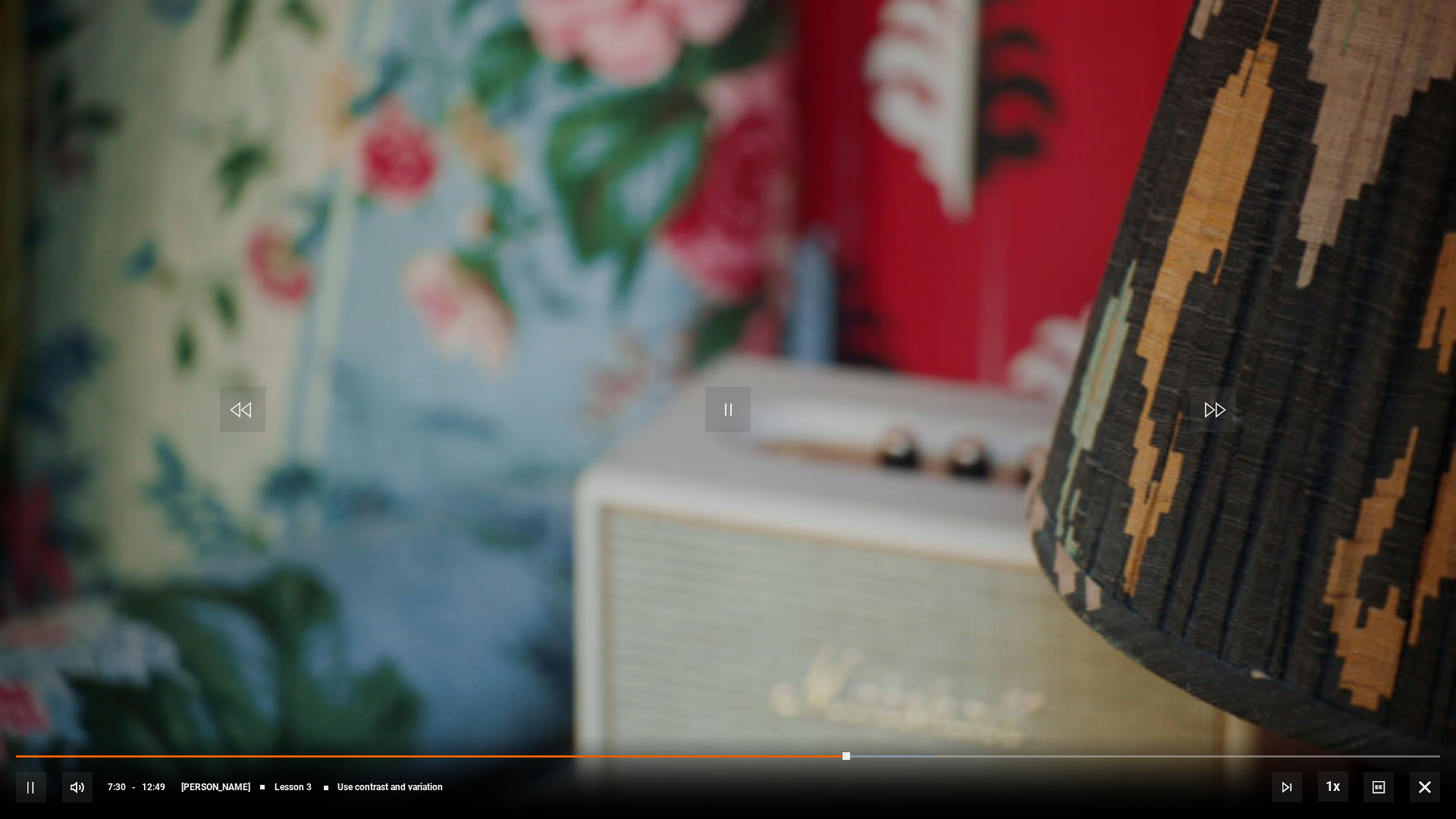
click at [863, 699] on div "10s Skip Back 10 seconds Pause 10s Skip Forward 10 seconds Loaded : 64.35% 06:2…" at bounding box center [728, 776] width 1456 height 84
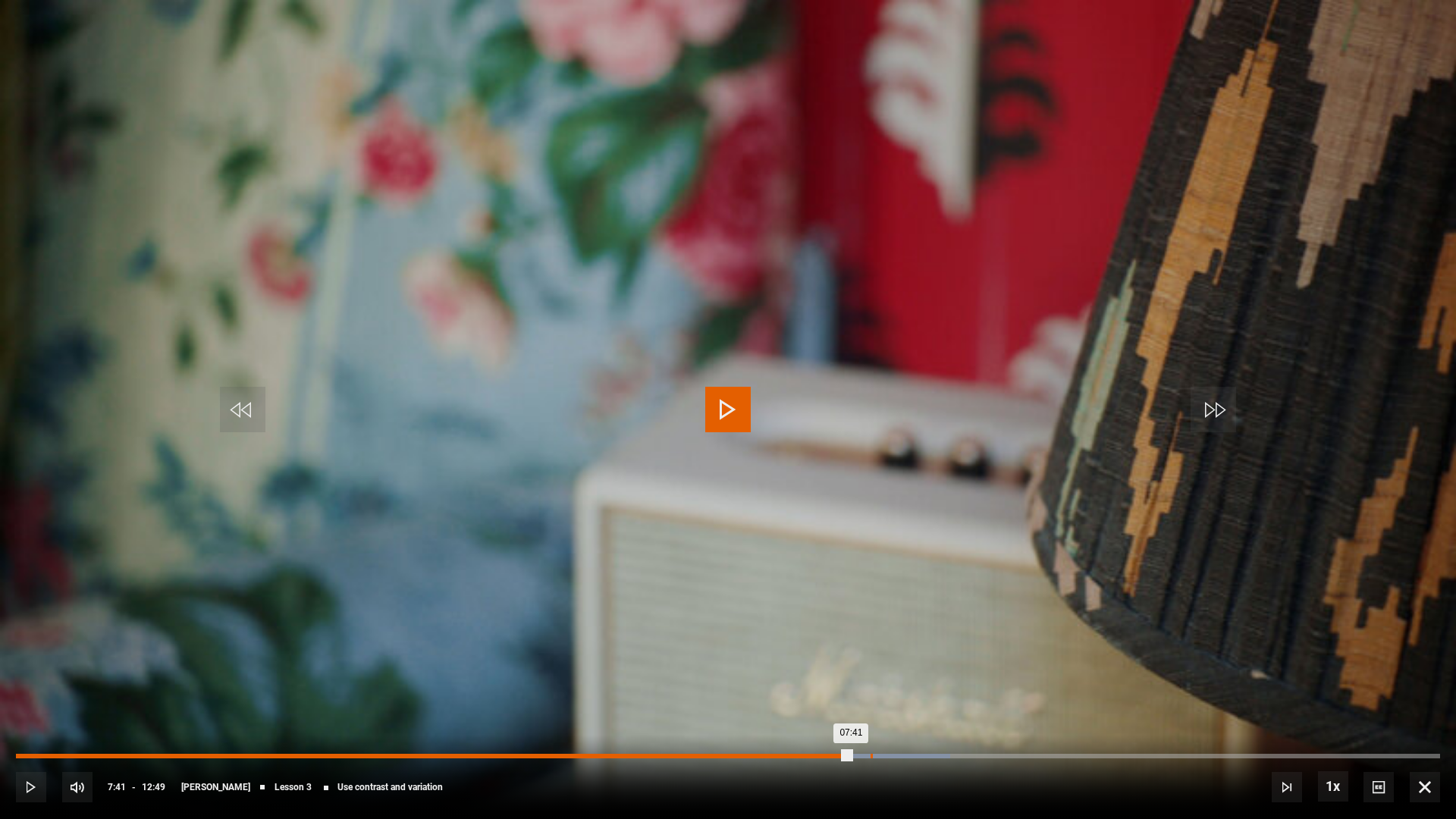
click at [871, 699] on div "07:41" at bounding box center [872, 756] width 2 height 5
click at [890, 699] on div "07:52" at bounding box center [891, 756] width 2 height 5
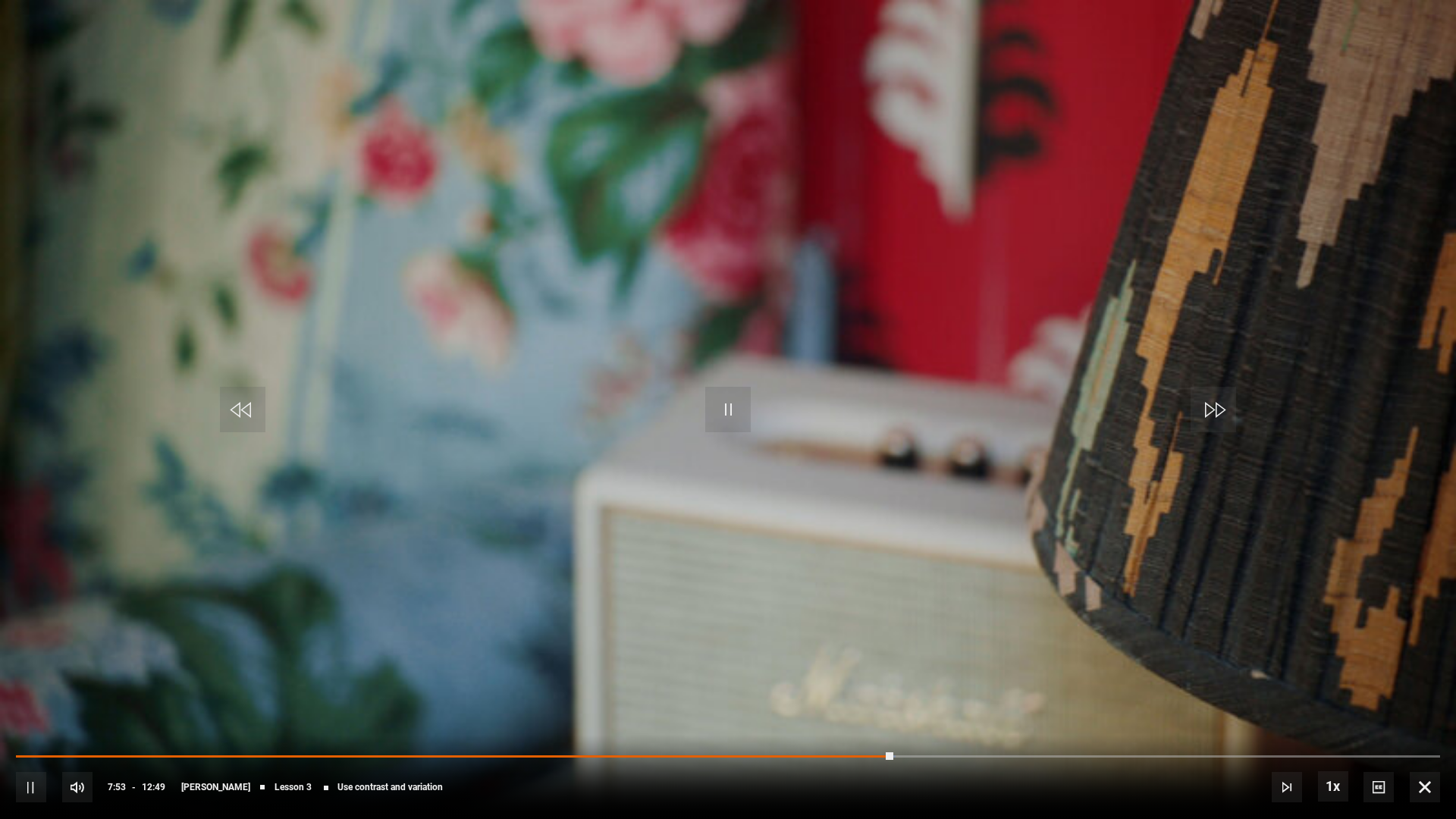
click at [913, 699] on div "10s Skip Back 10 seconds Pause 10s Skip Forward 10 seconds Loaded : 61.76% 07:5…" at bounding box center [728, 776] width 1456 height 84
click at [913, 699] on div "10s Skip Back 10 seconds Pause 10s Skip Forward 10 seconds Loaded : 63.03% 07:5…" at bounding box center [728, 776] width 1456 height 84
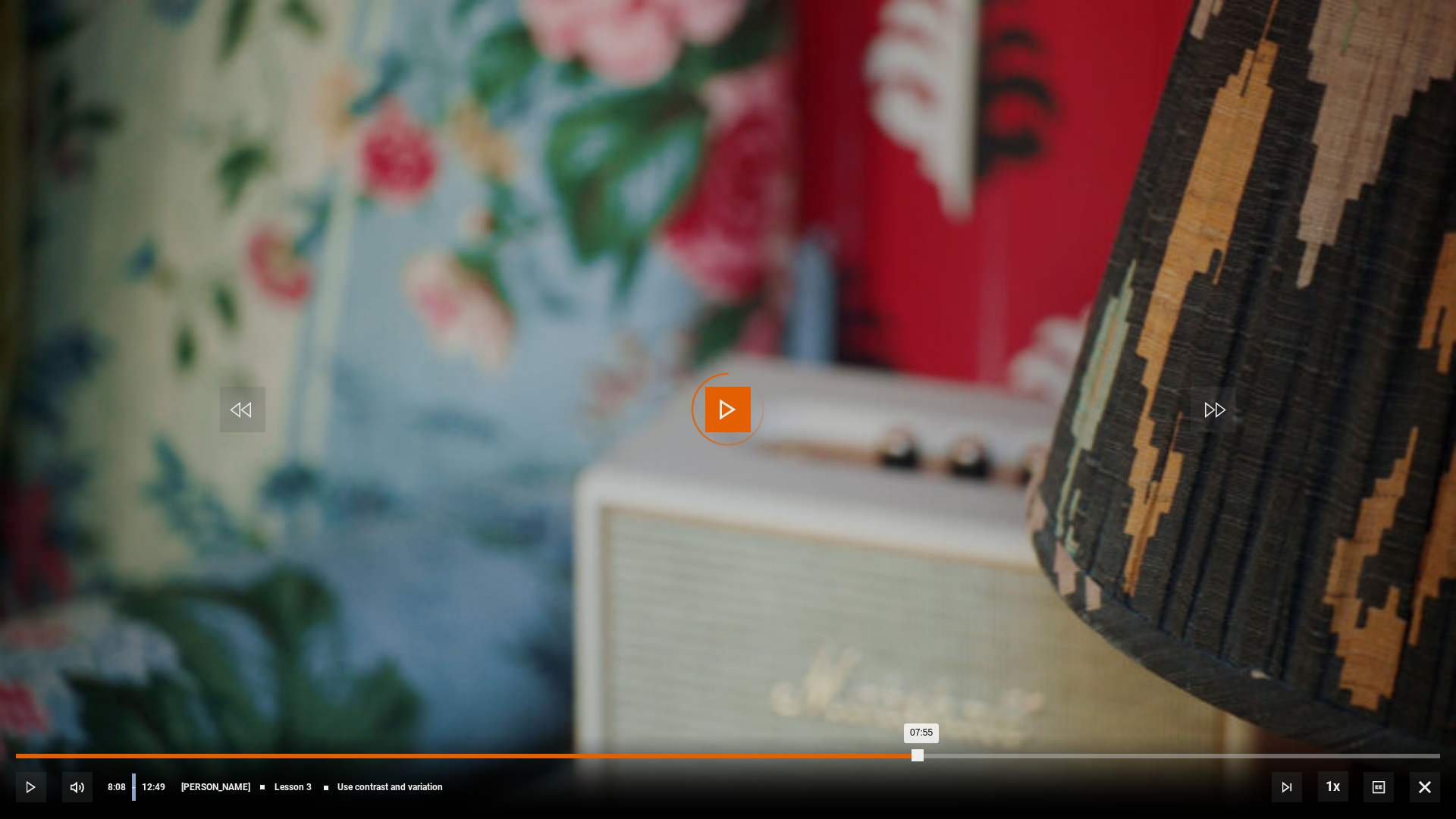
click at [921, 699] on div "Loaded : 63.03% 08:08 07:55" at bounding box center [728, 756] width 1424 height 5
click at [951, 699] on div "Loaded : 63.71% 08:24 08:09" at bounding box center [728, 756] width 1424 height 5
click at [993, 699] on div "Loaded : 65.66% 08:46 08:25" at bounding box center [728, 756] width 1424 height 5
click at [1034, 699] on div "09:09" at bounding box center [1035, 756] width 2 height 5
click at [1105, 699] on div "Loaded : 71.51% 09:48 09:10" at bounding box center [728, 756] width 1424 height 5
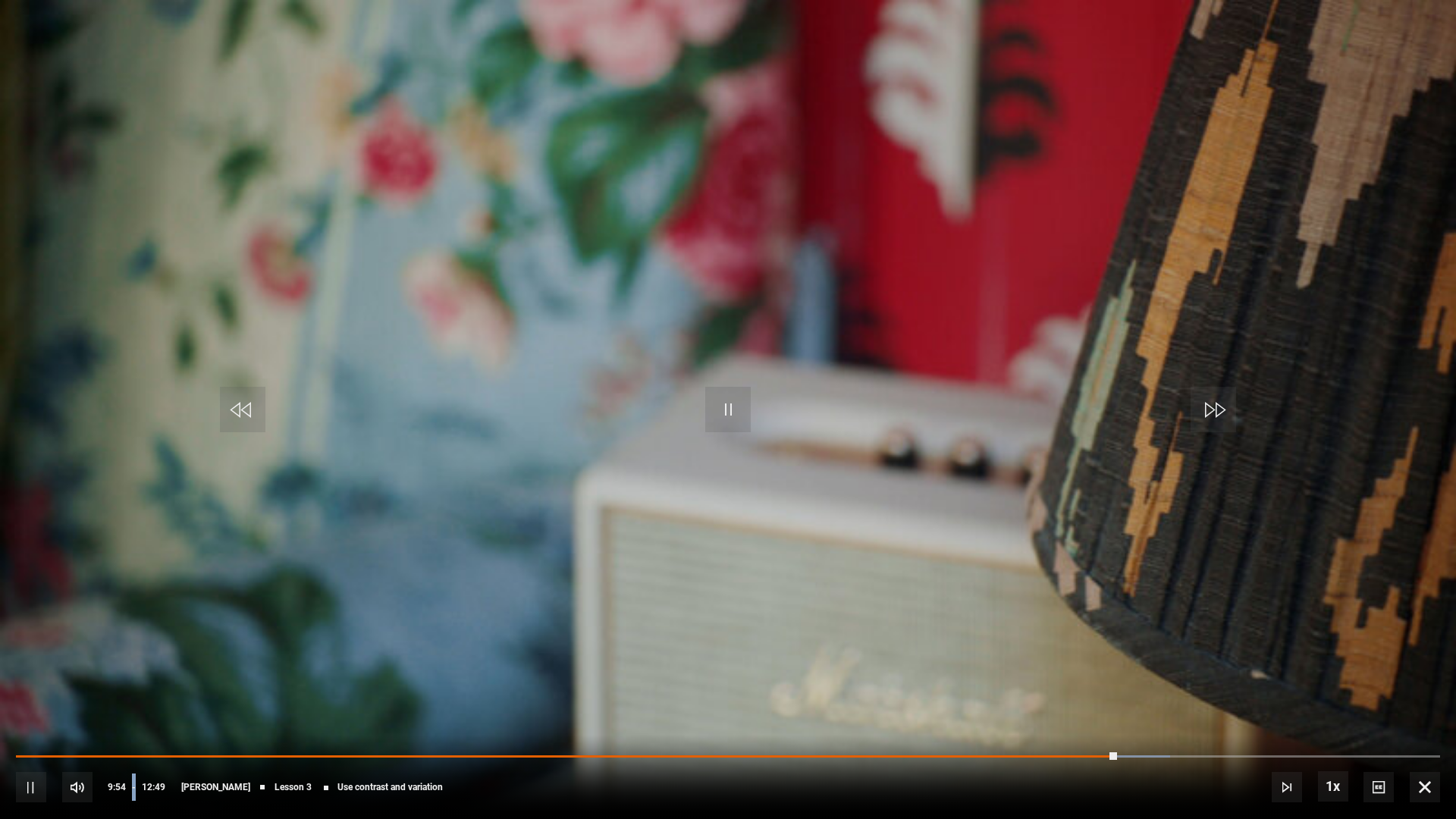
click at [1077, 699] on div "10s Skip Back 10 seconds Pause 10s Skip Forward 10 seconds Loaded : 81.05% 09:3…" at bounding box center [728, 776] width 1456 height 84
click at [1077, 699] on div "10s Skip Back 10 seconds Pause 10s Skip Forward 10 seconds Loaded : 83.21% 09:3…" at bounding box center [728, 776] width 1456 height 84
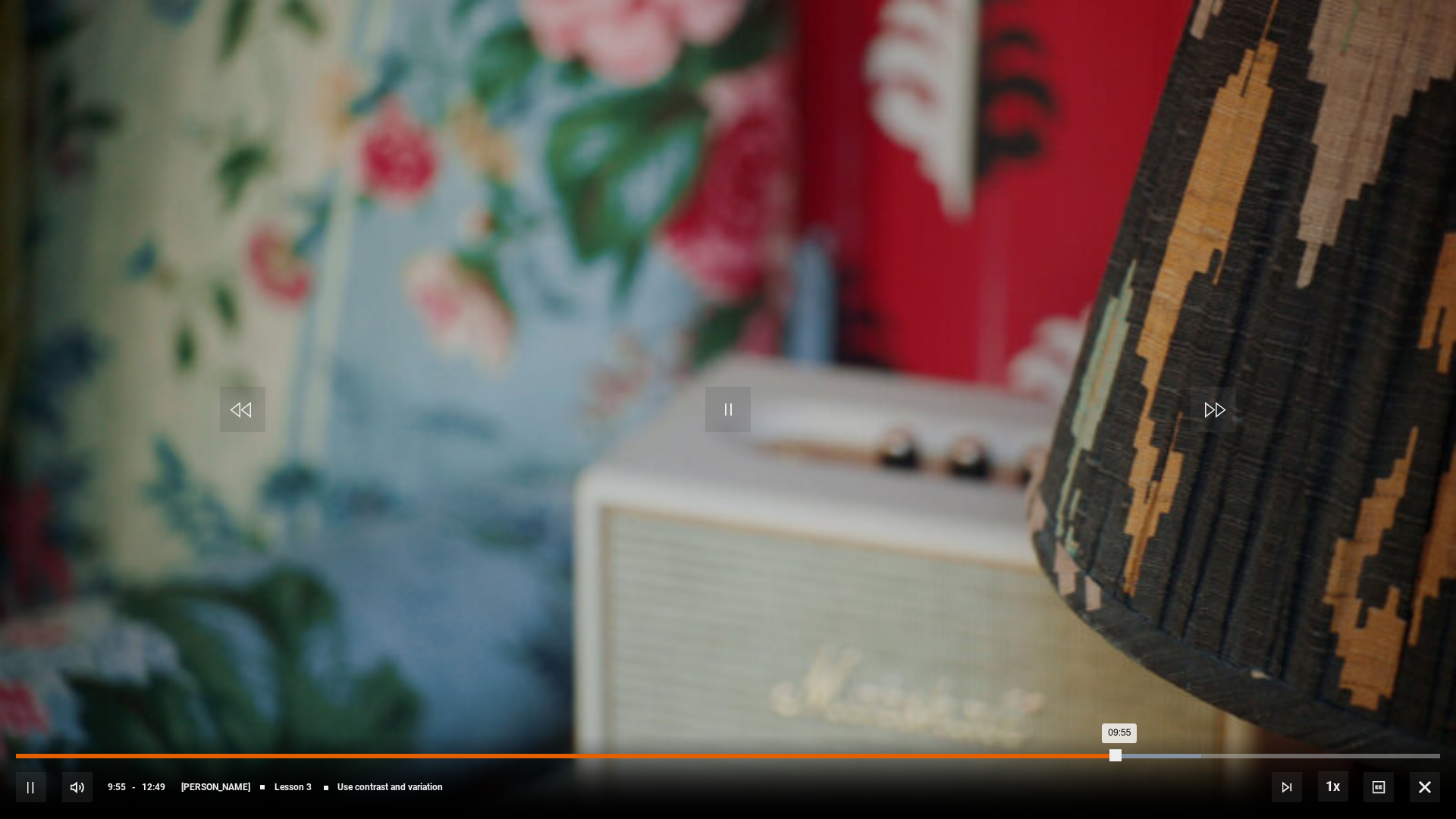
click at [1081, 699] on div "Loaded : 83.21% 09:34 09:55" at bounding box center [728, 756] width 1424 height 5
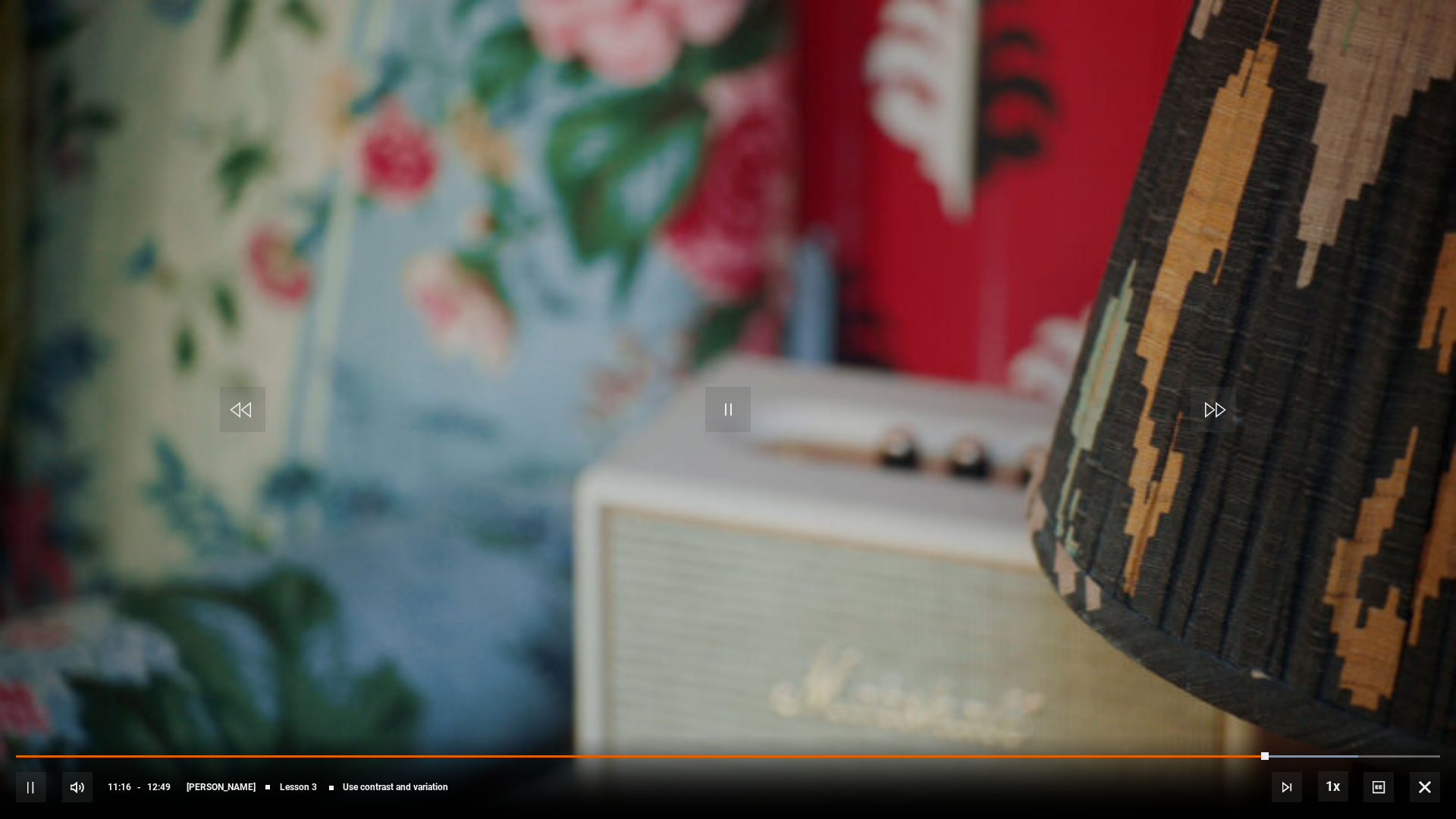
click at [1282, 699] on div "10s Skip Back 10 seconds Pause 10s Skip Forward 10 seconds Loaded : 94.22% 11:1…" at bounding box center [728, 776] width 1456 height 84
click at [1284, 699] on div "10s Skip Back 10 seconds Pause 10s Skip Forward 10 seconds Loaded : 94.22% 11:1…" at bounding box center [728, 776] width 1456 height 84
click at [1288, 699] on div "10s Skip Back 10 seconds Pause 10s Skip Forward 10 seconds Loaded : 94.22% 11:1…" at bounding box center [728, 776] width 1456 height 84
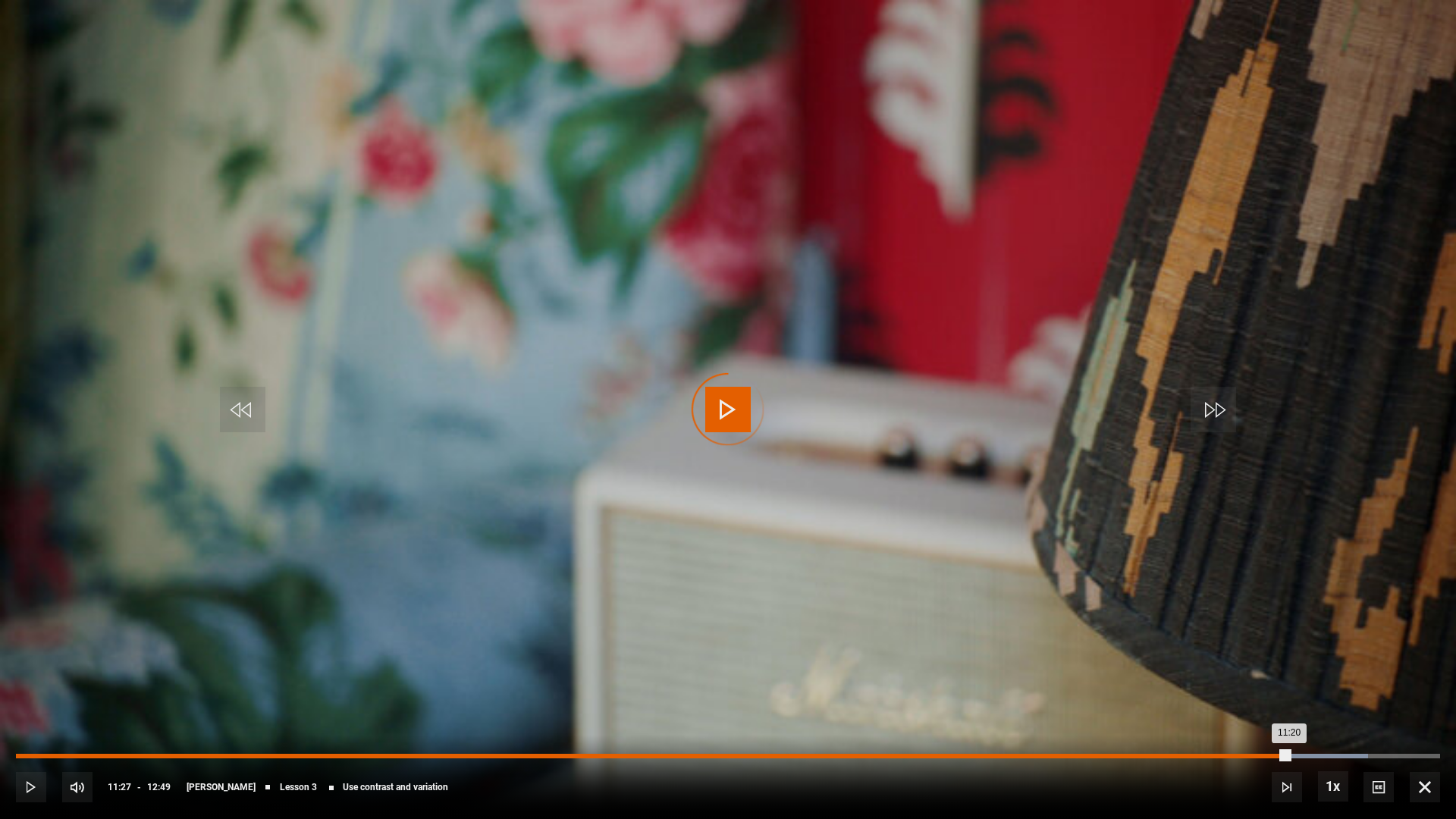
click at [1289, 699] on div "Loaded : 94.92% 11:27 11:20" at bounding box center [728, 756] width 1424 height 5
click at [1318, 699] on div "11:42" at bounding box center [1319, 756] width 2 height 5
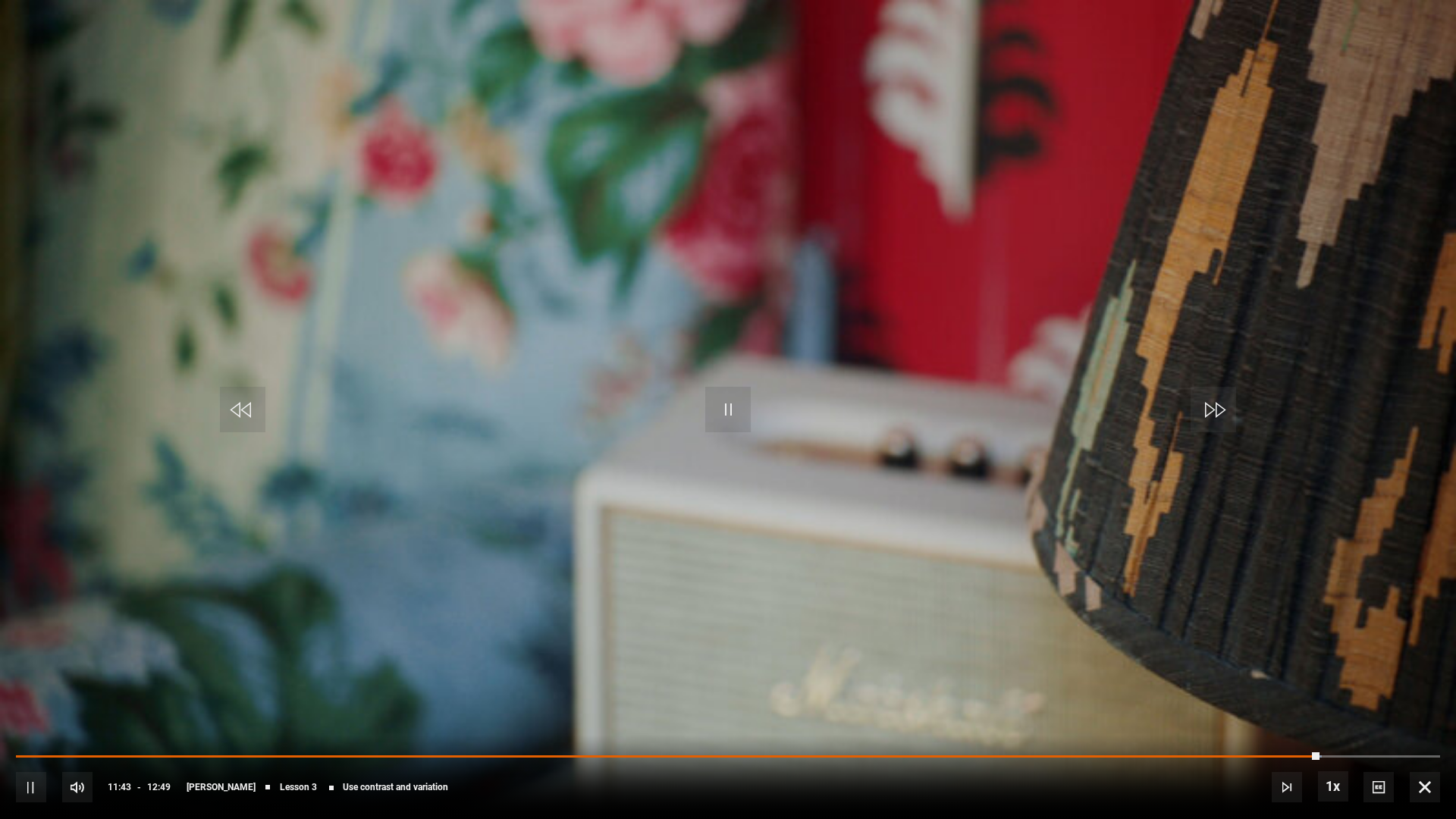
click at [1293, 699] on div "10s Skip Back 10 seconds Pause 10s Skip Forward 10 seconds Loaded : 91.67% 11:3…" at bounding box center [728, 776] width 1456 height 84
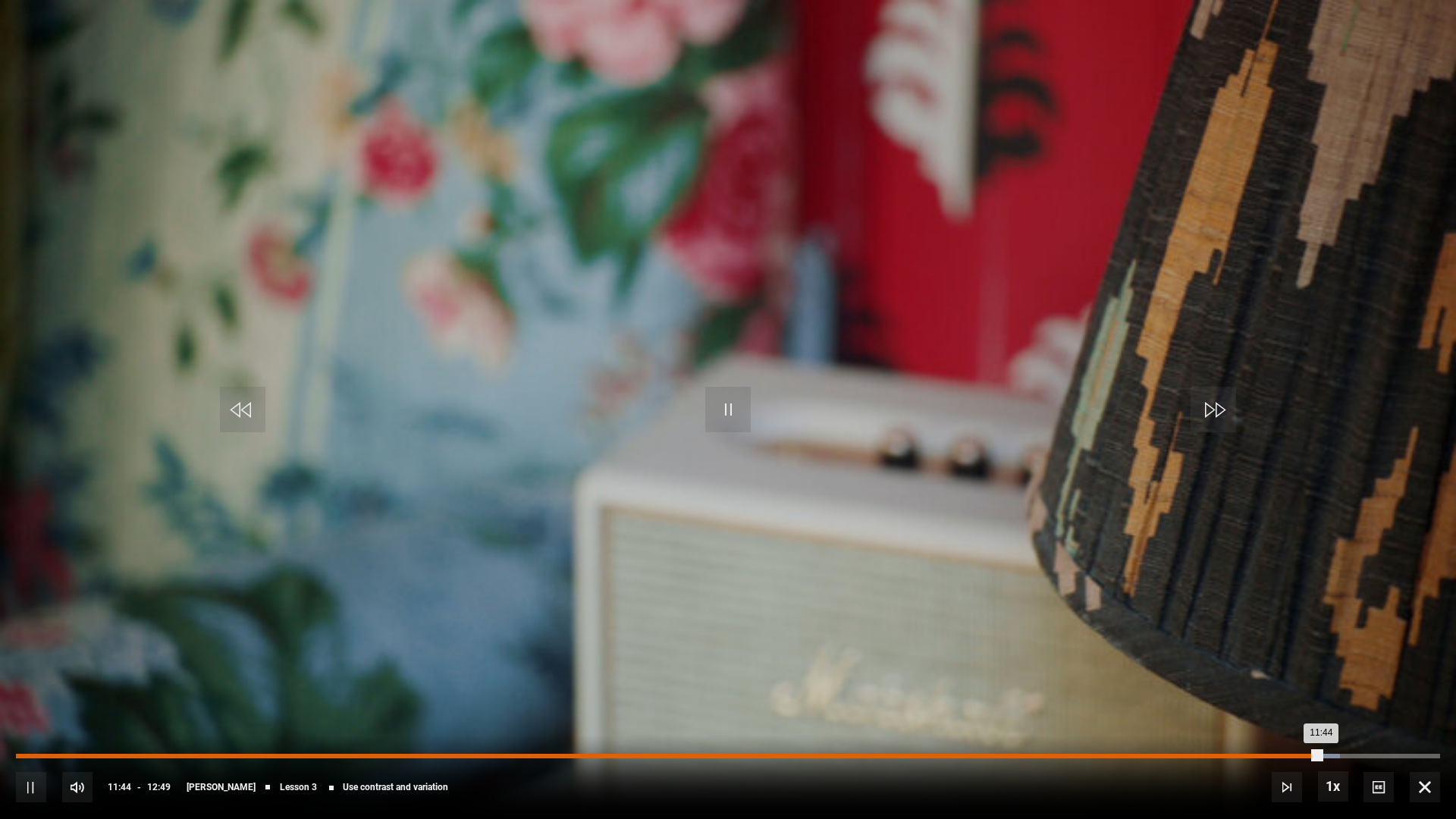
click at [1289, 699] on div "Loaded : 92.94% 11:27 11:44" at bounding box center [728, 756] width 1424 height 5
click at [1343, 699] on div "Loaded : 92.97% 11:56 11:31" at bounding box center [728, 756] width 1424 height 5
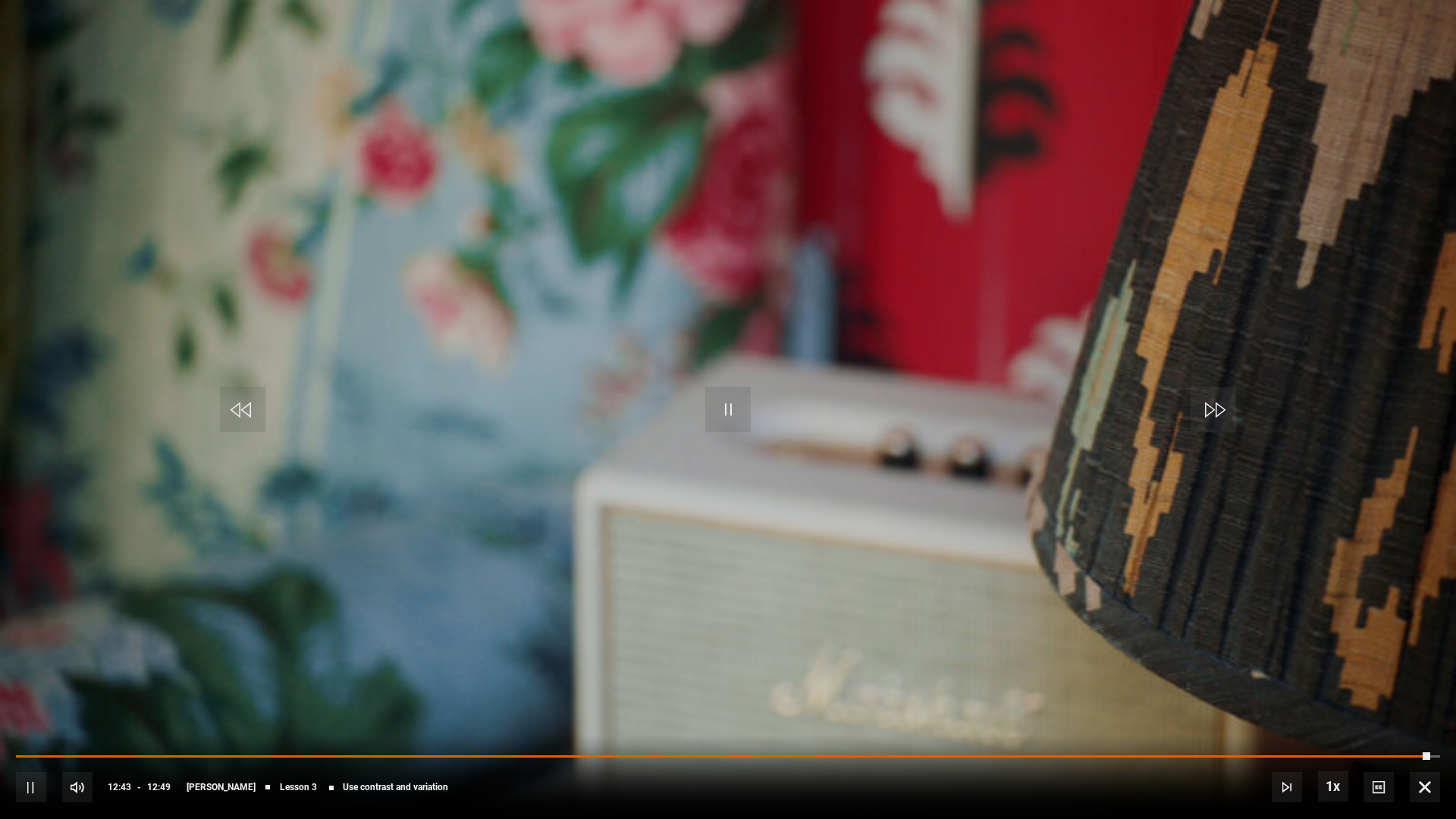
click at [1423, 699] on span "Video Player" at bounding box center [1424, 786] width 31 height 31
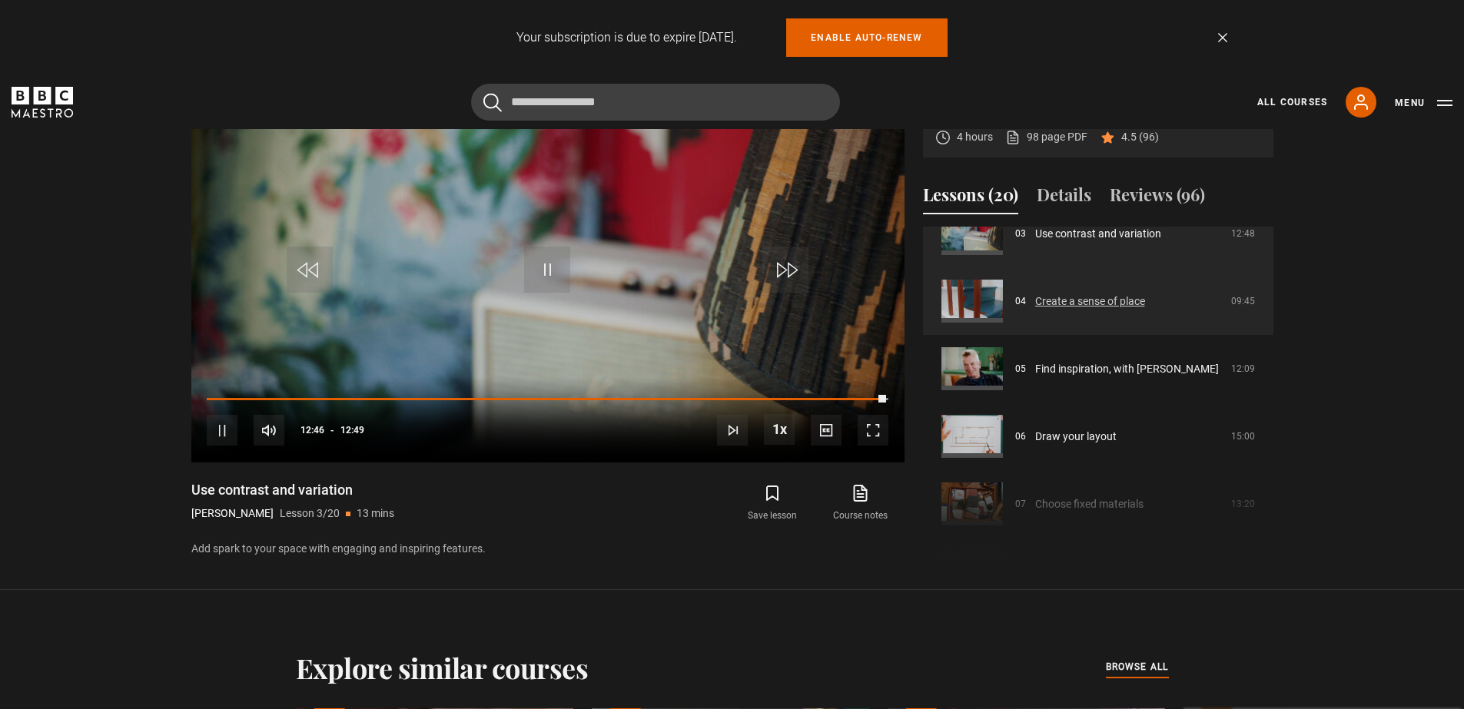
scroll to position [201, 0]
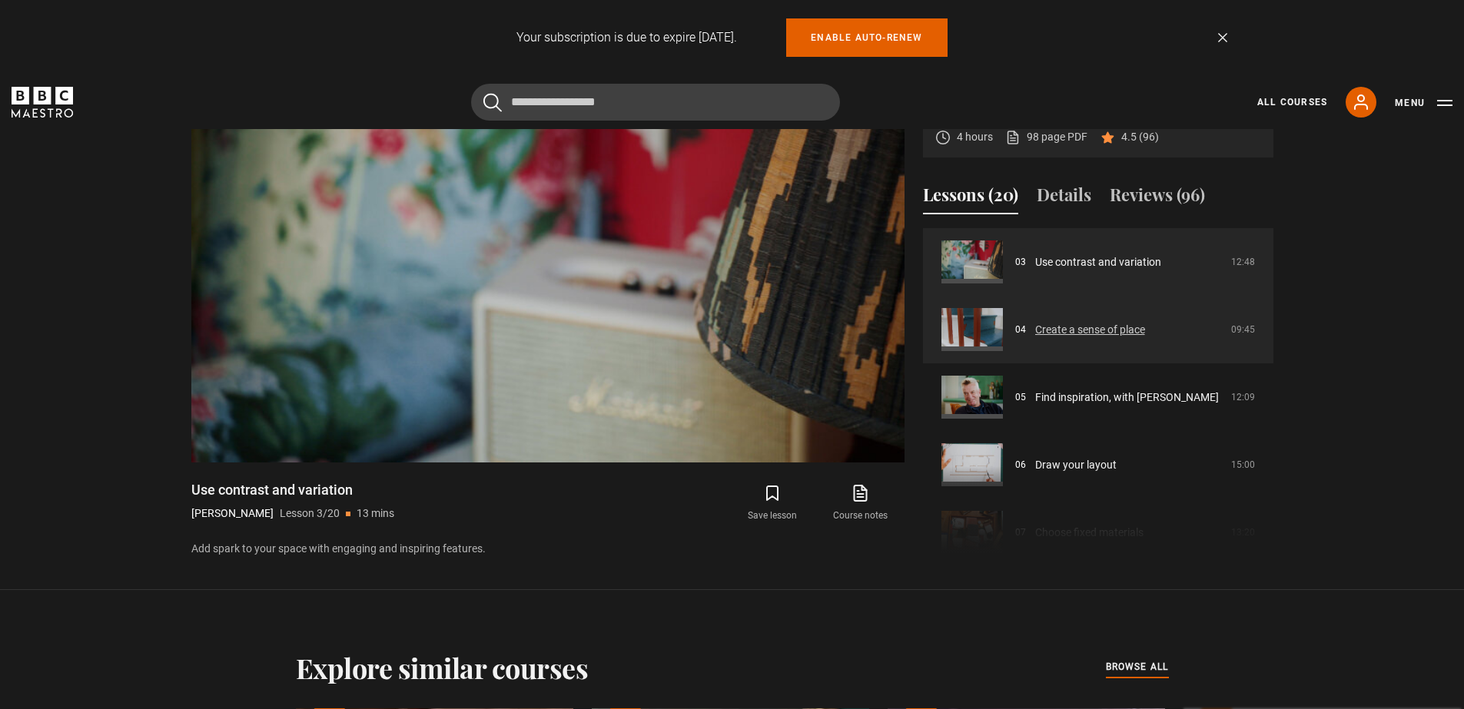
click at [1078, 330] on link "Create a sense of place" at bounding box center [1090, 330] width 110 height 16
